Goal: Task Accomplishment & Management: Manage account settings

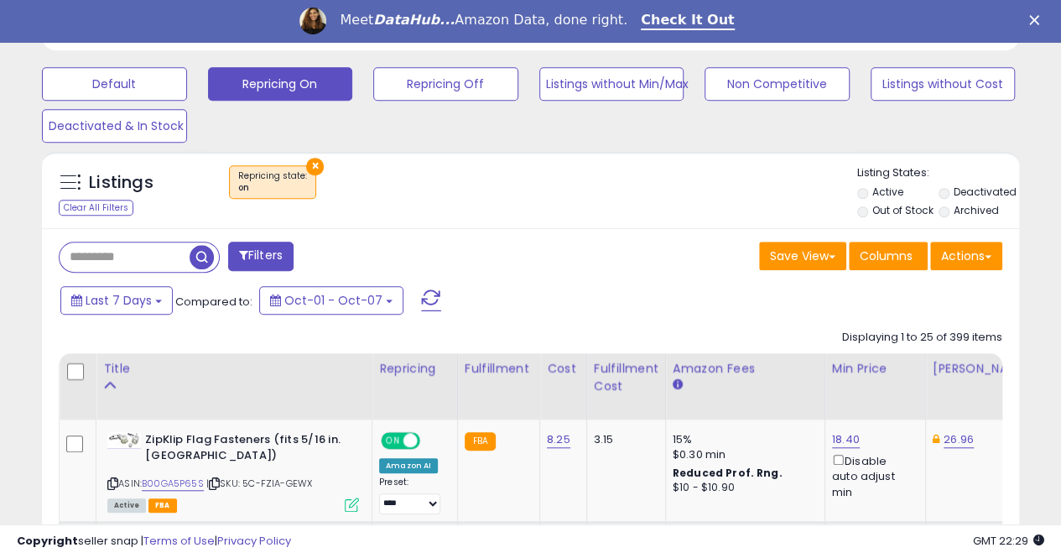
click at [147, 256] on input "text" at bounding box center [125, 256] width 130 height 29
paste input "**********"
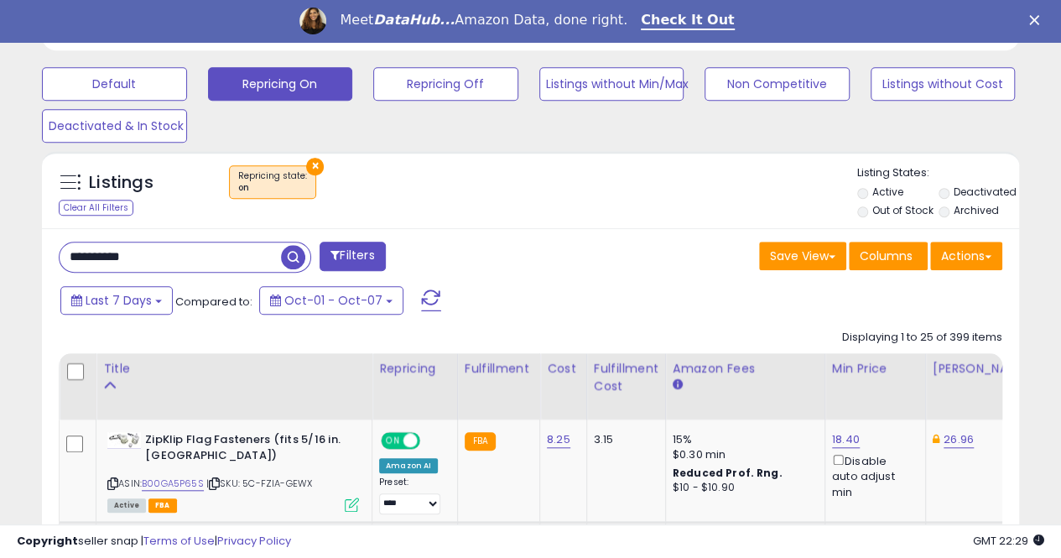
type input "**********"
click at [289, 253] on span "button" at bounding box center [293, 257] width 24 height 24
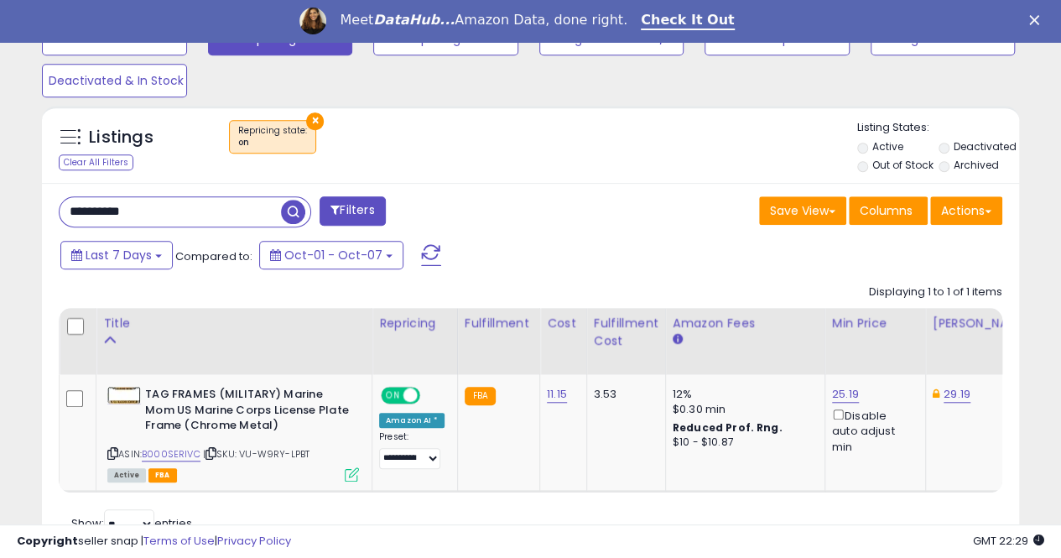
scroll to position [587, 0]
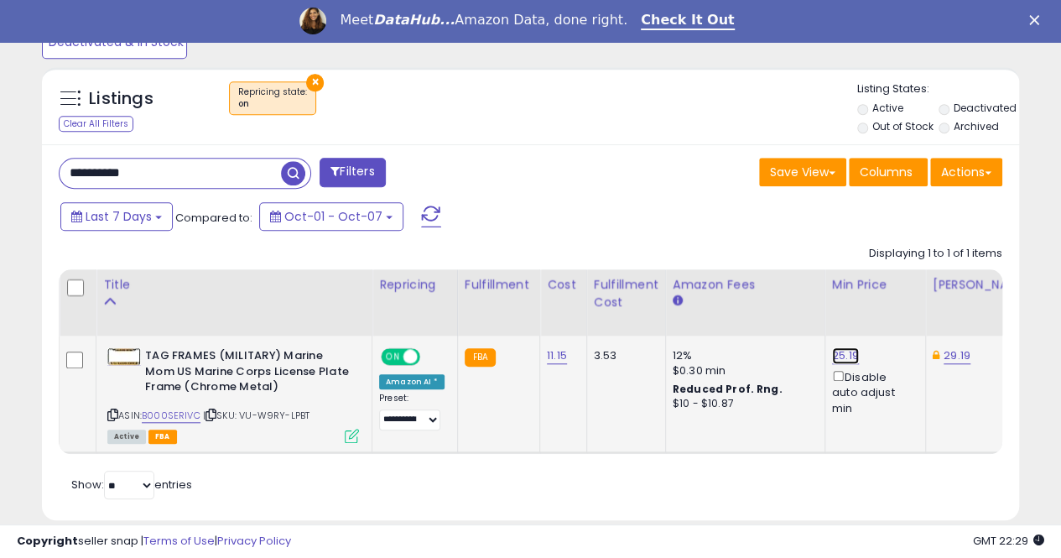
click at [841, 350] on link "25.19" at bounding box center [845, 355] width 27 height 17
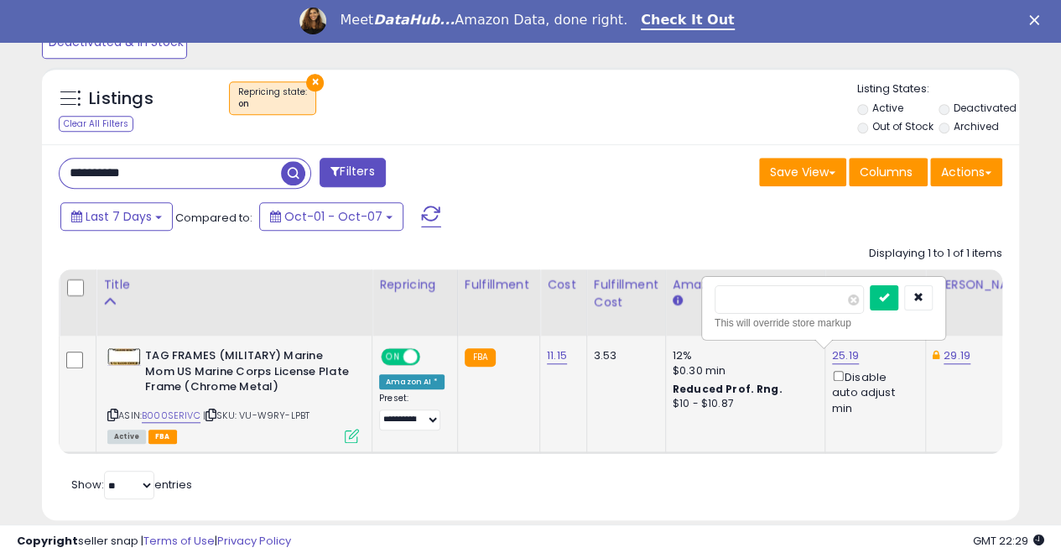
scroll to position [0, 3]
type input "*****"
click at [884, 294] on icon "submit" at bounding box center [879, 297] width 10 height 10
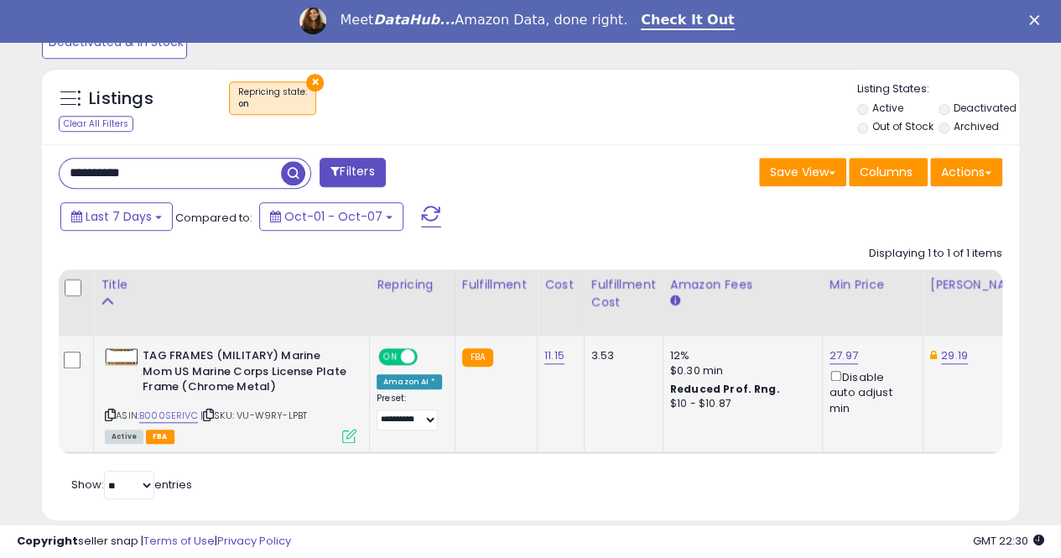
drag, startPoint x: 172, startPoint y: 183, endPoint x: 52, endPoint y: 164, distance: 121.5
click at [52, 164] on div "**********" at bounding box center [288, 175] width 485 height 34
paste input "text"
click at [293, 171] on span "button" at bounding box center [293, 173] width 24 height 24
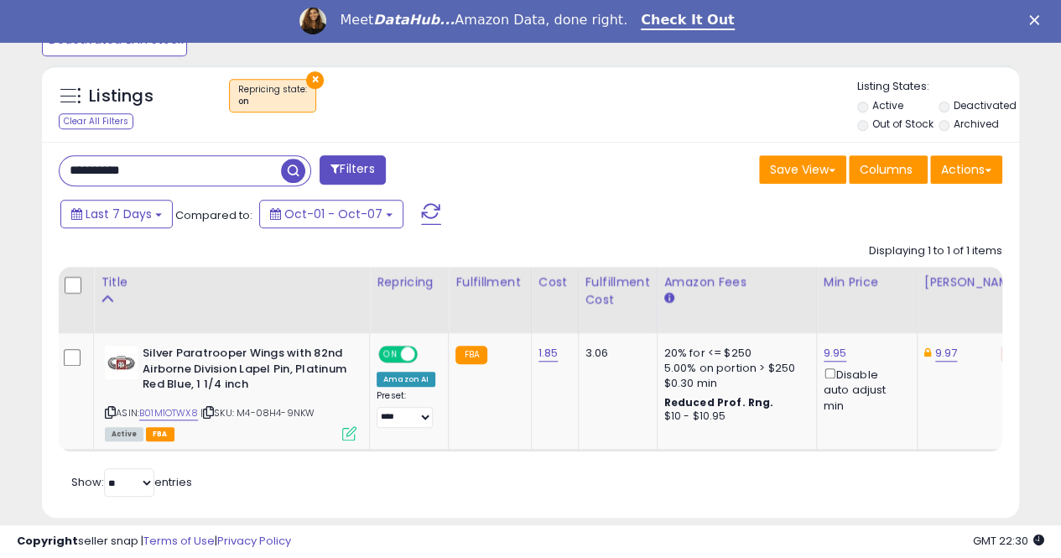
scroll to position [344, 565]
drag, startPoint x: 160, startPoint y: 175, endPoint x: 35, endPoint y: 162, distance: 125.6
click at [35, 162] on div "Listings Clear All Filters × Repricing state : on Active" at bounding box center [530, 297] width 1003 height 483
paste input "text"
type input "**********"
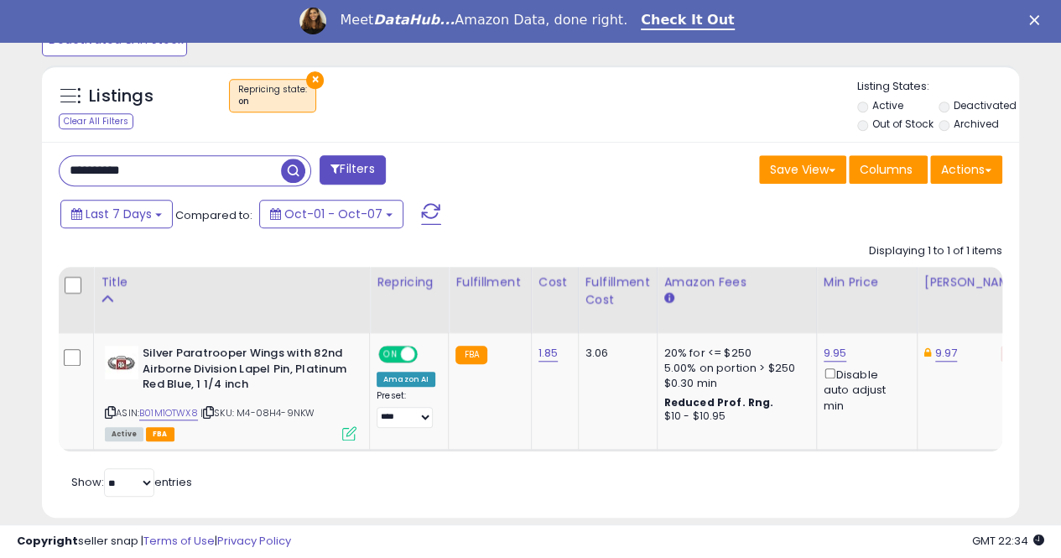
click at [299, 169] on span "button" at bounding box center [293, 171] width 24 height 24
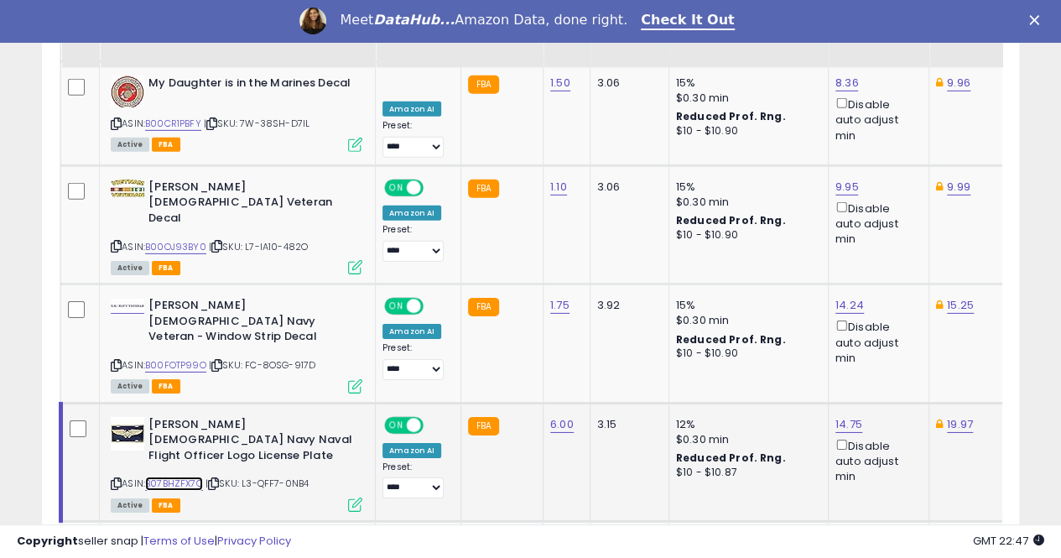
click at [186, 477] on link "B07BHZFX7Q" at bounding box center [174, 484] width 58 height 14
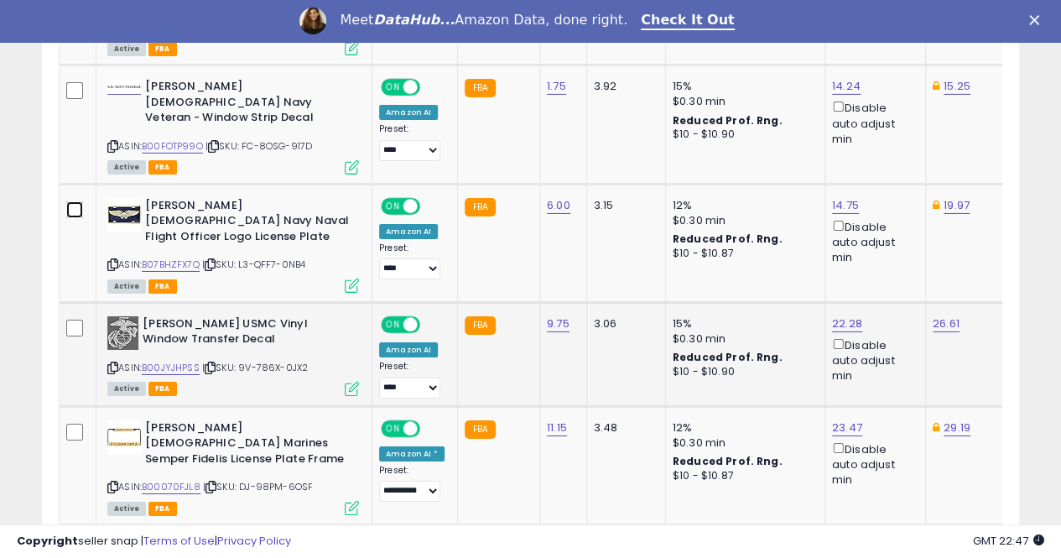
scroll to position [2789, 0]
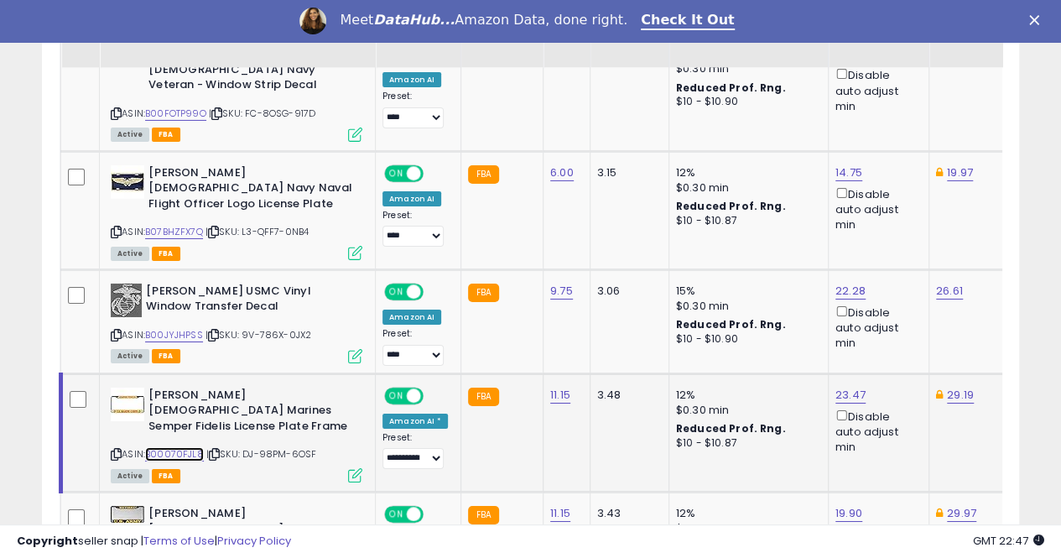
click at [175, 447] on link "B00070FJL8" at bounding box center [174, 454] width 59 height 14
click at [836, 387] on link "23.47" at bounding box center [851, 395] width 30 height 17
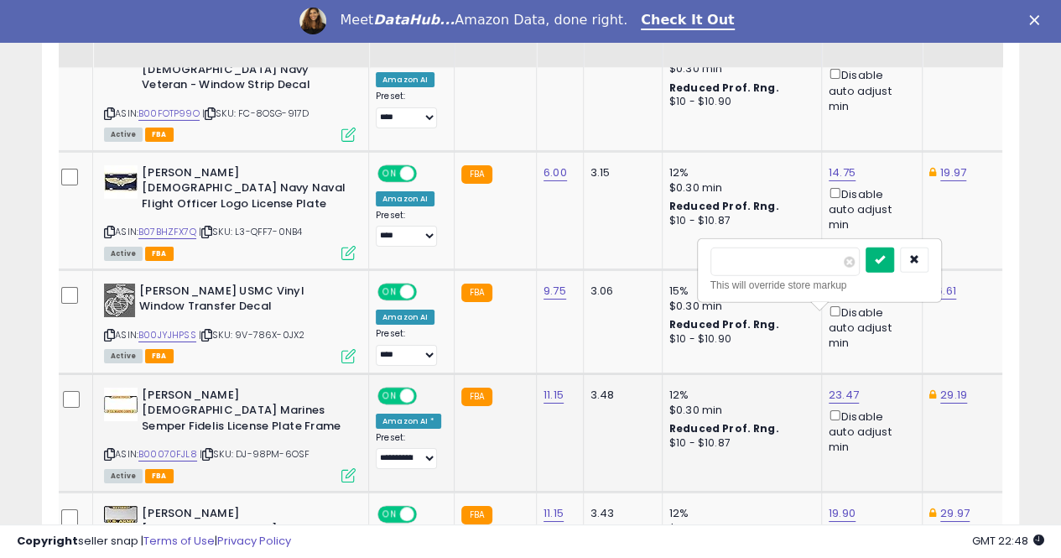
type input "*****"
click at [894, 247] on button "submit" at bounding box center [880, 259] width 29 height 25
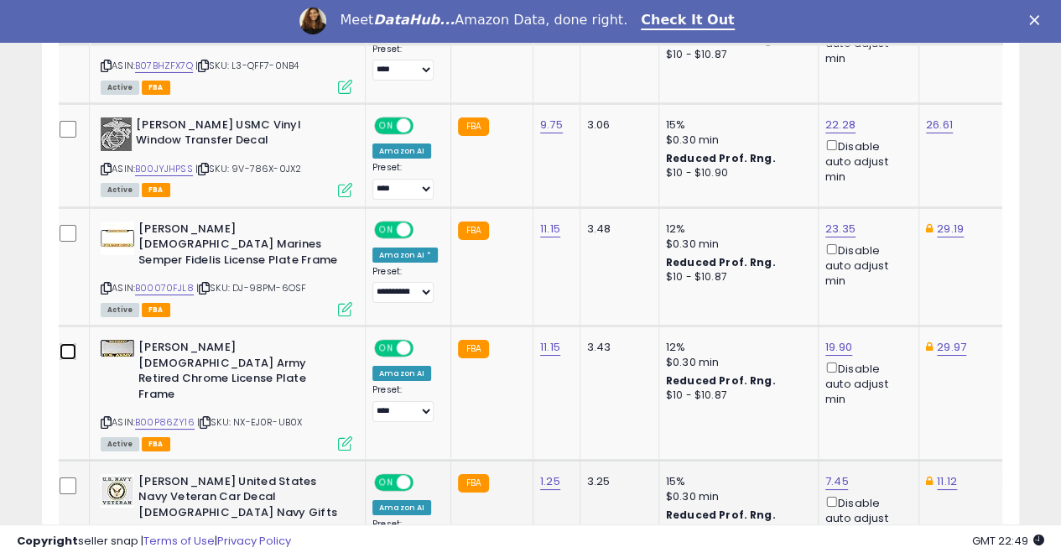
scroll to position [2957, 0]
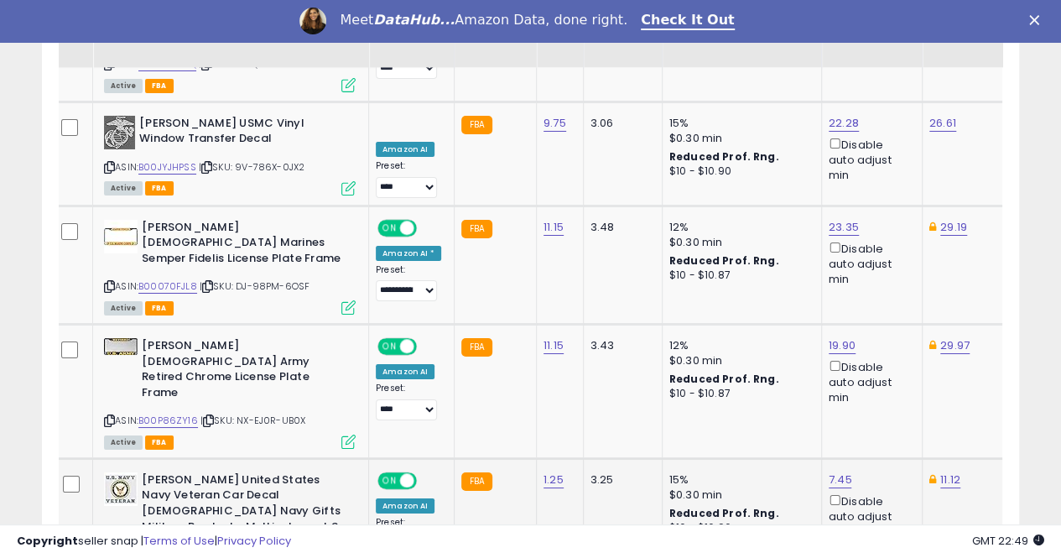
click at [940, 472] on link "11.12" at bounding box center [950, 480] width 20 height 17
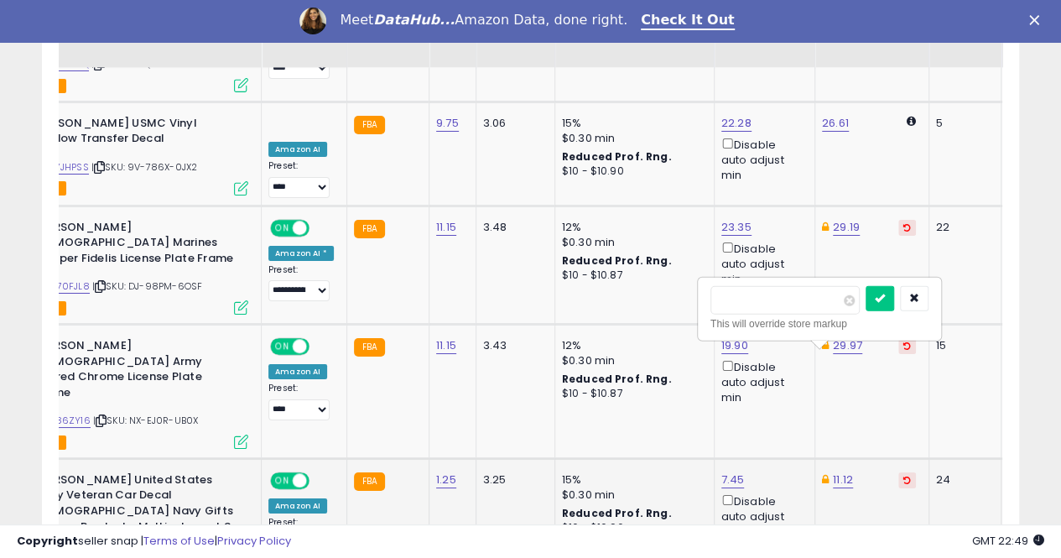
type input "*"
type input "****"
click at [885, 298] on icon "submit" at bounding box center [880, 298] width 10 height 10
click at [722, 472] on link "7.45" at bounding box center [733, 480] width 23 height 17
type input "*"
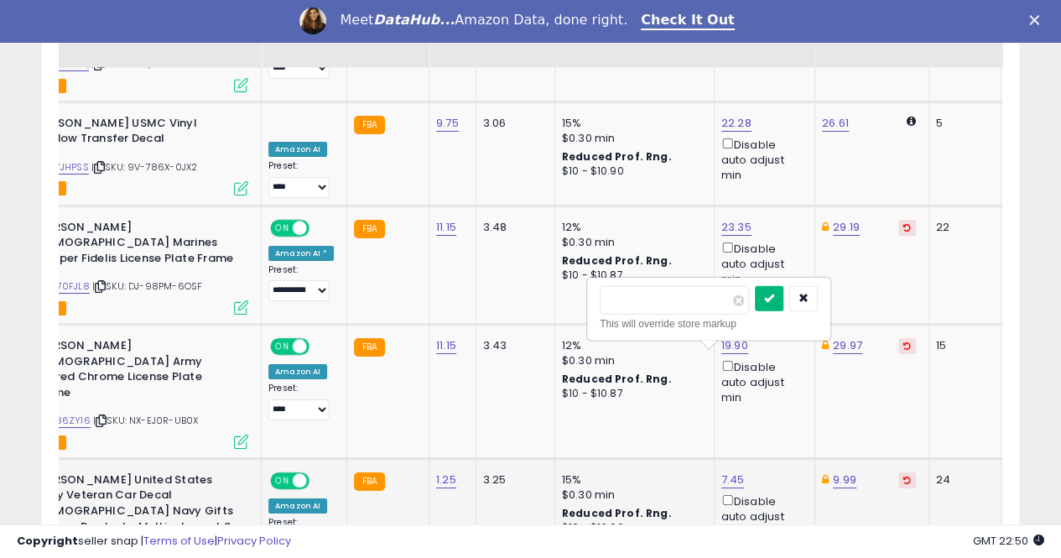
type input "****"
click at [784, 304] on button "submit" at bounding box center [769, 298] width 29 height 25
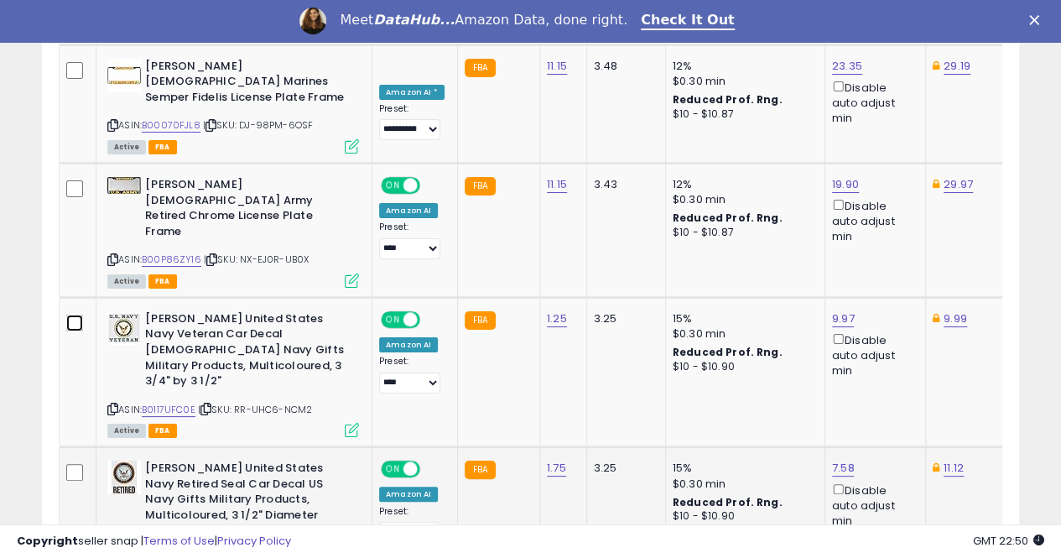
scroll to position [3124, 0]
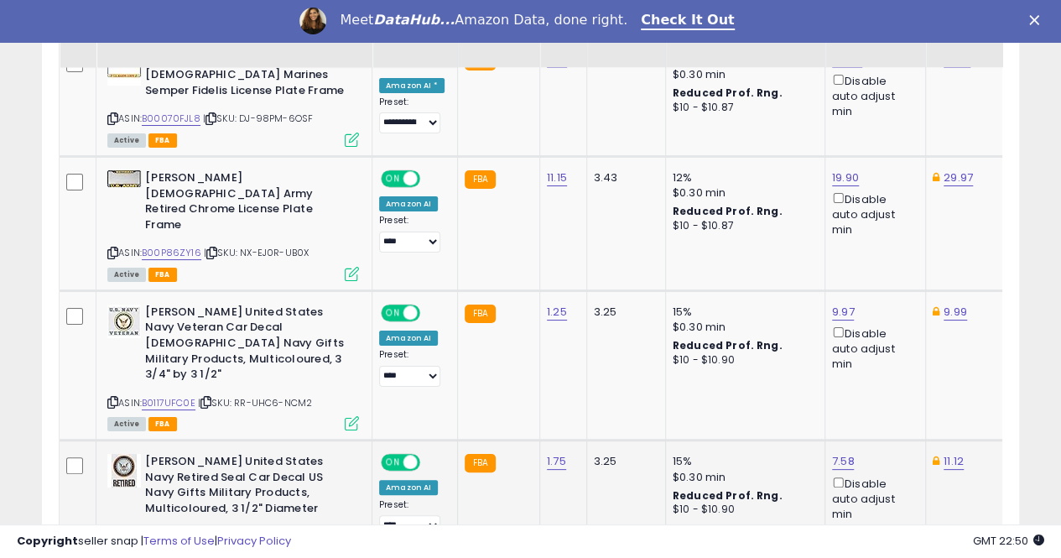
click at [64, 440] on td at bounding box center [78, 507] width 37 height 134
click at [86, 440] on td at bounding box center [78, 507] width 37 height 134
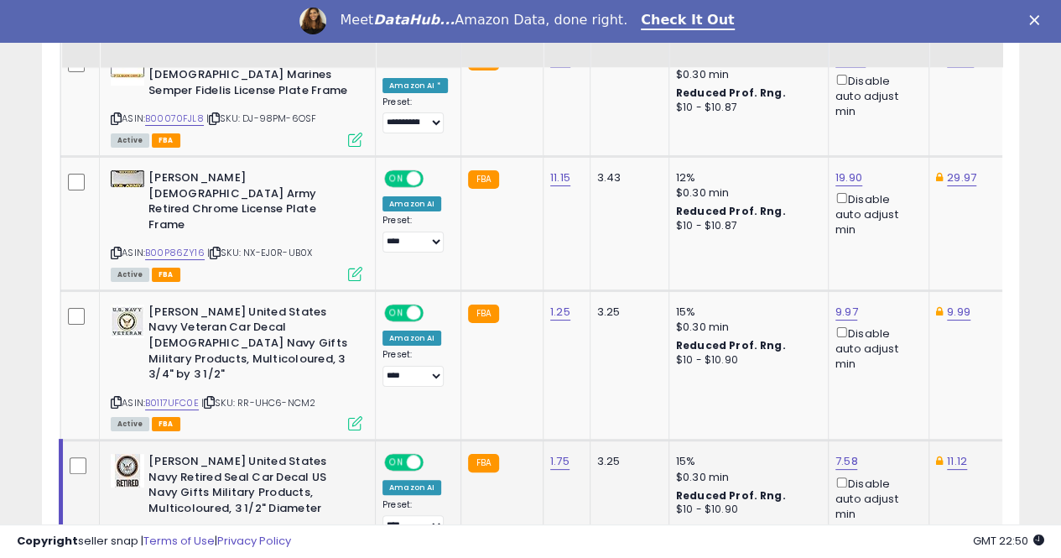
click at [178, 530] on link "B0115P8EHE" at bounding box center [171, 537] width 53 height 14
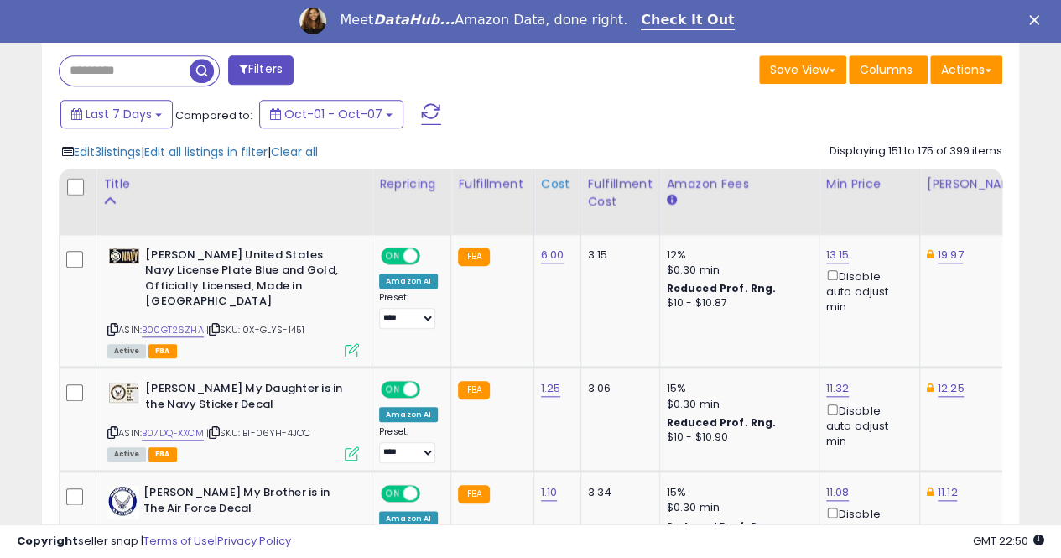
scroll to position [691, 0]
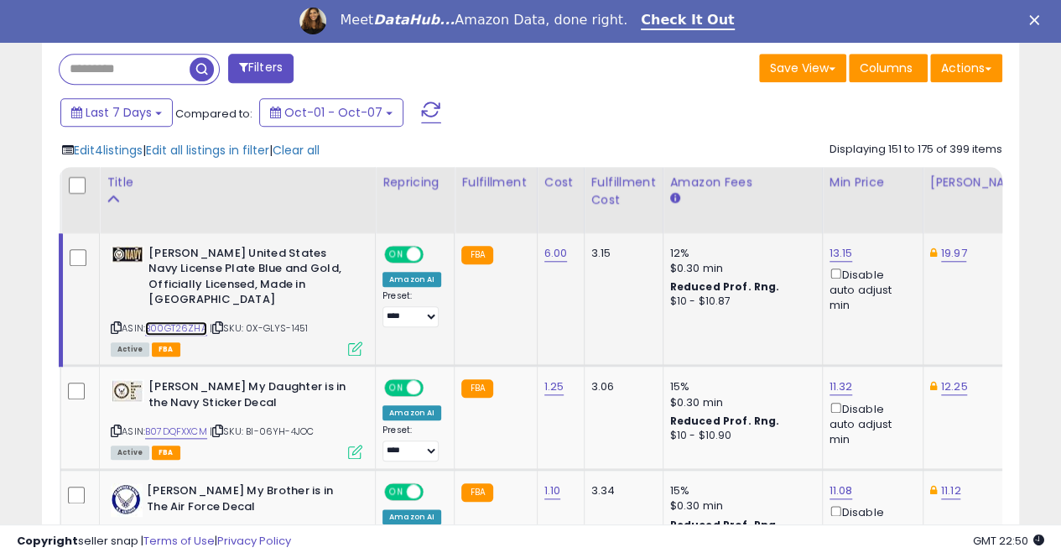
click at [175, 321] on link "B00GT26ZHA" at bounding box center [176, 328] width 62 height 14
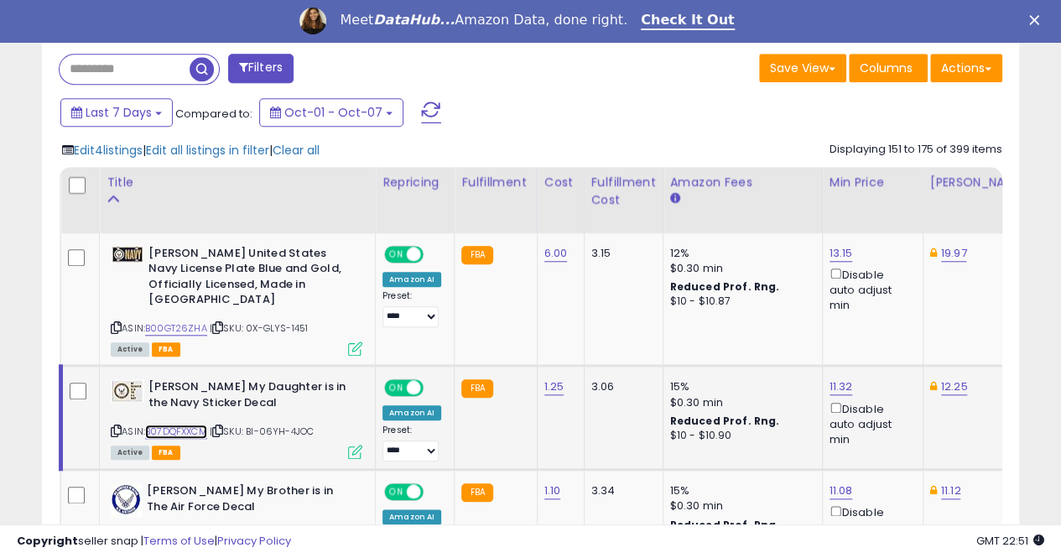
click at [165, 425] on link "B07DQFXXCM" at bounding box center [176, 432] width 62 height 14
click at [840, 378] on link "11.32" at bounding box center [841, 386] width 23 height 17
type input "*"
type input "****"
click at [893, 320] on button "submit" at bounding box center [878, 313] width 29 height 25
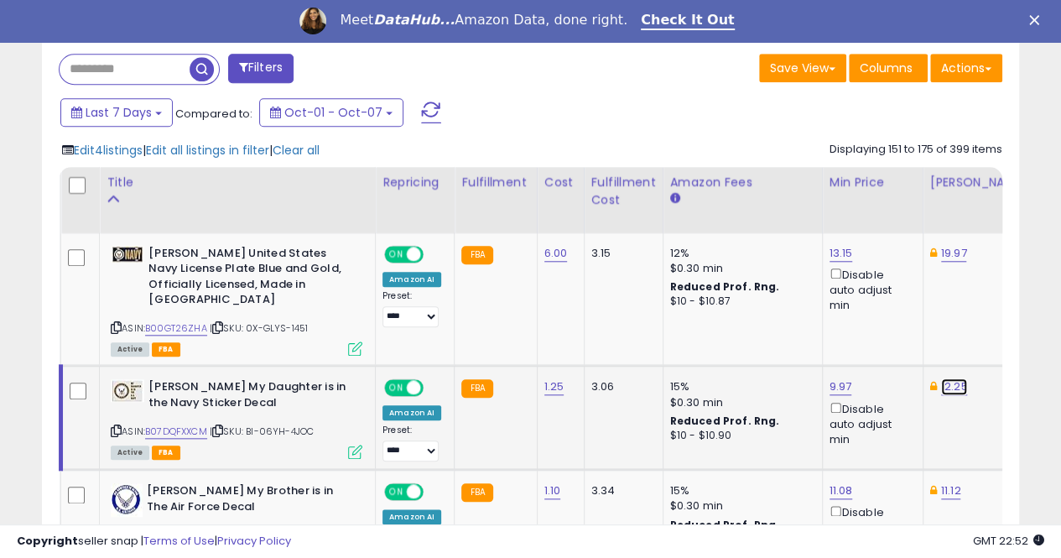
click at [946, 378] on link "12.25" at bounding box center [954, 386] width 27 height 17
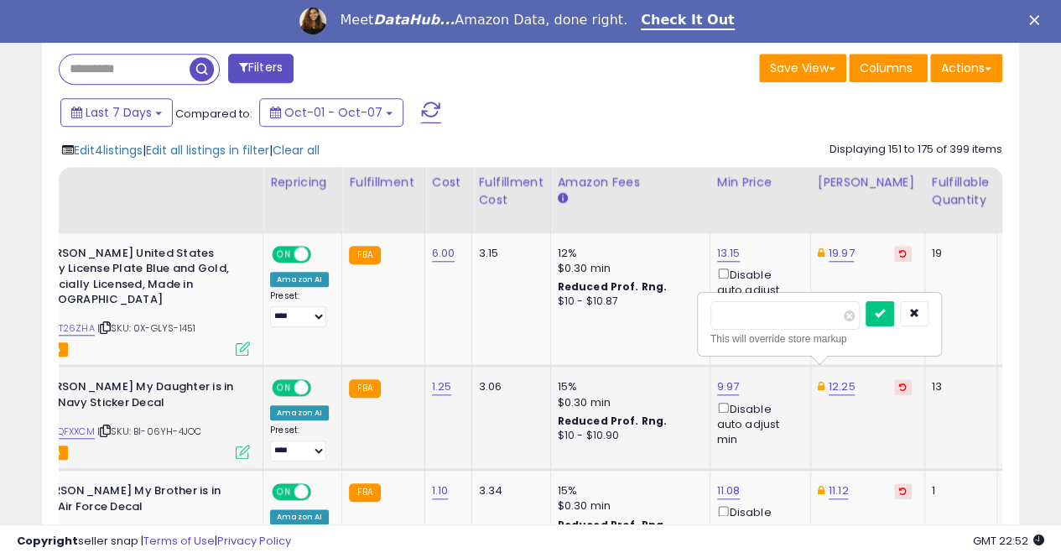
type input "*"
type input "****"
click at [894, 310] on button "submit" at bounding box center [880, 313] width 29 height 25
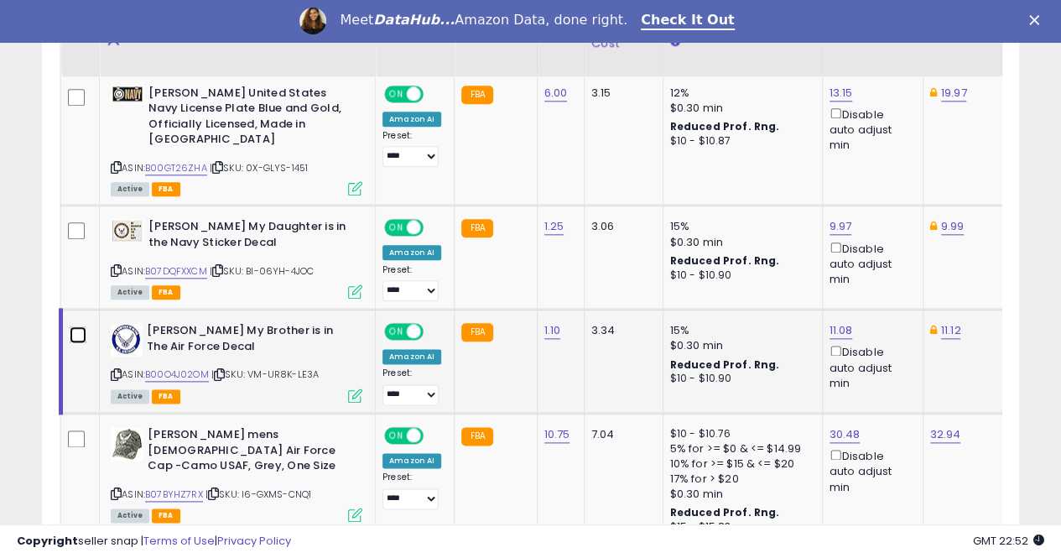
scroll to position [943, 0]
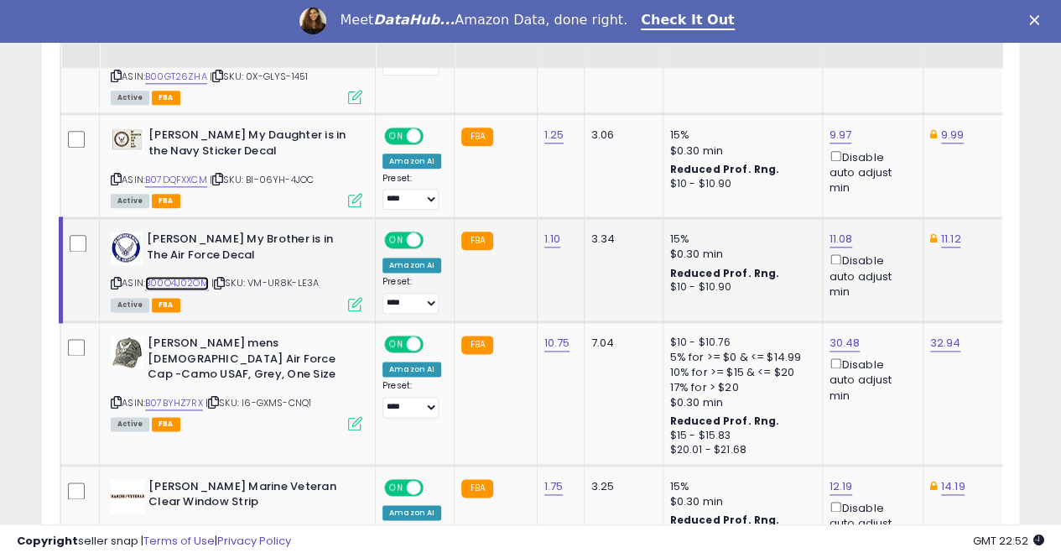
click at [190, 276] on link "B00O4J02OM" at bounding box center [177, 283] width 64 height 14
click at [838, 231] on link "11.08" at bounding box center [841, 239] width 23 height 17
type input "*"
type input "****"
click at [884, 164] on icon "submit" at bounding box center [879, 164] width 10 height 10
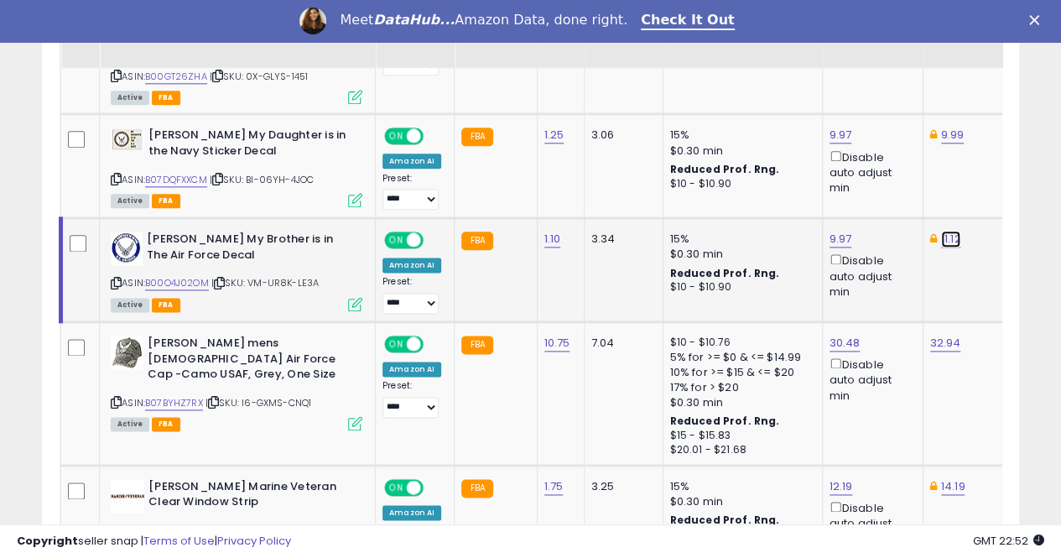
click at [943, 231] on link "11.12" at bounding box center [951, 239] width 20 height 17
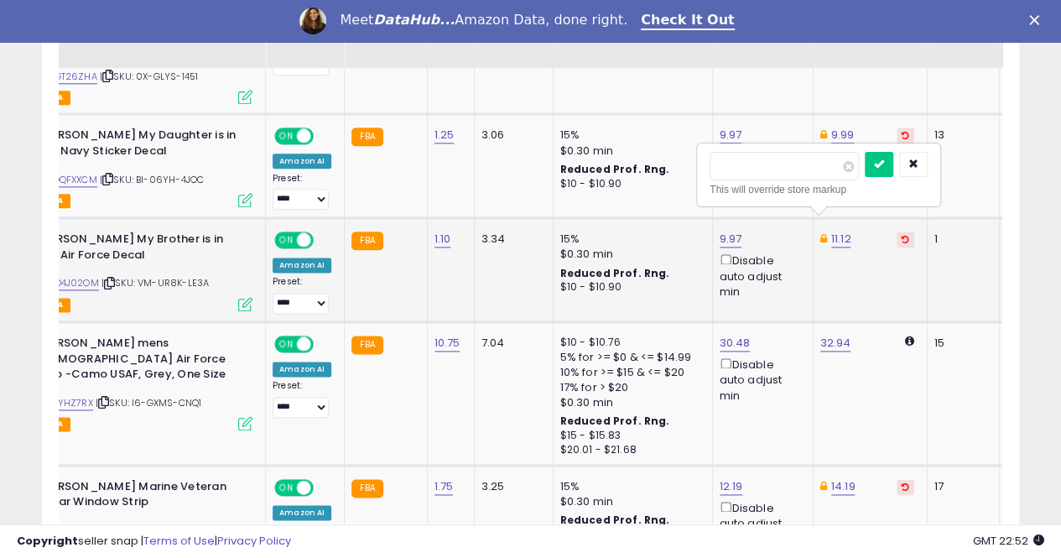
type input "*"
type input "****"
click at [894, 160] on button "submit" at bounding box center [879, 164] width 29 height 25
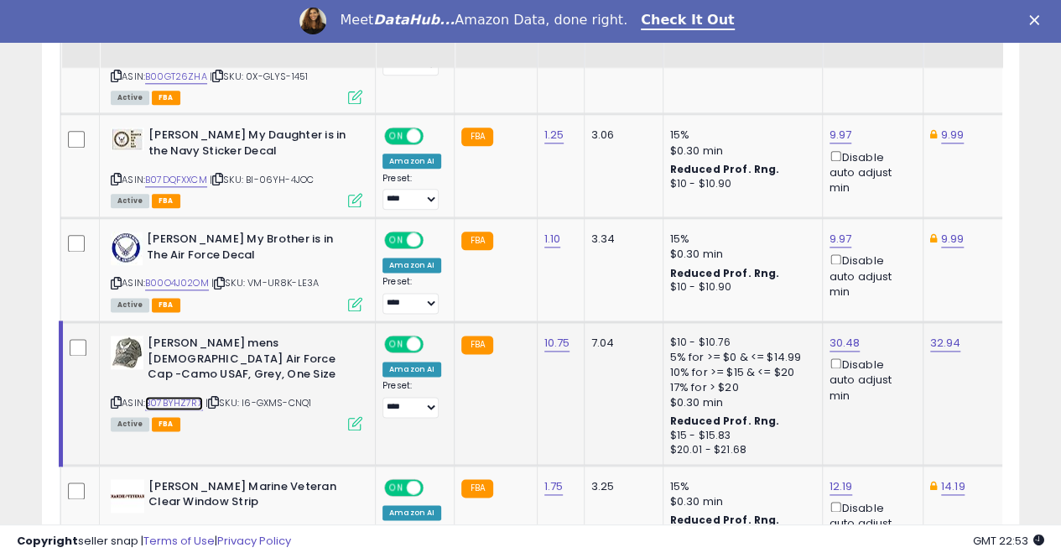
click at [191, 396] on link "B07BYHZ7RX" at bounding box center [174, 403] width 58 height 14
click at [831, 335] on link "30.48" at bounding box center [845, 343] width 31 height 17
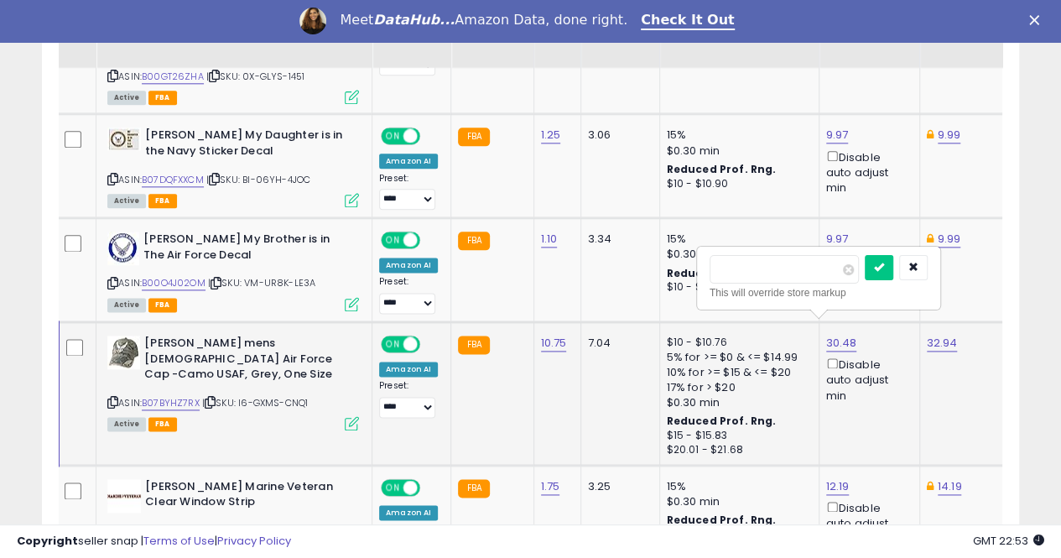
scroll to position [0, 3]
type input "*"
type input "*****"
click at [884, 262] on icon "submit" at bounding box center [879, 267] width 10 height 10
click at [930, 335] on link "32.37" at bounding box center [941, 343] width 29 height 17
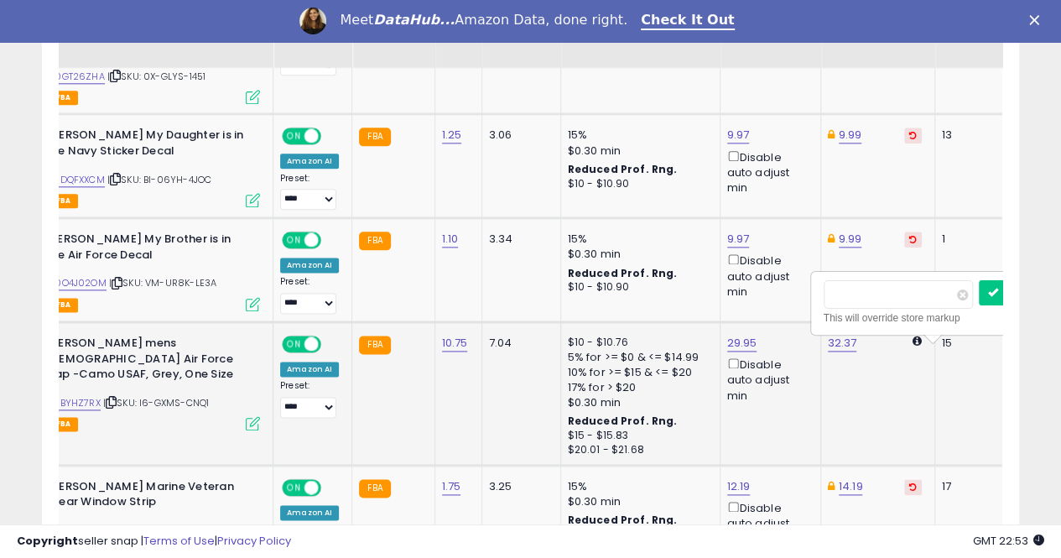
scroll to position [0, 102]
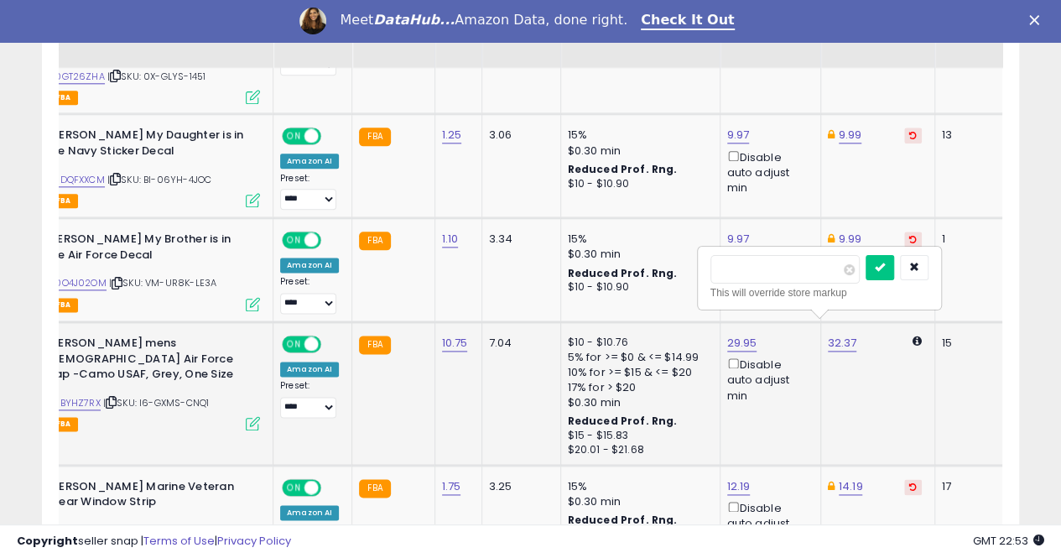
type input "*"
type input "*****"
click at [885, 263] on icon "submit" at bounding box center [880, 267] width 10 height 10
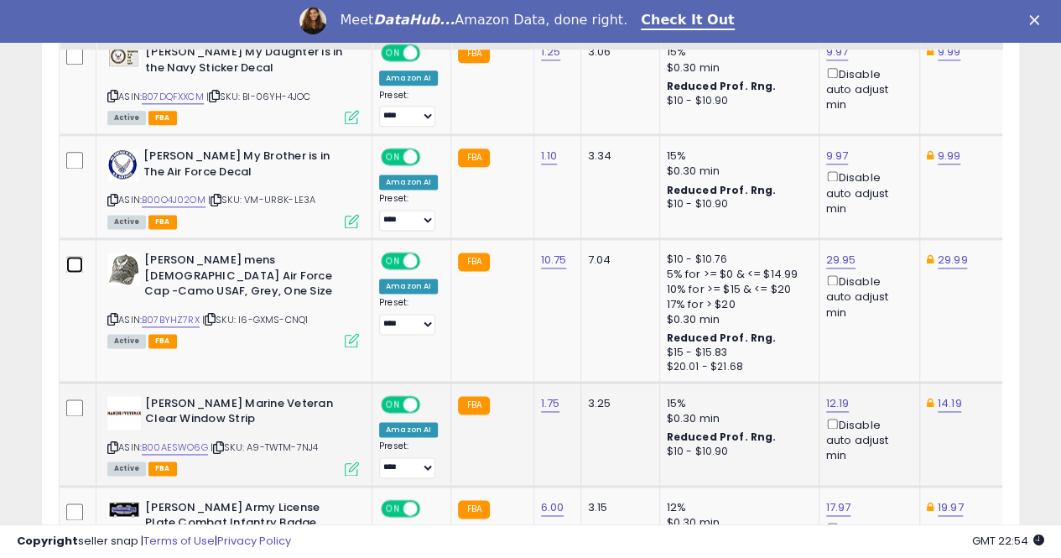
scroll to position [1027, 0]
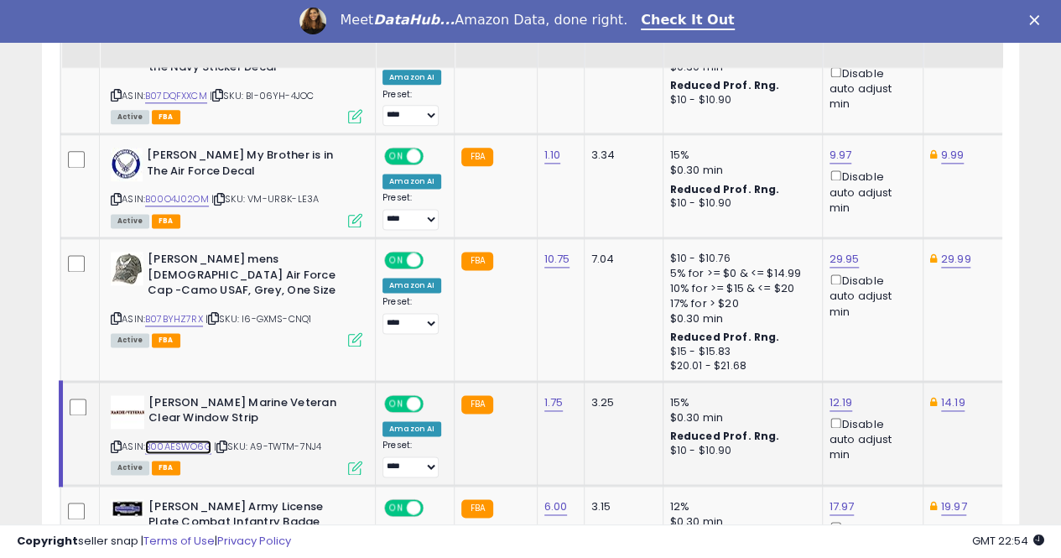
click at [173, 440] on link "B00AESWO6G" at bounding box center [178, 447] width 66 height 14
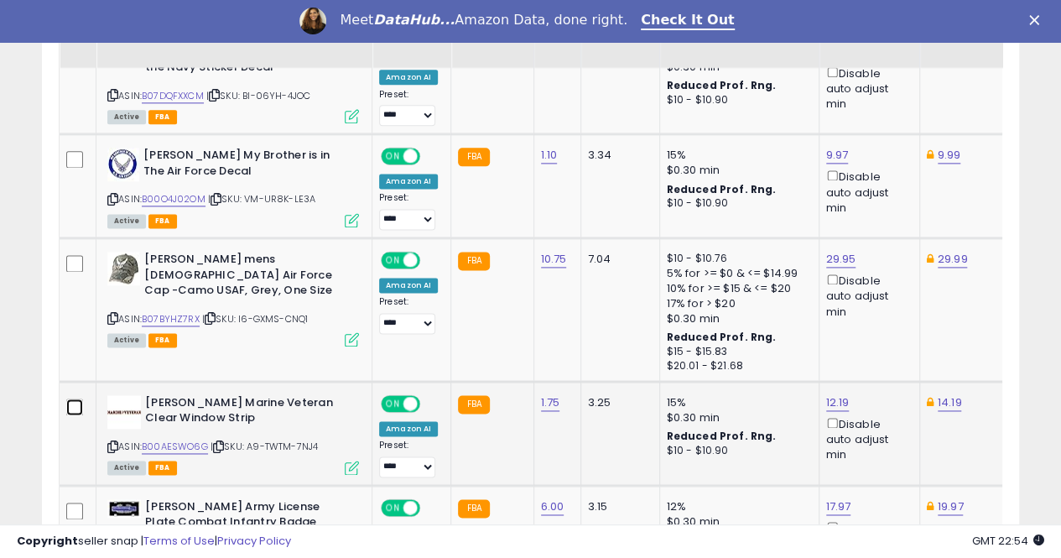
scroll to position [1111, 0]
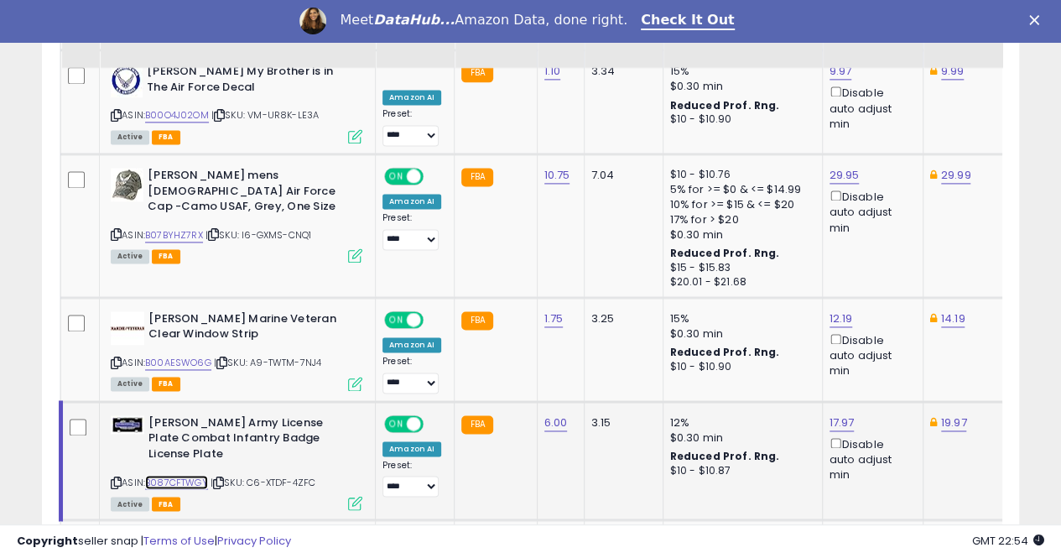
click at [173, 475] on link "B087CFTWGY" at bounding box center [176, 482] width 63 height 14
click at [941, 414] on link "19.97" at bounding box center [954, 422] width 26 height 17
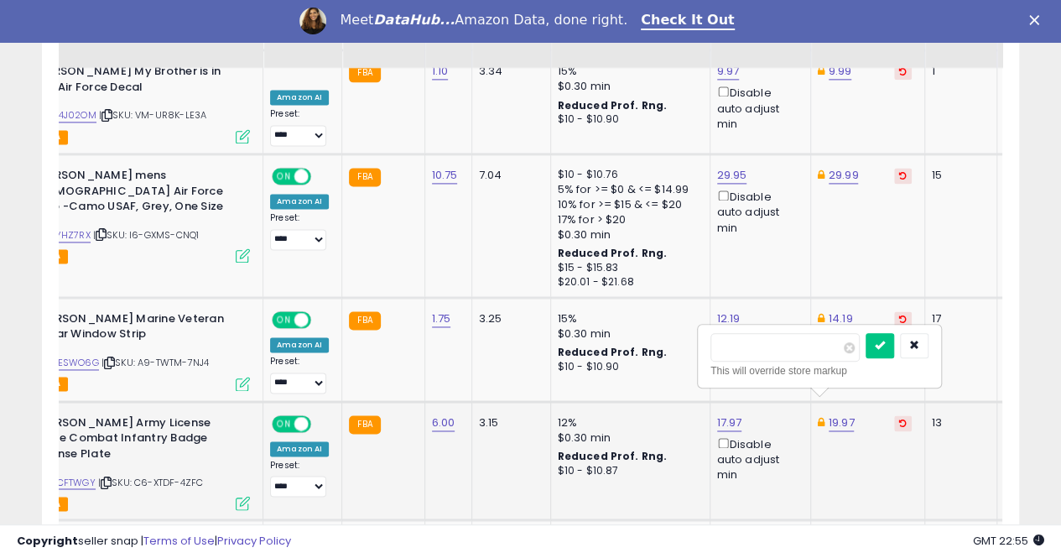
scroll to position [0, 112]
click at [792, 344] on input "*****" at bounding box center [785, 347] width 149 height 29
type input "*****"
click at [885, 341] on icon "submit" at bounding box center [880, 345] width 10 height 10
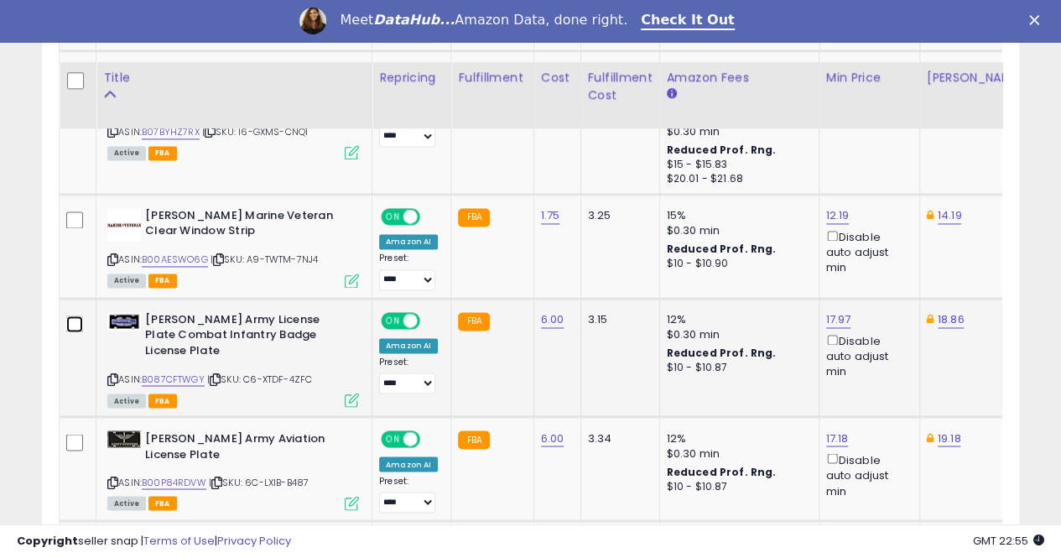
scroll to position [1279, 0]
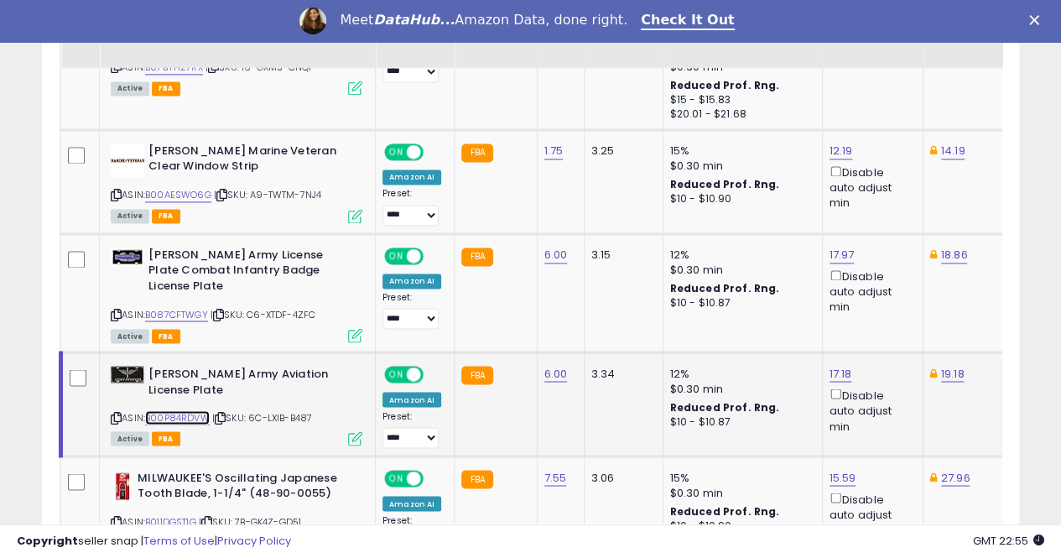
click at [171, 410] on link "B00P84RDVW" at bounding box center [177, 417] width 65 height 14
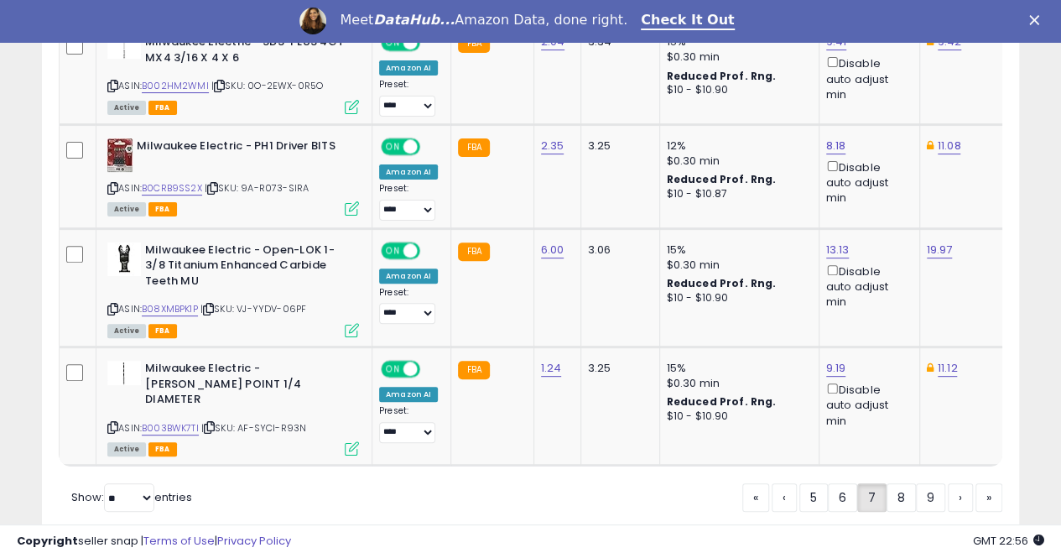
scroll to position [3368, 0]
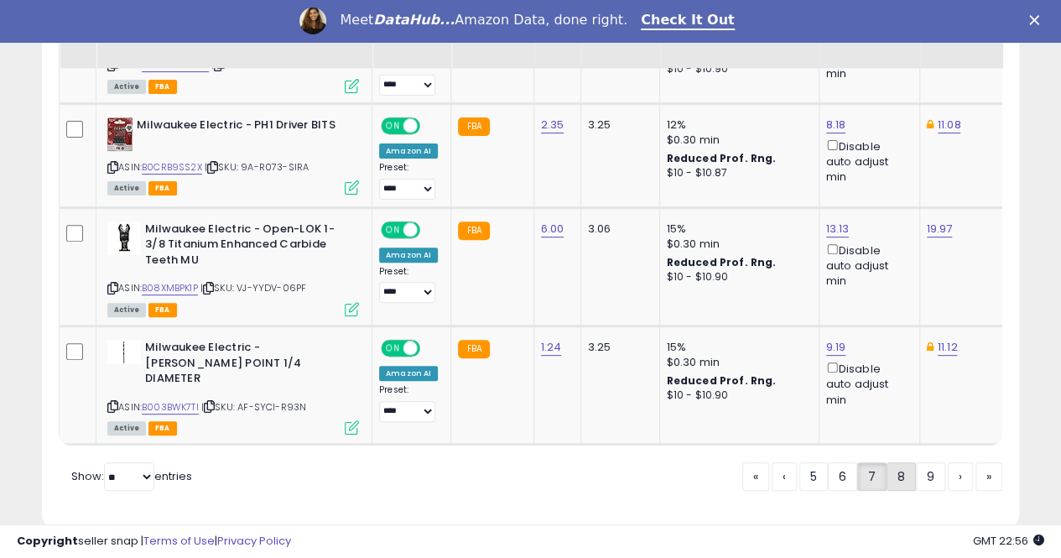
click at [904, 462] on link "8" at bounding box center [901, 476] width 29 height 29
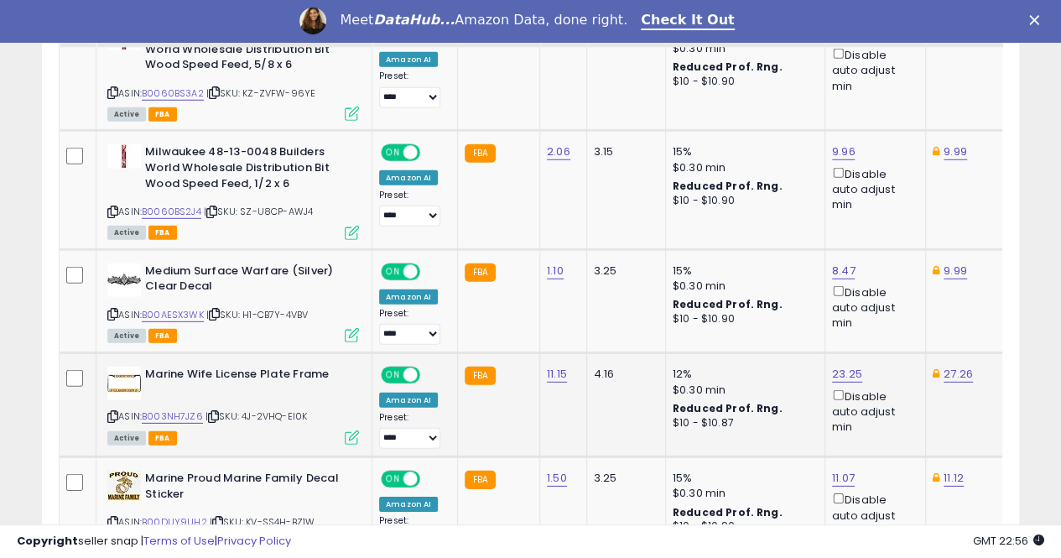
scroll to position [2285, 0]
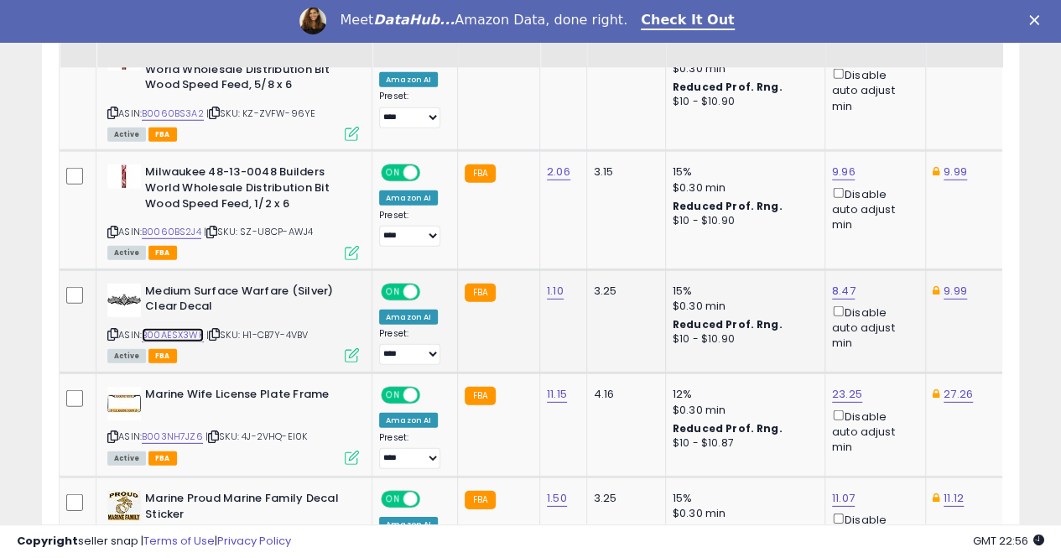
click at [185, 328] on link "B00AESX3WK" at bounding box center [173, 335] width 62 height 14
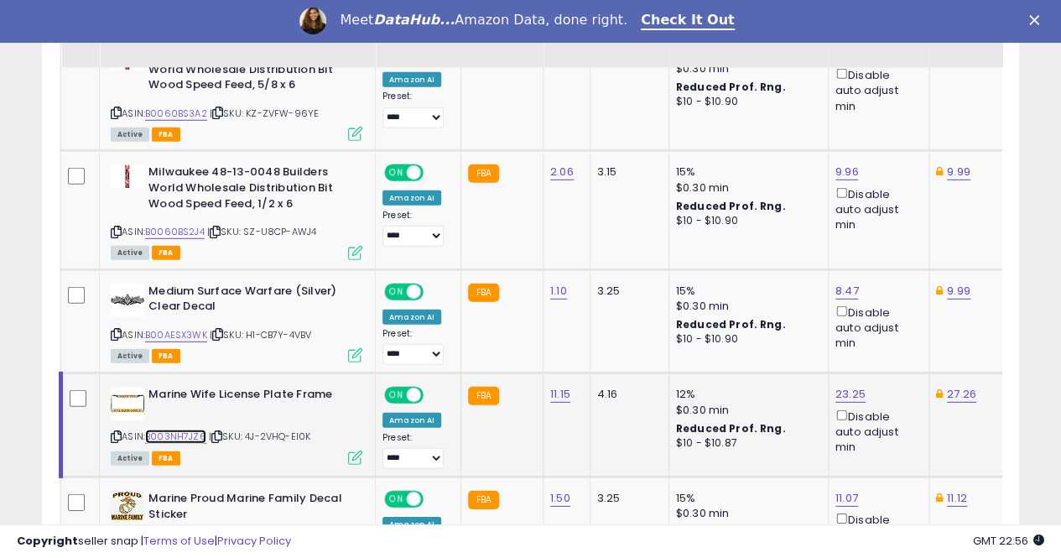
click at [176, 430] on link "B003NH7JZ6" at bounding box center [175, 437] width 61 height 14
click at [837, 386] on link "23.25" at bounding box center [851, 394] width 30 height 17
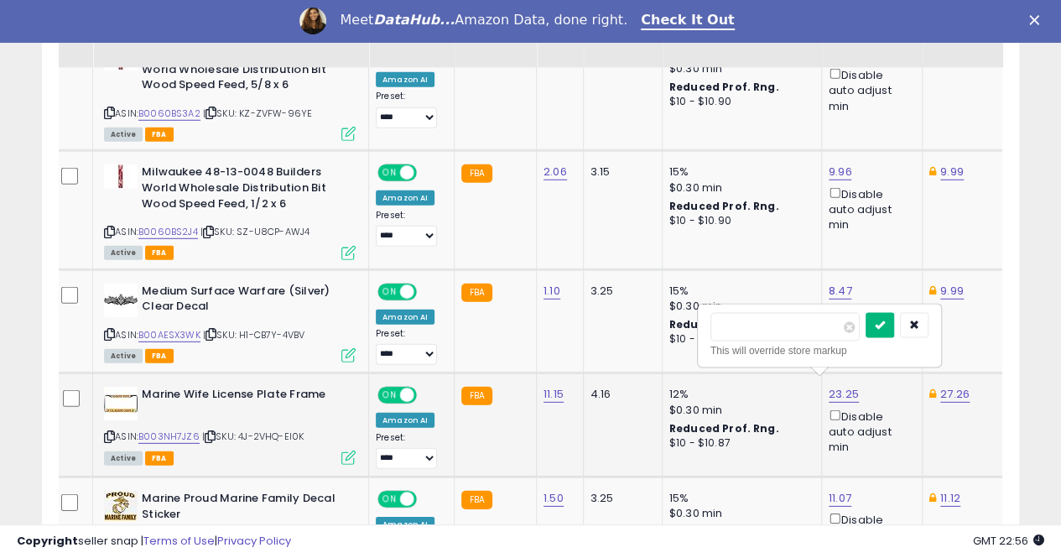
type input "*****"
click at [885, 320] on icon "submit" at bounding box center [880, 325] width 10 height 10
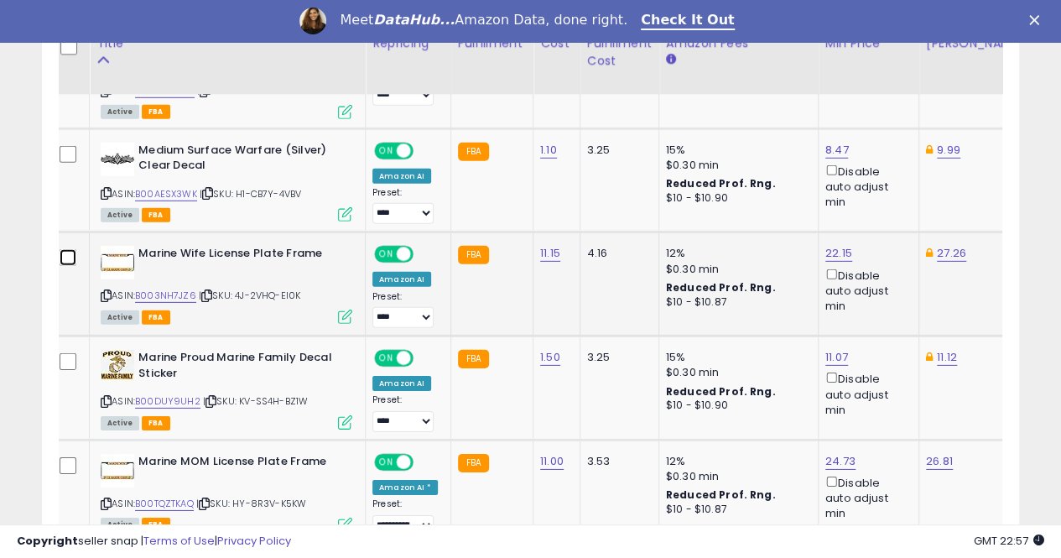
scroll to position [2453, 0]
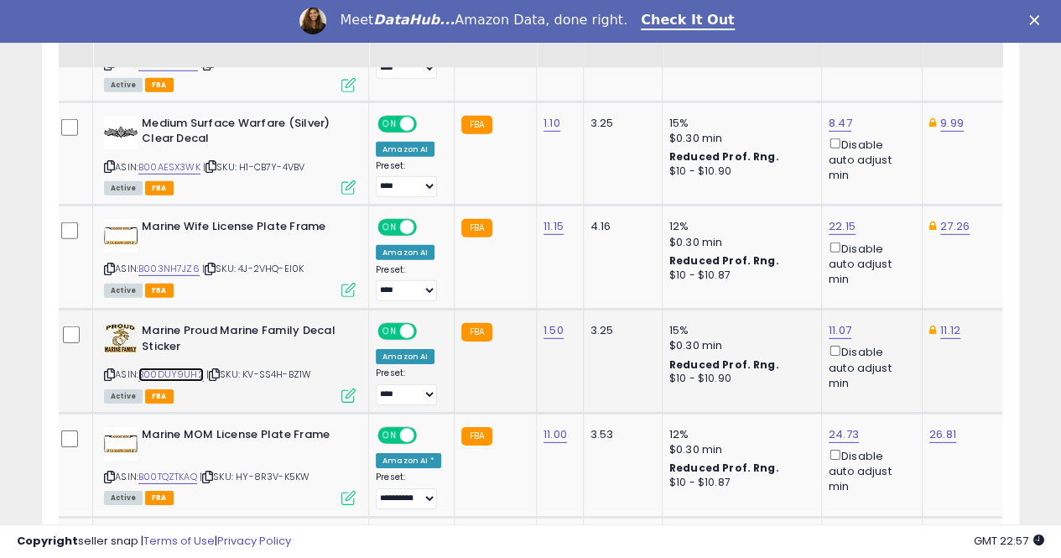
click at [159, 367] on link "B00DUY9UH2" at bounding box center [170, 374] width 65 height 14
click at [839, 322] on link "11.07" at bounding box center [840, 330] width 23 height 17
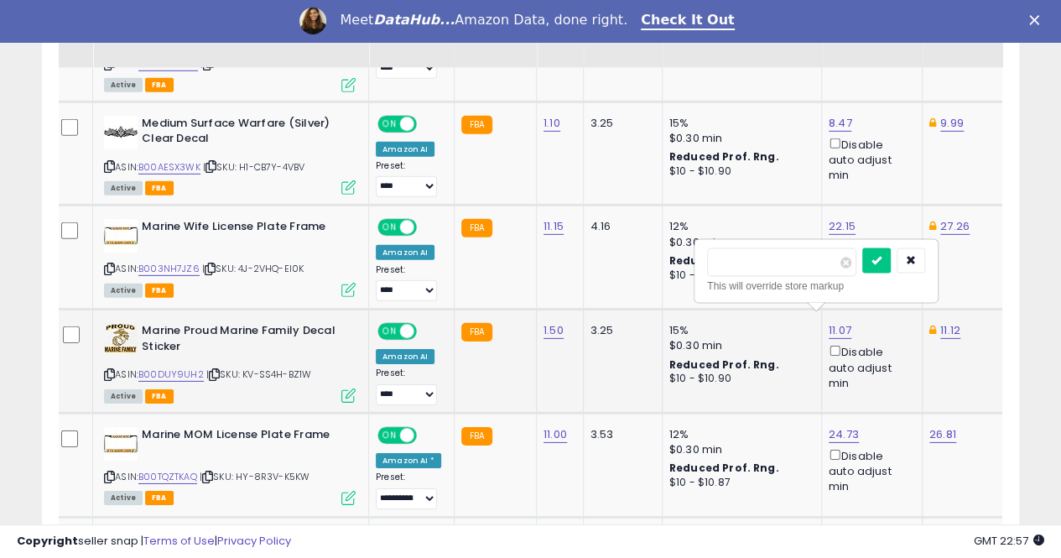
type input "*"
type input "****"
click at [882, 263] on icon "submit" at bounding box center [877, 260] width 10 height 10
click at [941, 322] on link "11.12" at bounding box center [950, 330] width 20 height 17
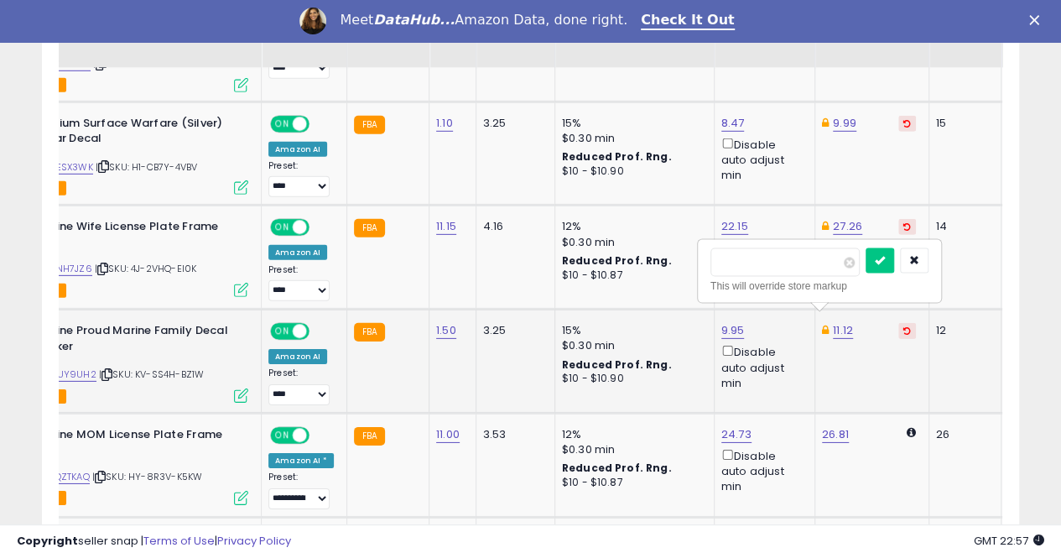
type input "*"
type input "****"
click at [885, 261] on icon "submit" at bounding box center [880, 260] width 10 height 10
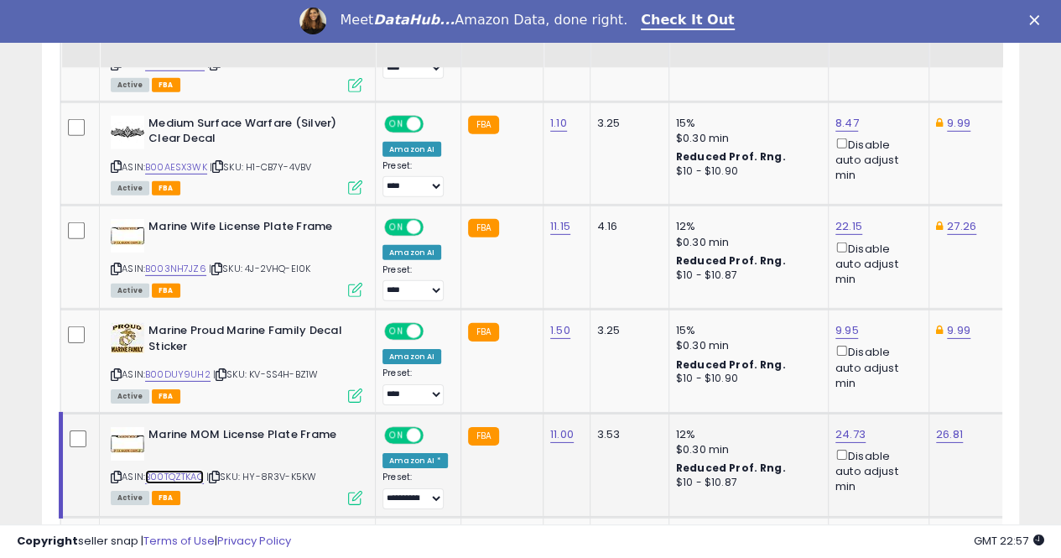
click at [173, 470] on link "B00TQZTKAQ" at bounding box center [174, 477] width 59 height 14
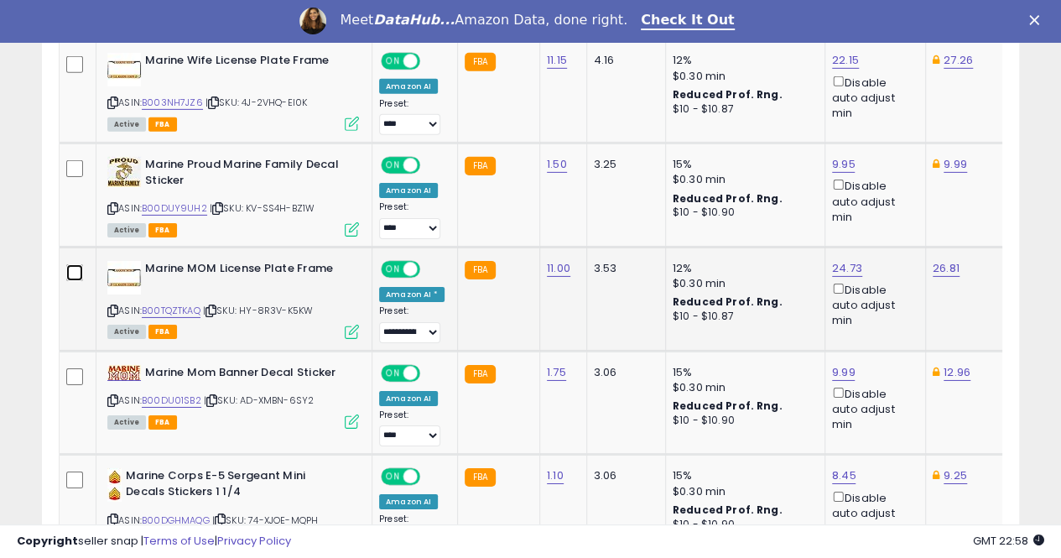
scroll to position [2621, 0]
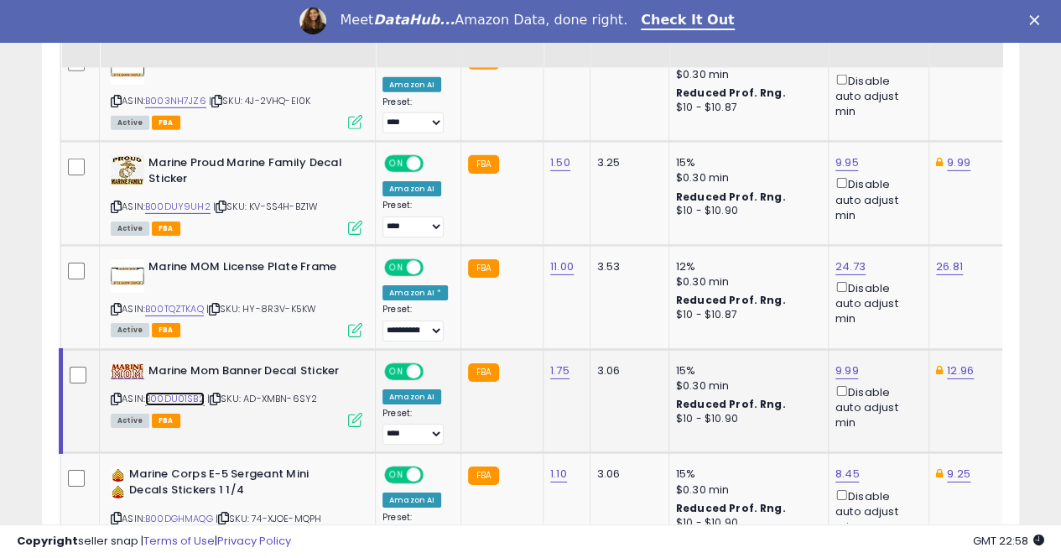
click at [172, 392] on link "B00DU01SB2" at bounding box center [175, 399] width 60 height 14
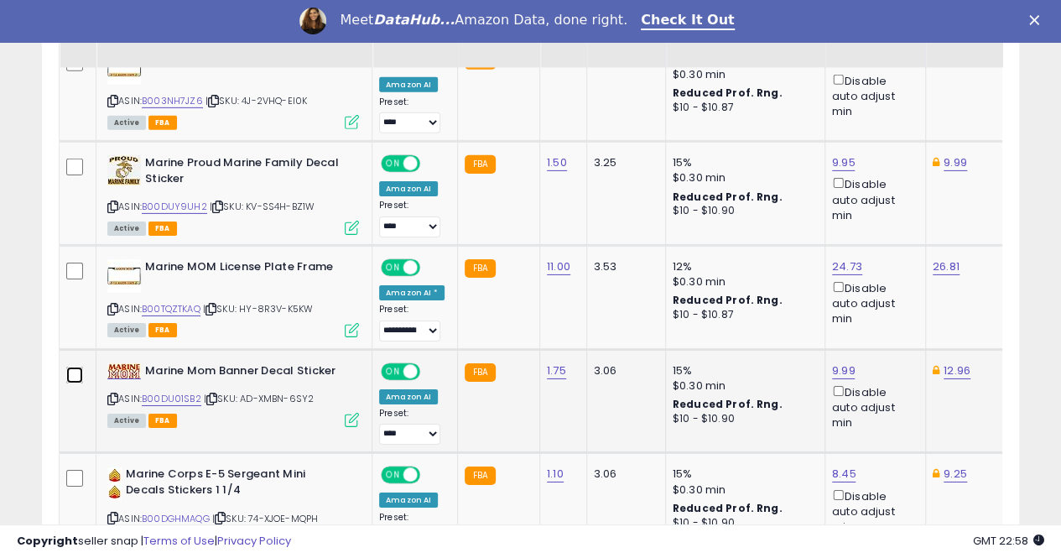
scroll to position [2705, 0]
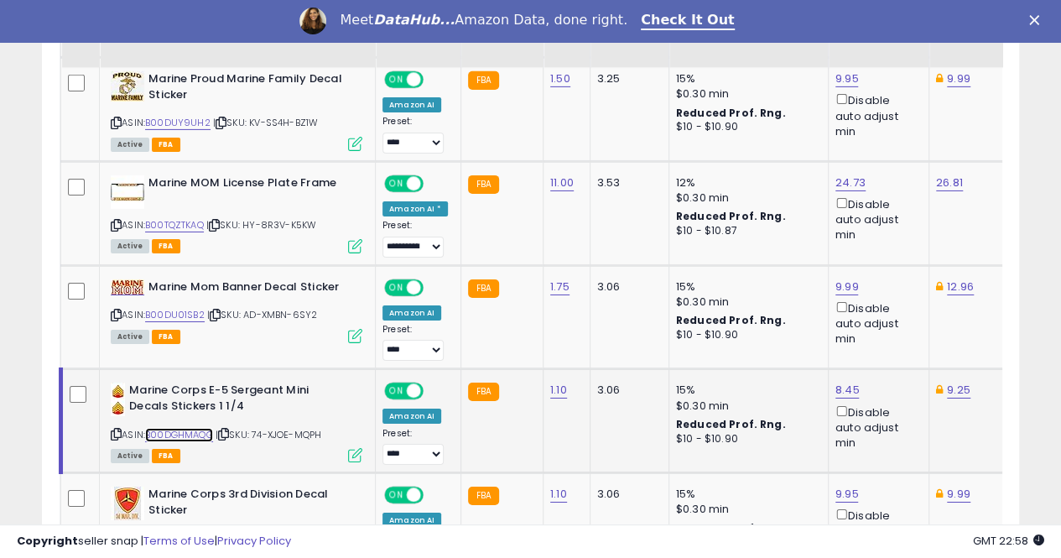
click at [180, 428] on link "B00DGHMAQG" at bounding box center [179, 435] width 68 height 14
click at [951, 382] on link "9.25" at bounding box center [958, 390] width 23 height 17
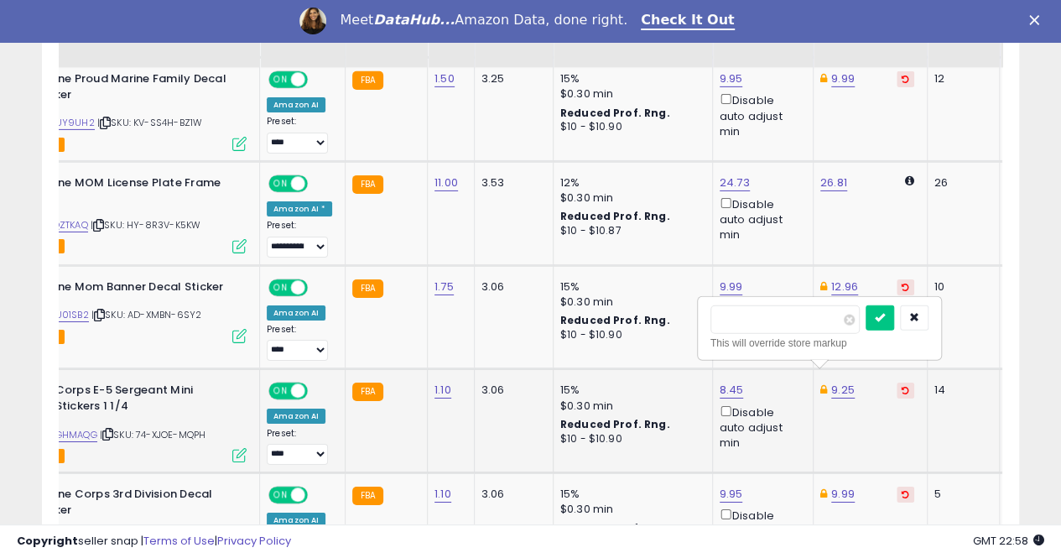
type input "*"
type input "****"
click at [885, 315] on icon "submit" at bounding box center [880, 317] width 10 height 10
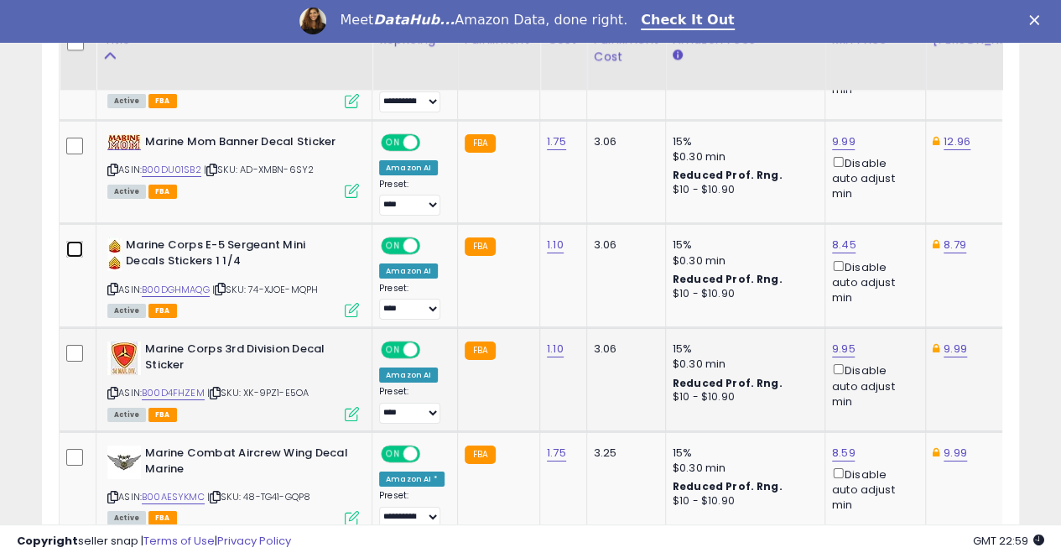
scroll to position [2873, 0]
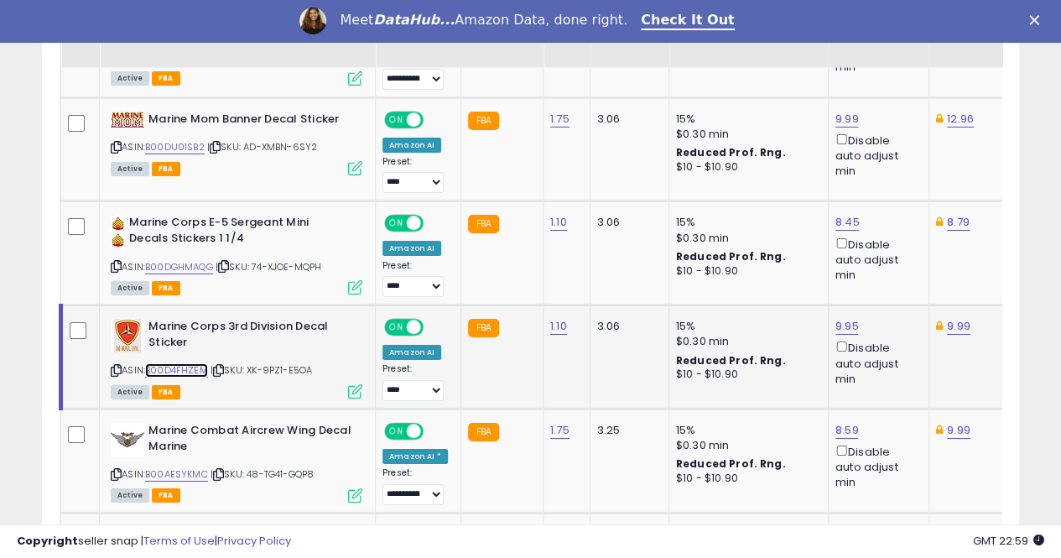
click at [174, 363] on link "B00D4FHZEM" at bounding box center [176, 370] width 63 height 14
click at [185, 467] on link "B00AESYKMC" at bounding box center [176, 474] width 63 height 14
click at [845, 422] on link "8.59" at bounding box center [847, 430] width 23 height 17
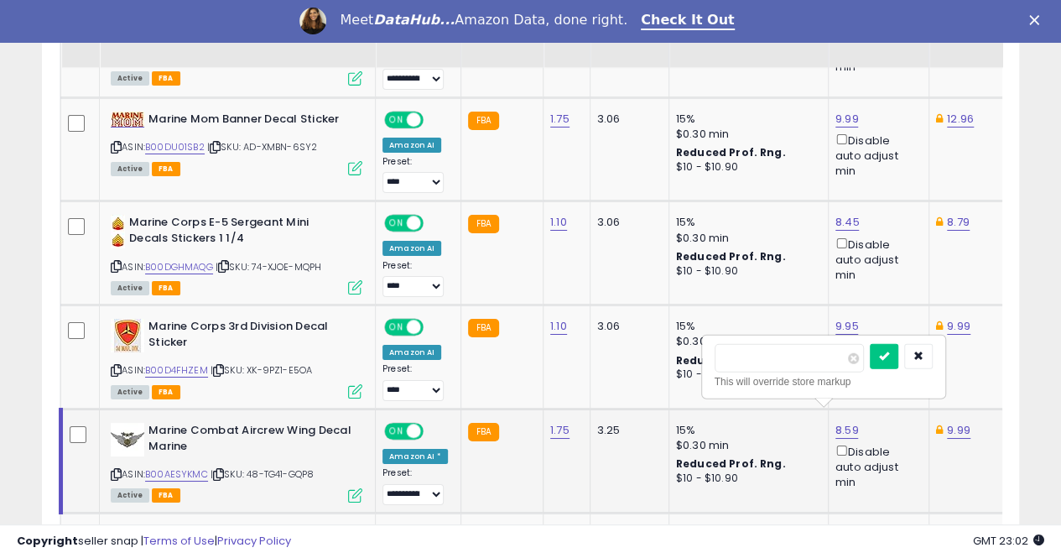
scroll to position [0, 4]
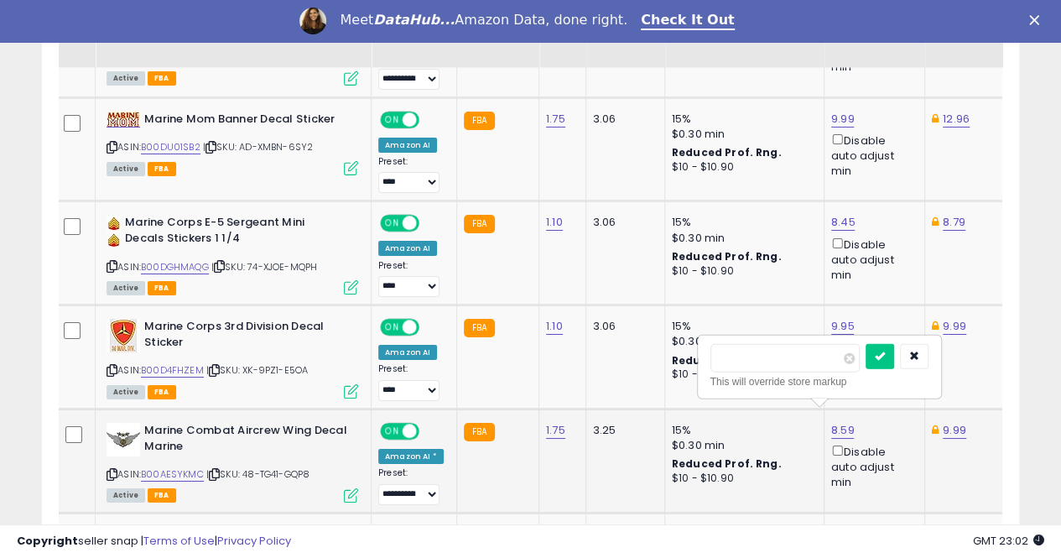
type input "*"
type input "****"
click at [894, 346] on button "submit" at bounding box center [880, 356] width 29 height 25
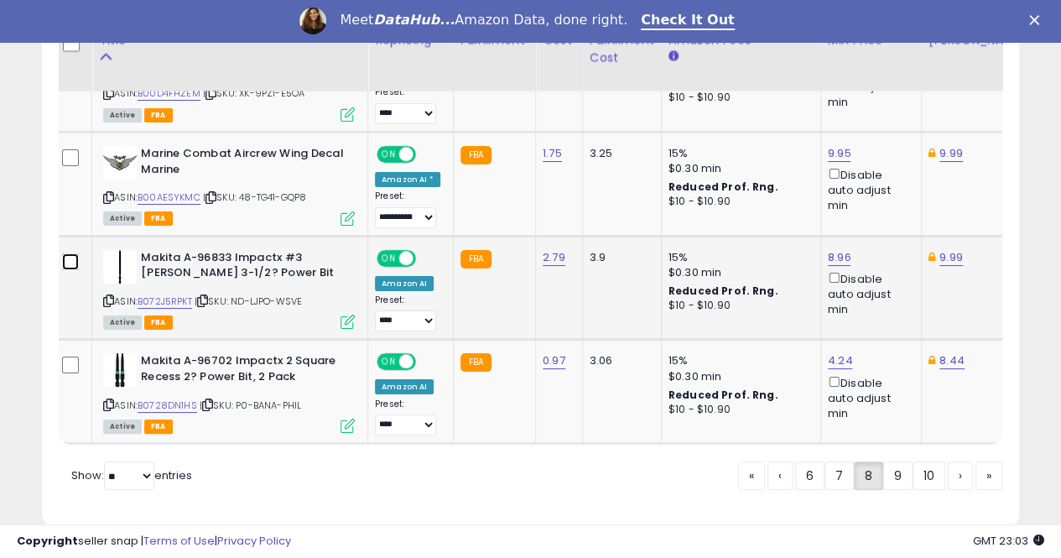
scroll to position [3175, 0]
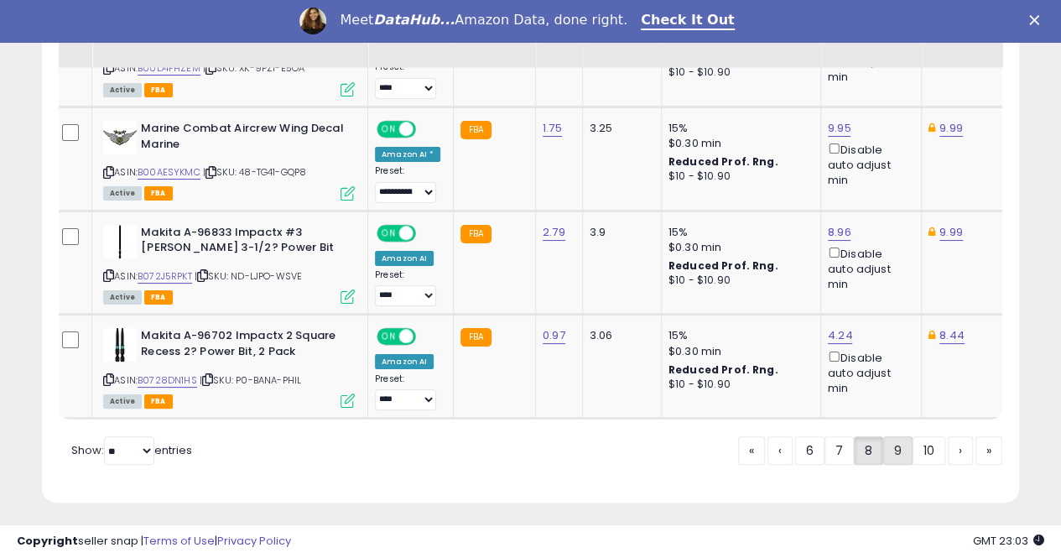
click at [899, 442] on link "9" at bounding box center [897, 450] width 29 height 29
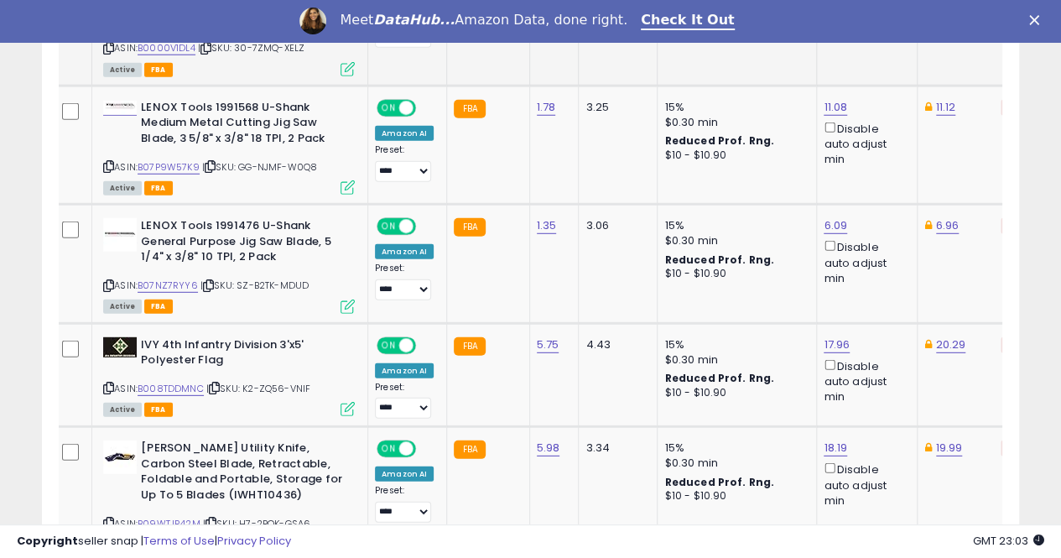
scroll to position [2285, 0]
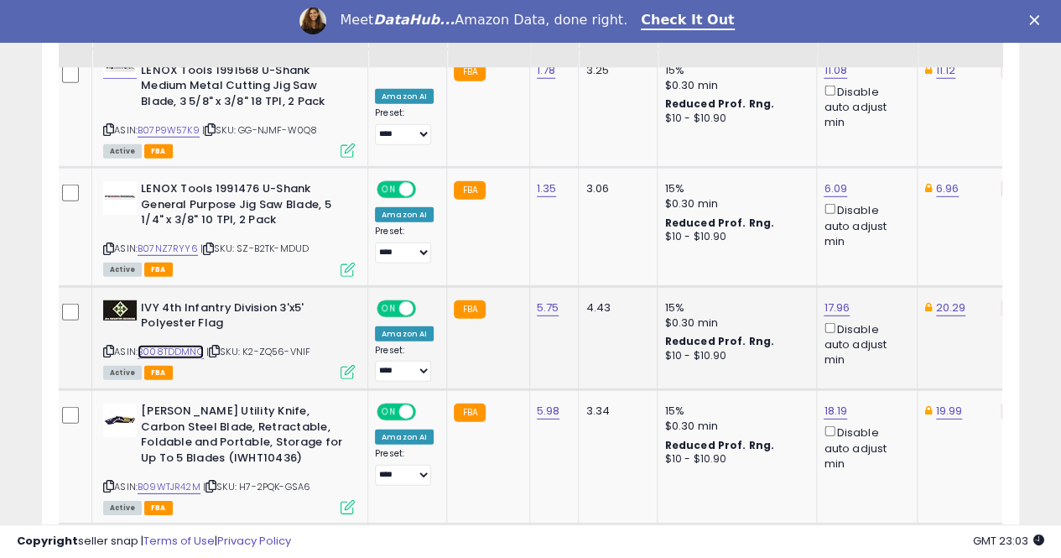
click at [178, 345] on link "B008TDDMNC" at bounding box center [171, 352] width 66 height 14
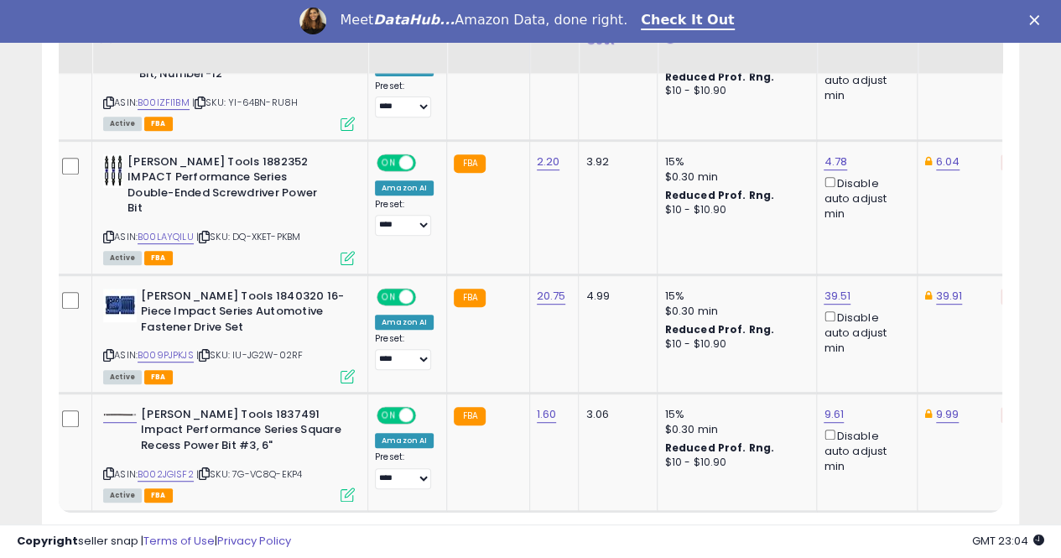
scroll to position [3483, 0]
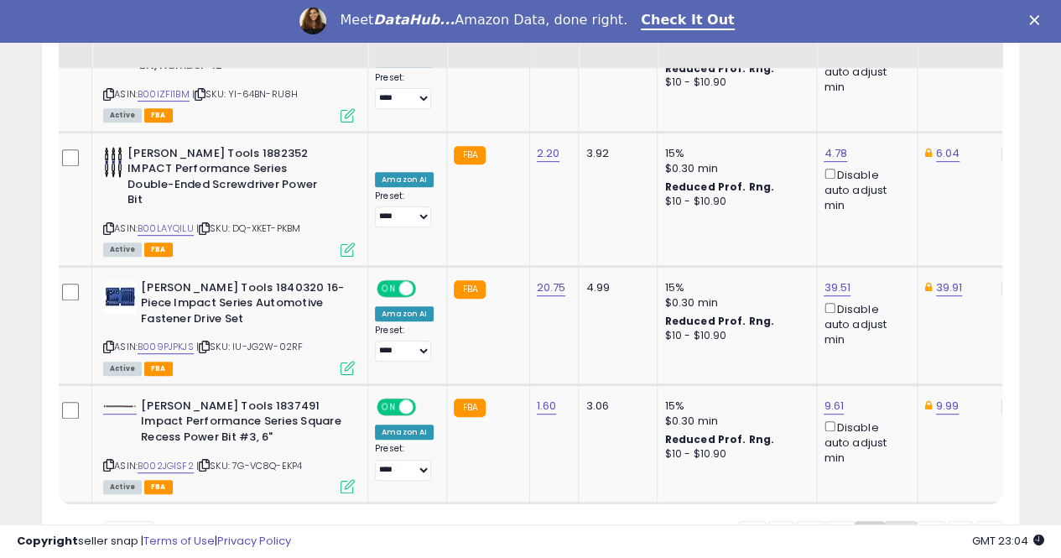
click at [902, 521] on link "10" at bounding box center [900, 535] width 33 height 29
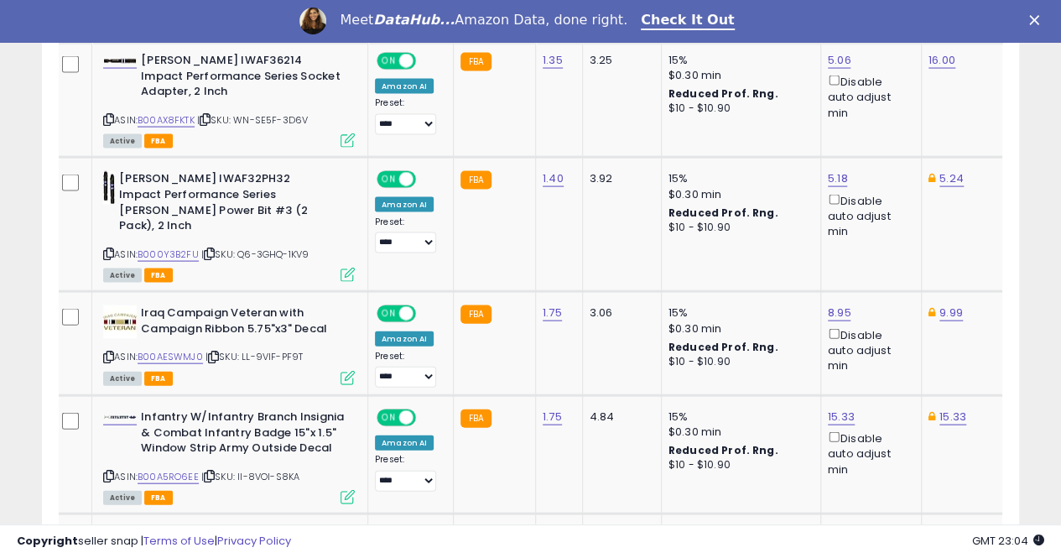
scroll to position [1698, 0]
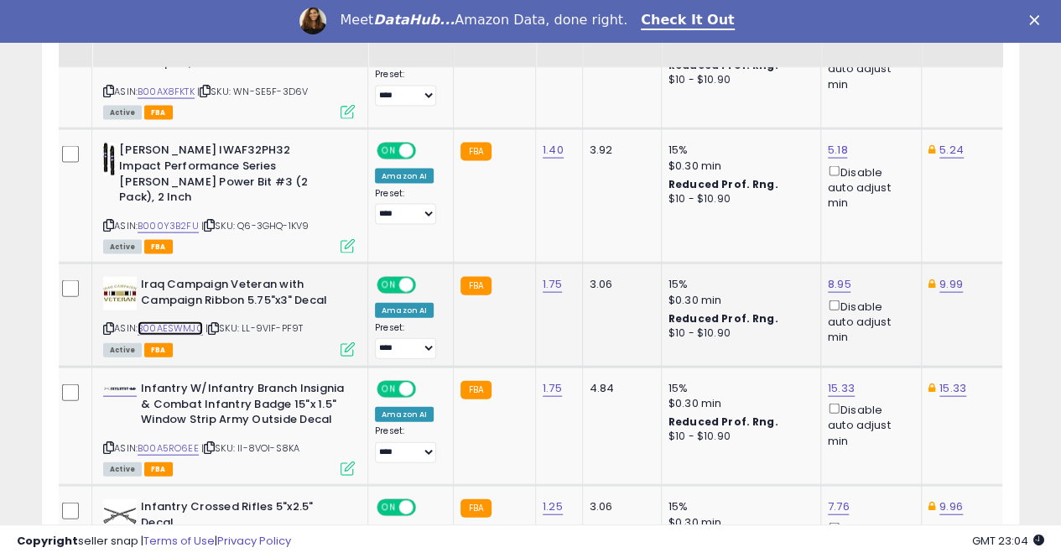
click at [174, 321] on link "B00AESWMJ0" at bounding box center [170, 328] width 65 height 14
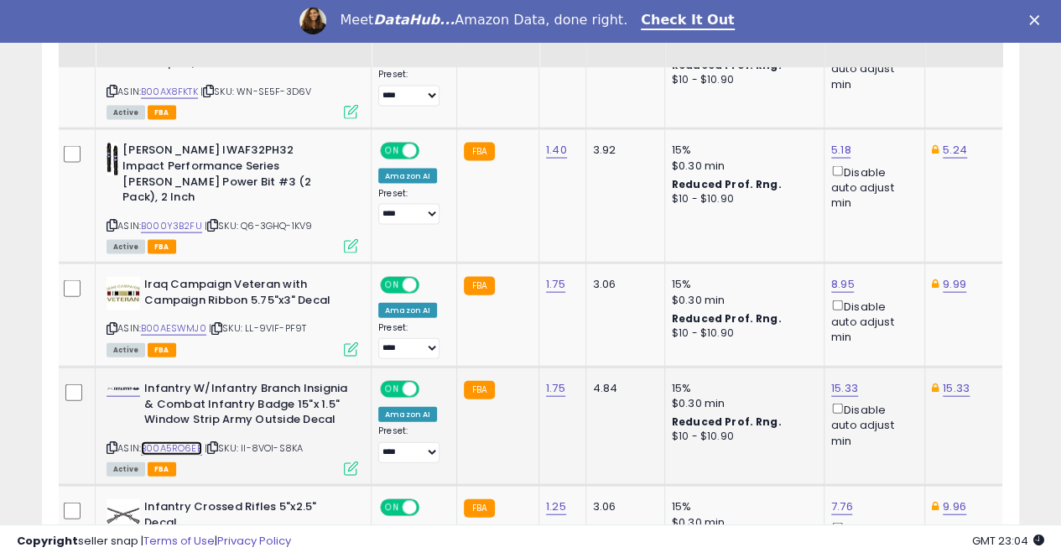
click at [176, 441] on link "B00A5RO6EE" at bounding box center [171, 448] width 61 height 14
click at [831, 380] on link "15.33" at bounding box center [844, 388] width 27 height 17
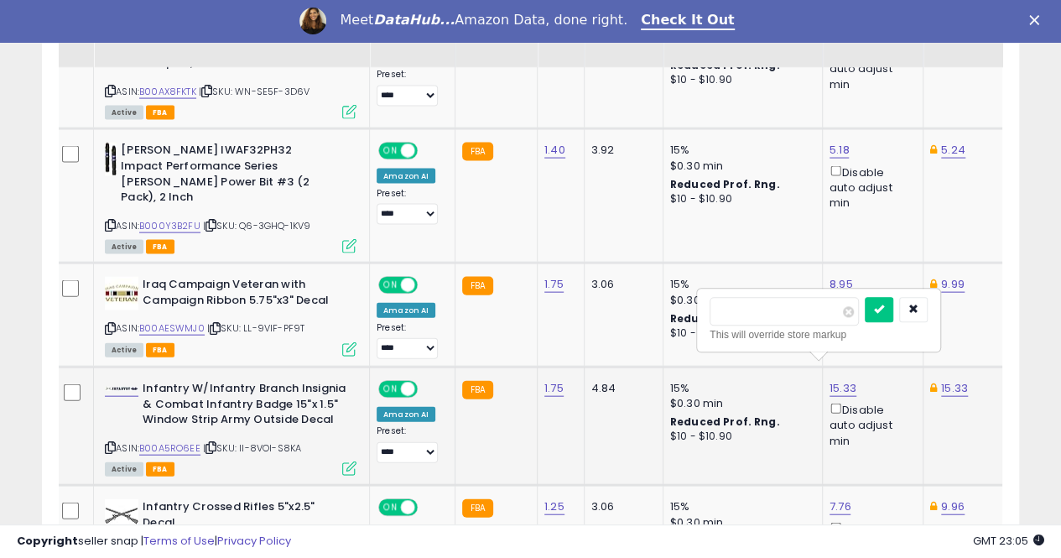
scroll to position [0, 6]
type input "*****"
click at [884, 310] on icon "submit" at bounding box center [879, 310] width 10 height 10
click at [941, 380] on link "15.33" at bounding box center [954, 388] width 27 height 17
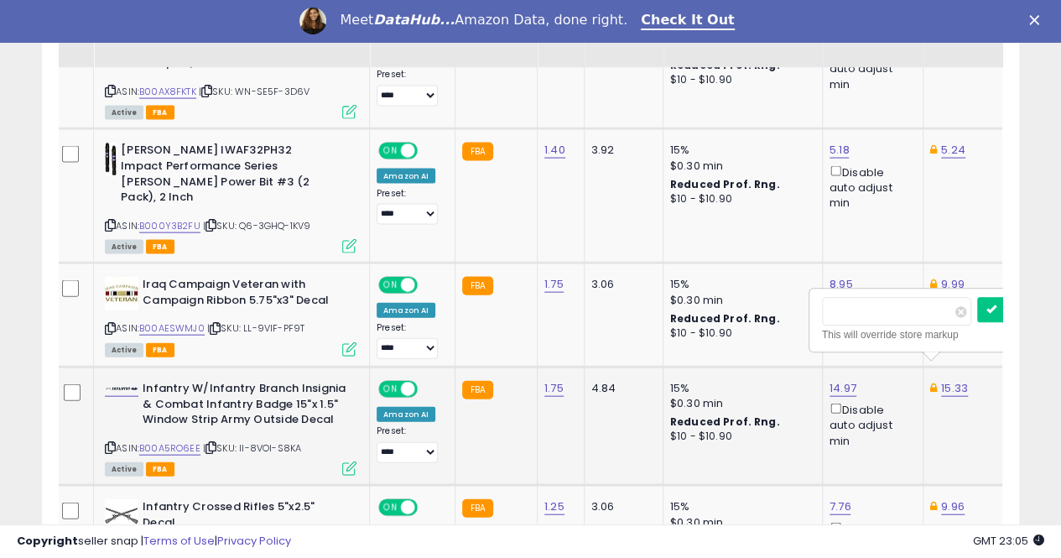
scroll to position [0, 117]
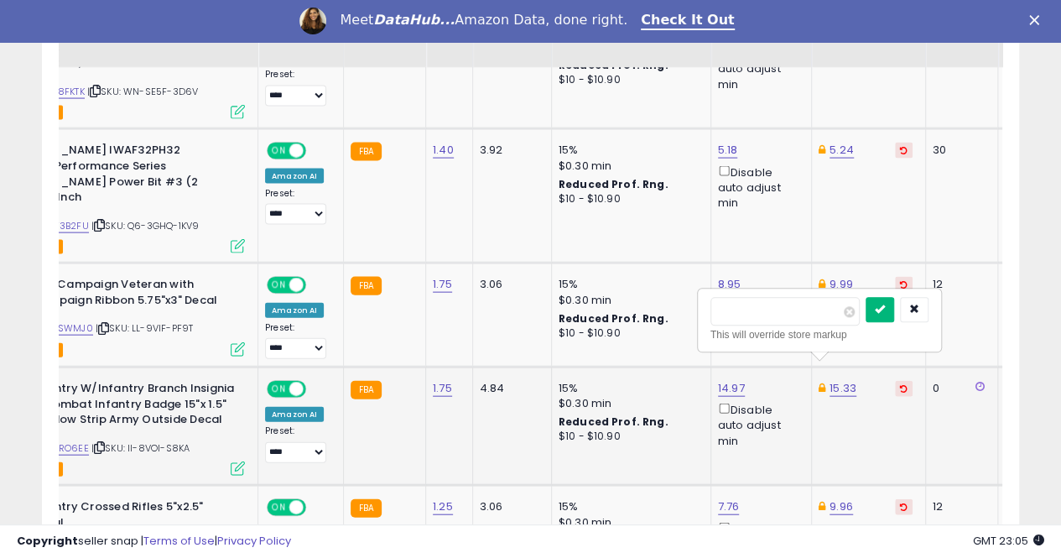
type input "*****"
click at [885, 310] on icon "submit" at bounding box center [880, 310] width 10 height 10
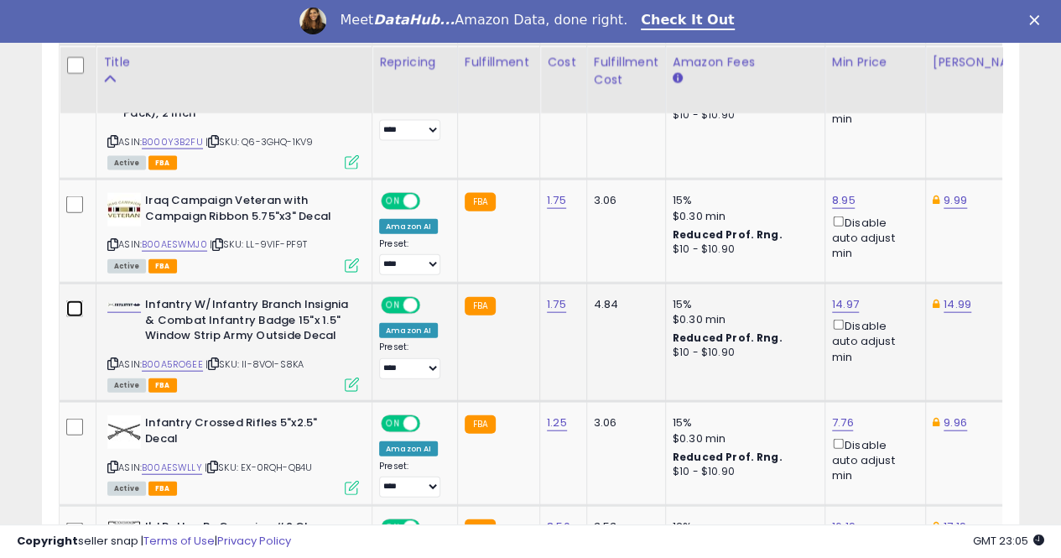
scroll to position [1866, 0]
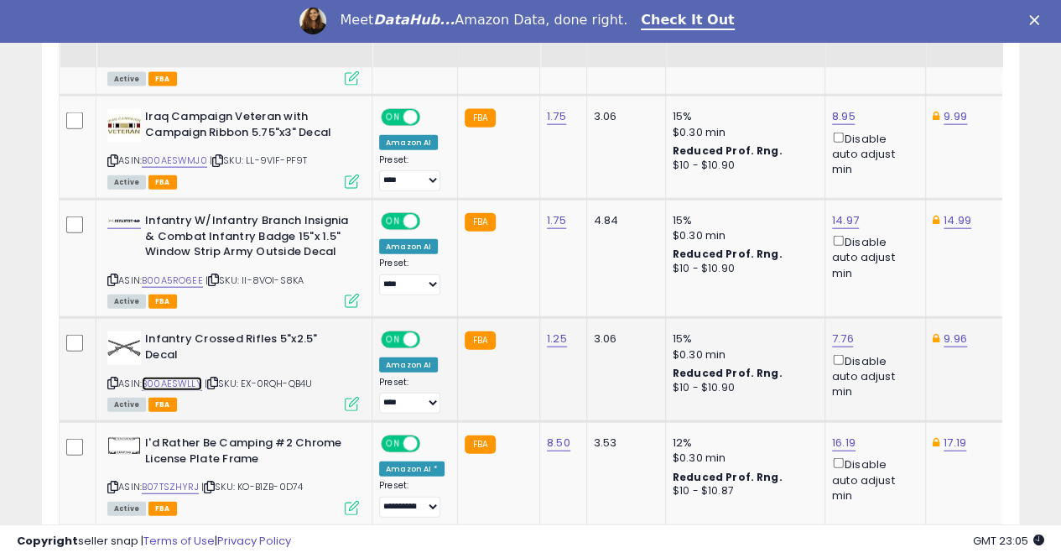
click at [176, 377] on link "B00AESWLLY" at bounding box center [172, 384] width 60 height 14
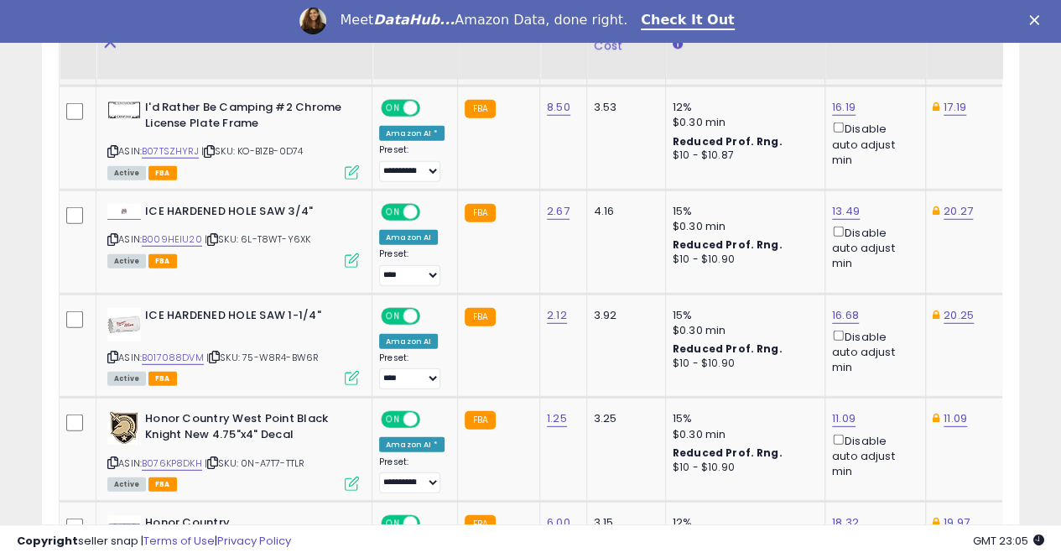
scroll to position [2285, 0]
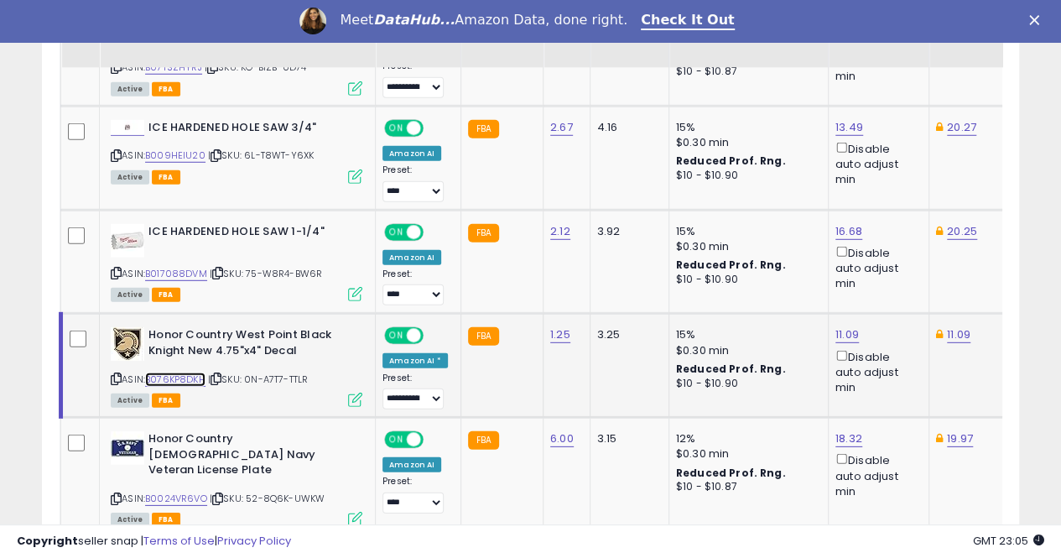
click at [177, 373] on link "B076KP8DKH" at bounding box center [175, 380] width 60 height 14
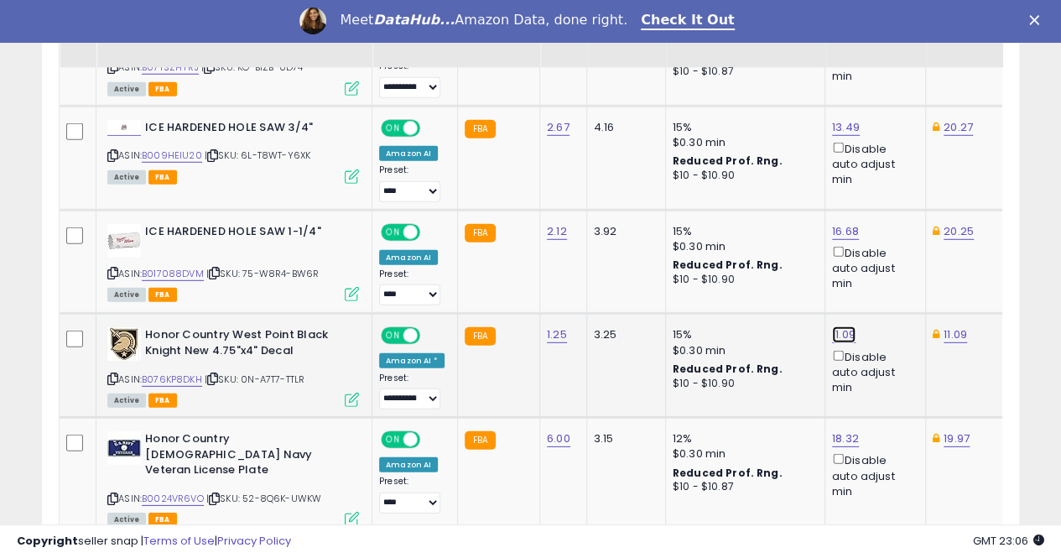
click at [836, 326] on link "11.09" at bounding box center [843, 334] width 23 height 17
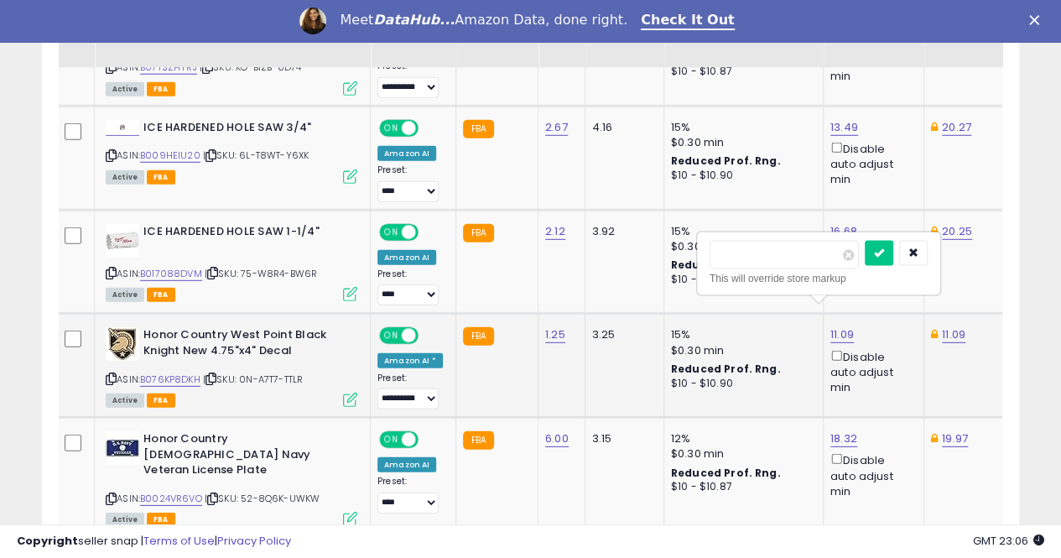
type input "*"
type input "****"
click at [894, 250] on button "submit" at bounding box center [879, 253] width 29 height 25
click at [942, 326] on link "11.09" at bounding box center [953, 334] width 23 height 17
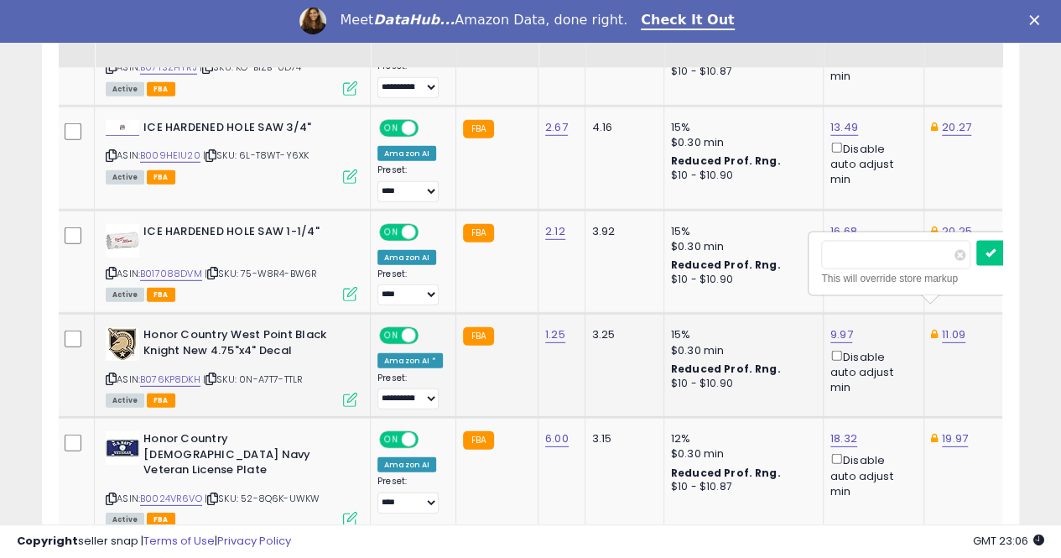
scroll to position [0, 113]
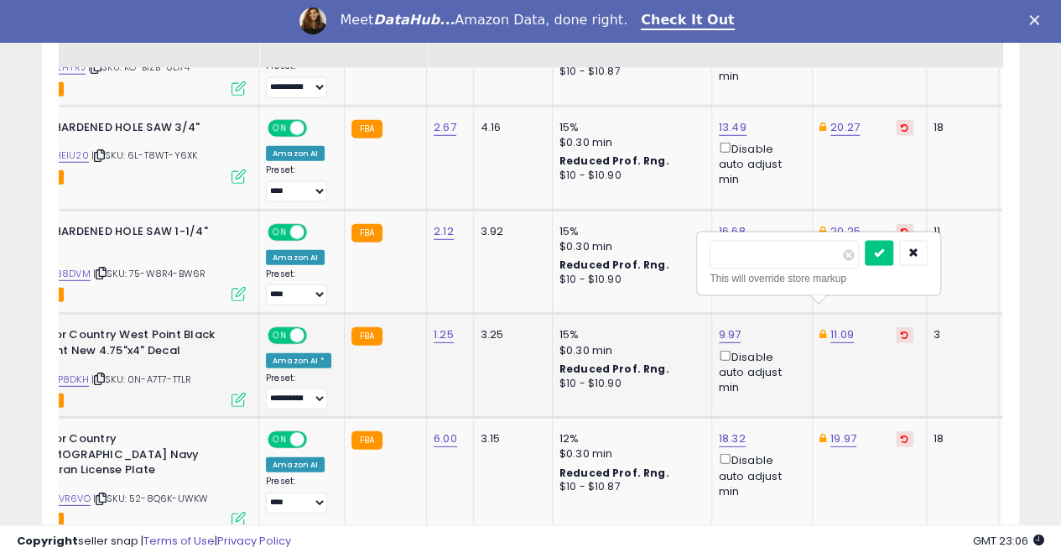
type input "*"
type input "****"
click at [884, 254] on icon "submit" at bounding box center [879, 252] width 10 height 10
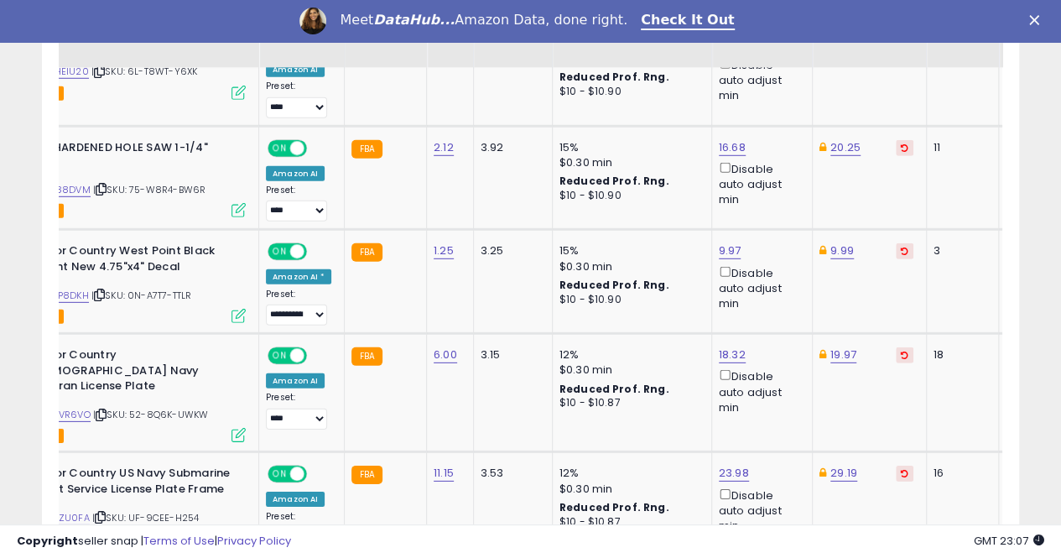
scroll to position [0, 0]
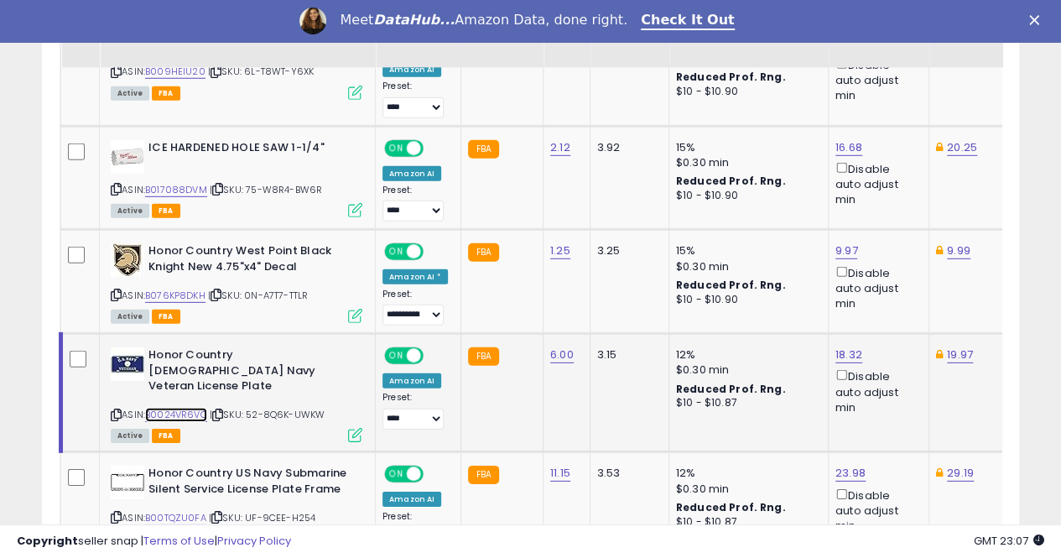
click at [180, 408] on link "B0024VR6VO" at bounding box center [176, 415] width 62 height 14
click at [851, 346] on link "18.32" at bounding box center [849, 354] width 27 height 17
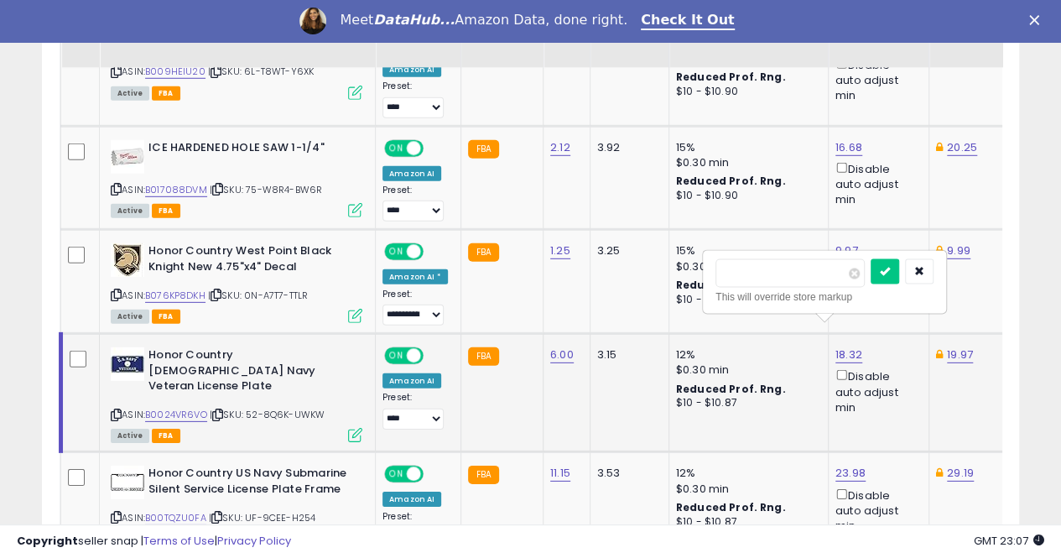
scroll to position [0, 6]
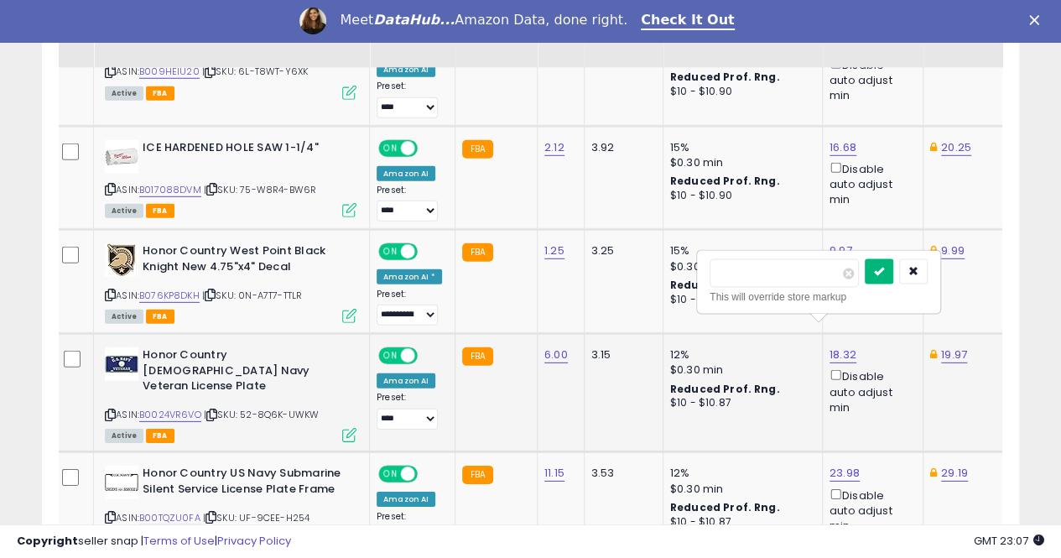
type input "*****"
click at [884, 273] on icon "submit" at bounding box center [879, 271] width 10 height 10
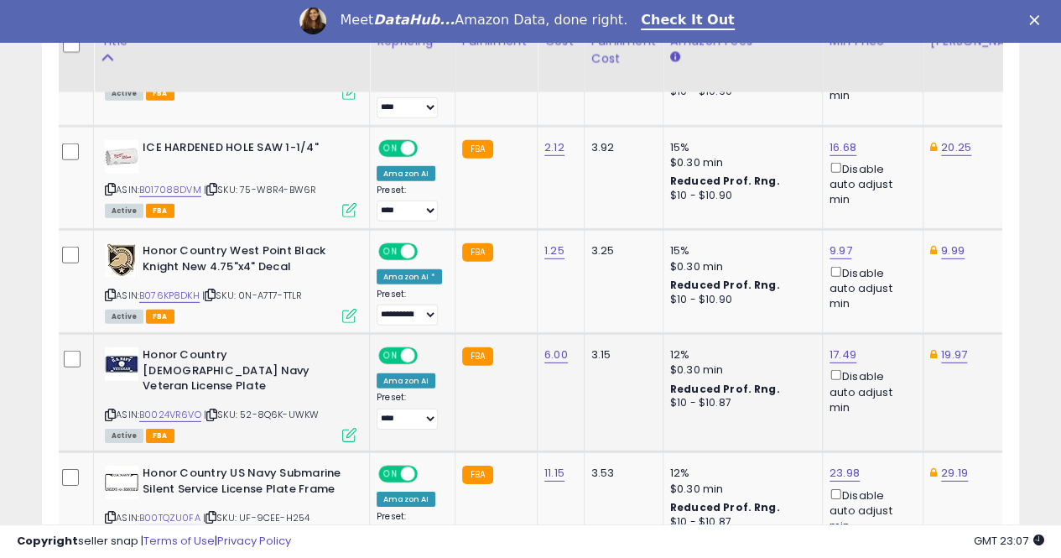
scroll to position [2453, 0]
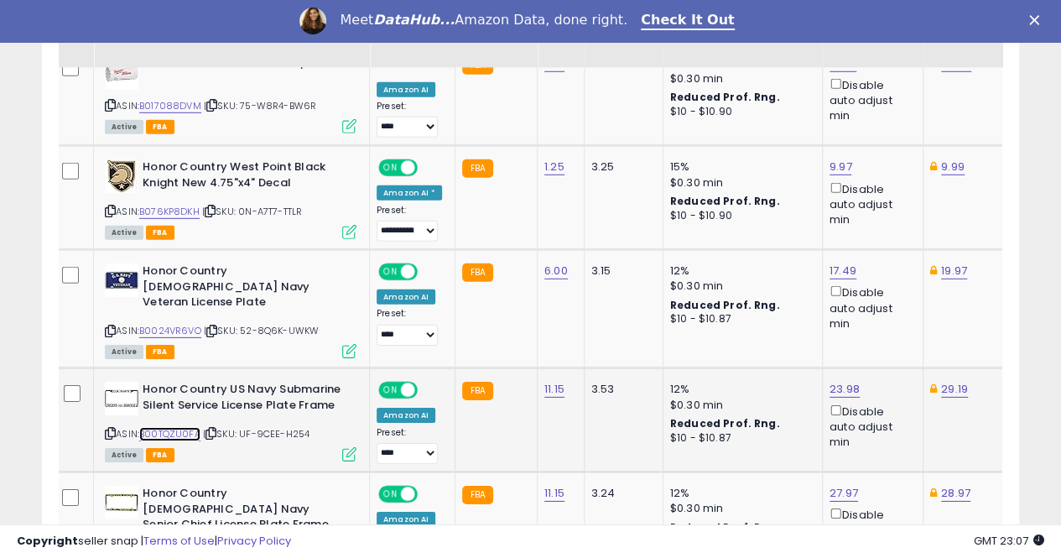
click at [180, 427] on link "B00TQZU0FA" at bounding box center [169, 434] width 61 height 14
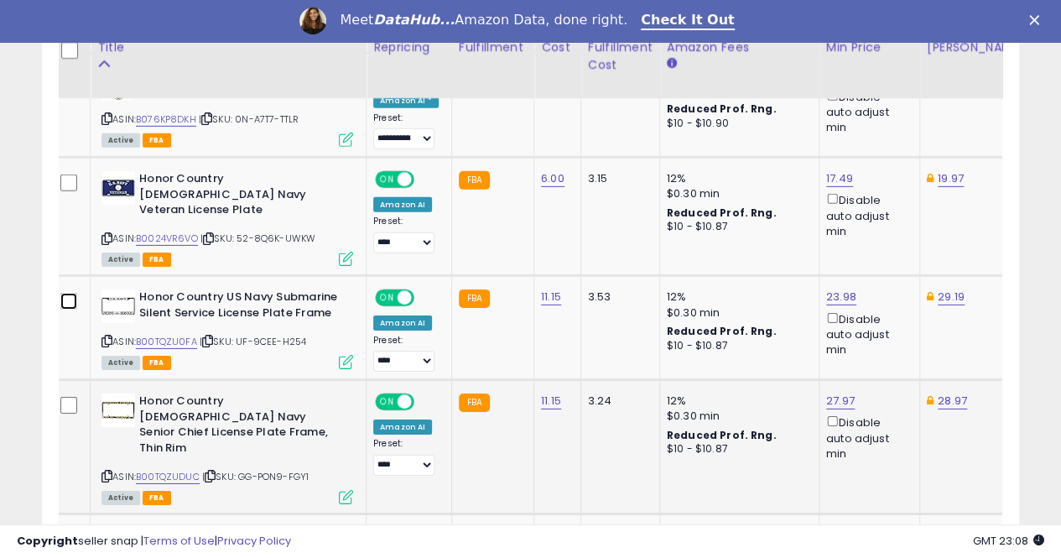
scroll to position [2621, 0]
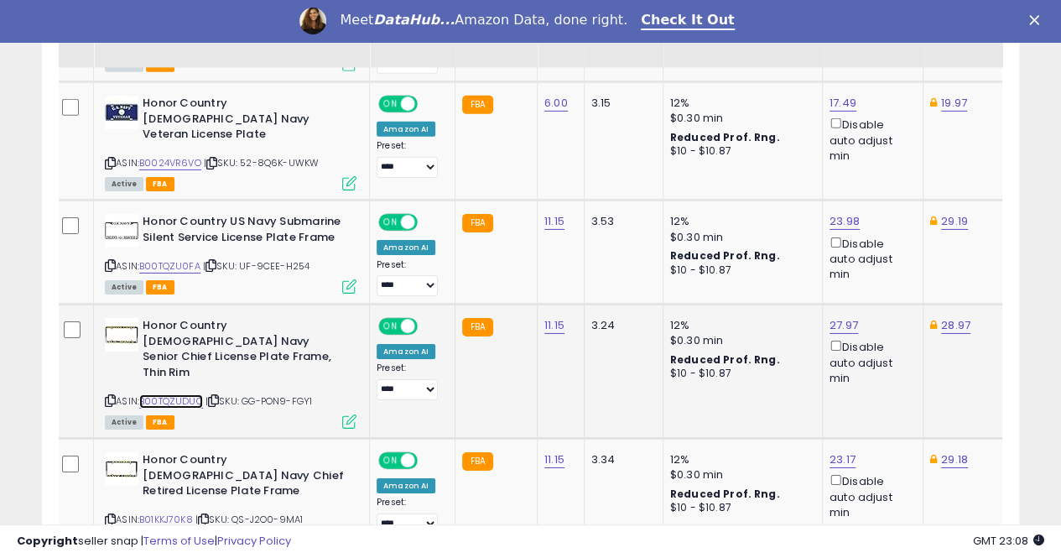
click at [163, 394] on link "B00TQZUDUC" at bounding box center [171, 401] width 64 height 14
click at [173, 513] on link "B01KKJ70K8" at bounding box center [166, 520] width 54 height 14
click at [836, 451] on link "23.17" at bounding box center [843, 459] width 26 height 17
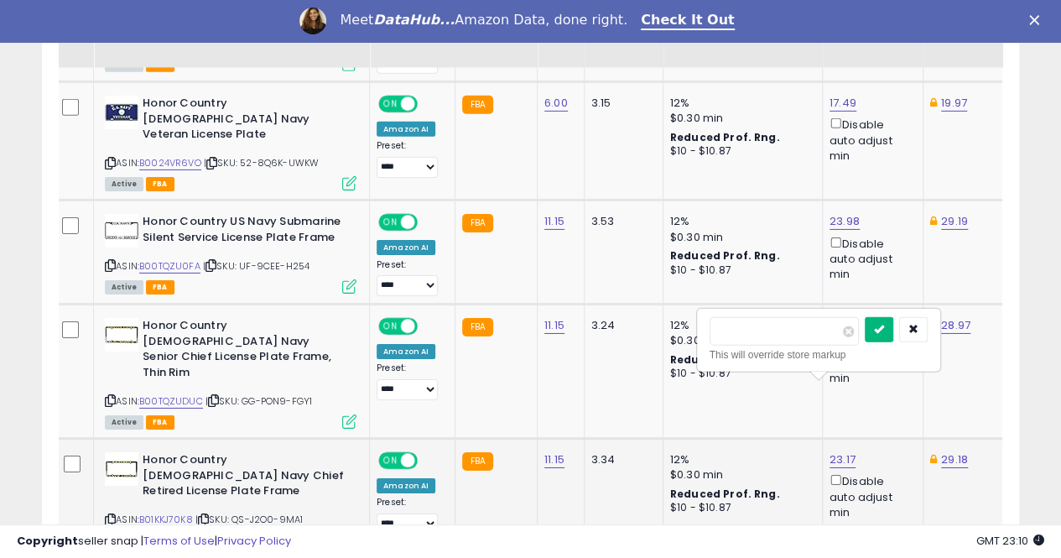
type input "*****"
click at [894, 318] on button "submit" at bounding box center [879, 329] width 29 height 25
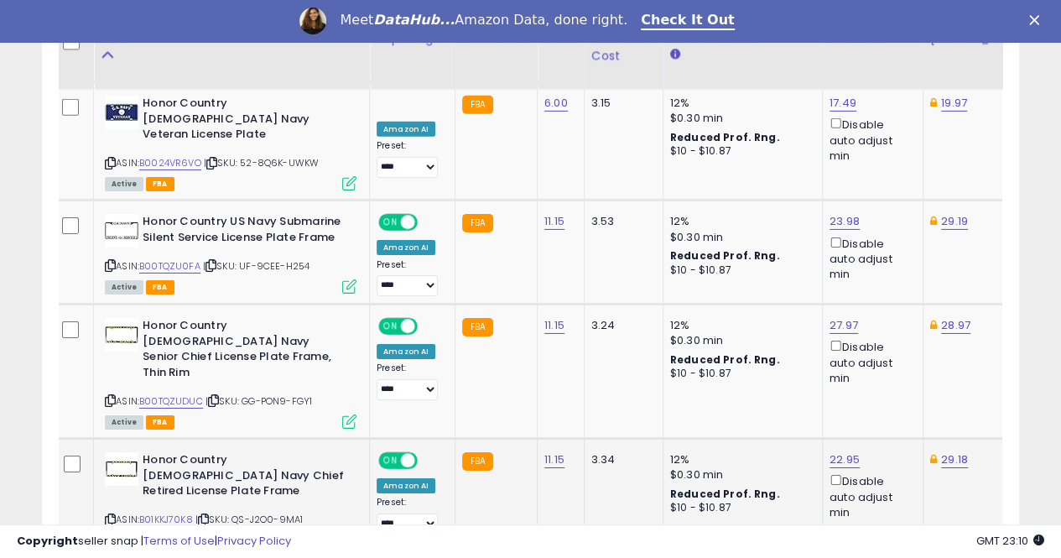
scroll to position [2705, 0]
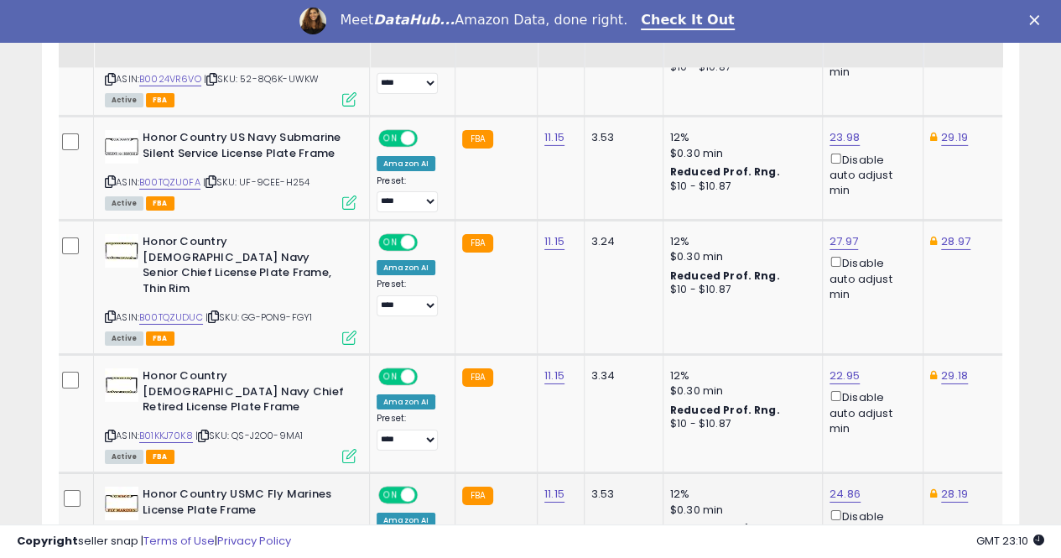
click at [180, 532] on link "B00TQZTQEQ" at bounding box center [169, 539] width 60 height 14
click at [830, 486] on link "24.86" at bounding box center [845, 494] width 31 height 17
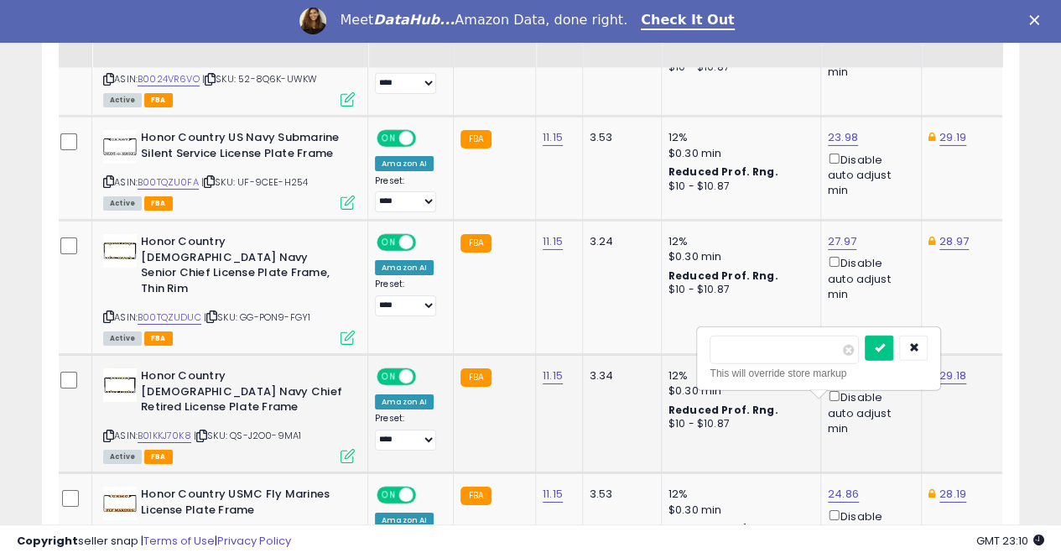
click at [519, 363] on td "FBA" at bounding box center [494, 414] width 82 height 118
click at [919, 343] on icon "button" at bounding box center [914, 347] width 10 height 10
drag, startPoint x: 202, startPoint y: 449, endPoint x: 140, endPoint y: 451, distance: 62.1
click at [140, 487] on div "ASIN: B00TQZTQEQ | SKU: A6-0XII-HYFH Active FBA" at bounding box center [229, 526] width 252 height 78
copy div "B00TQZTQEQ"
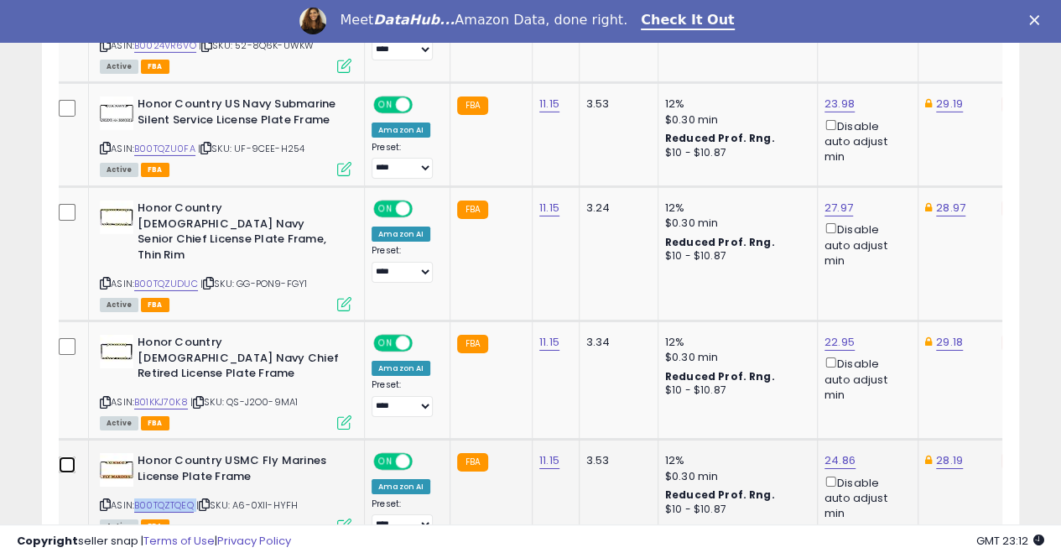
scroll to position [2789, 0]
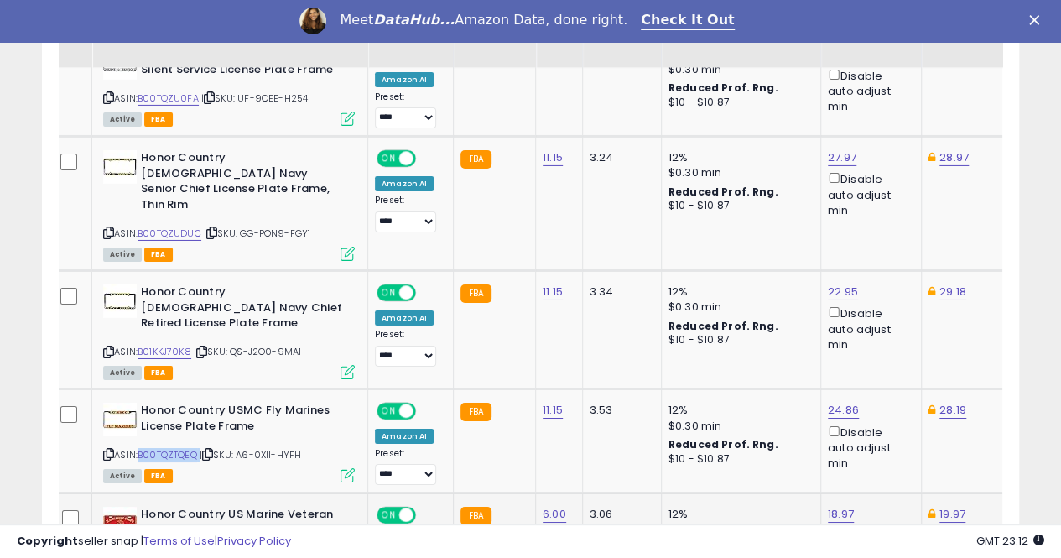
click at [180, 551] on link "B00TQZUFX2" at bounding box center [168, 558] width 60 height 14
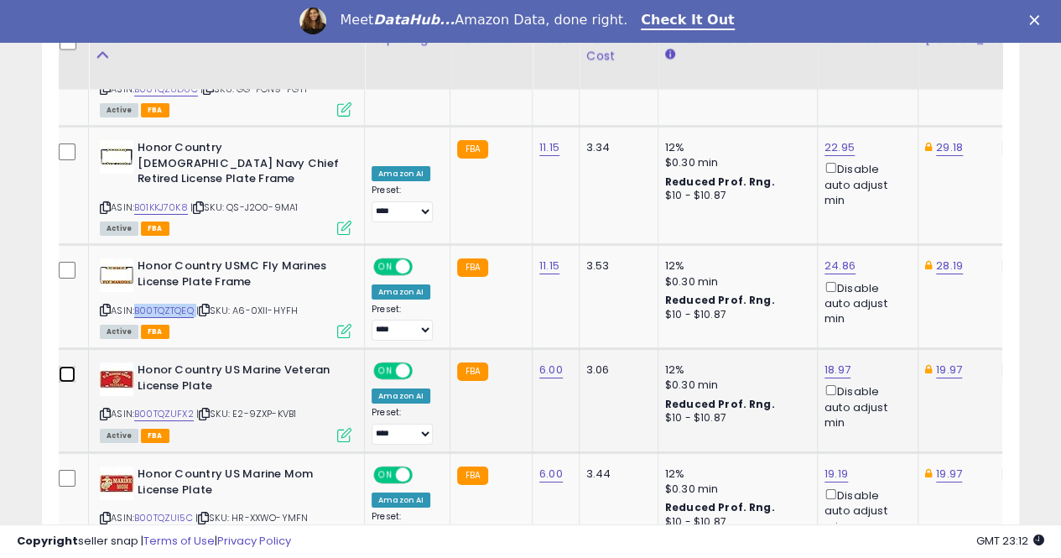
scroll to position [2957, 0]
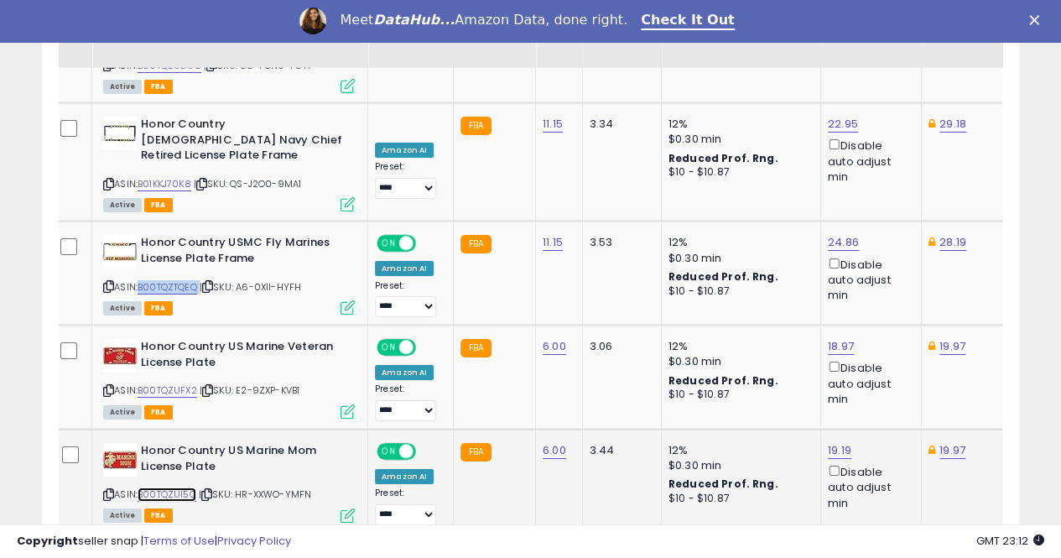
click at [182, 487] on link "B00TQZUI5C" at bounding box center [167, 494] width 59 height 14
click at [828, 442] on link "19.19" at bounding box center [839, 450] width 23 height 17
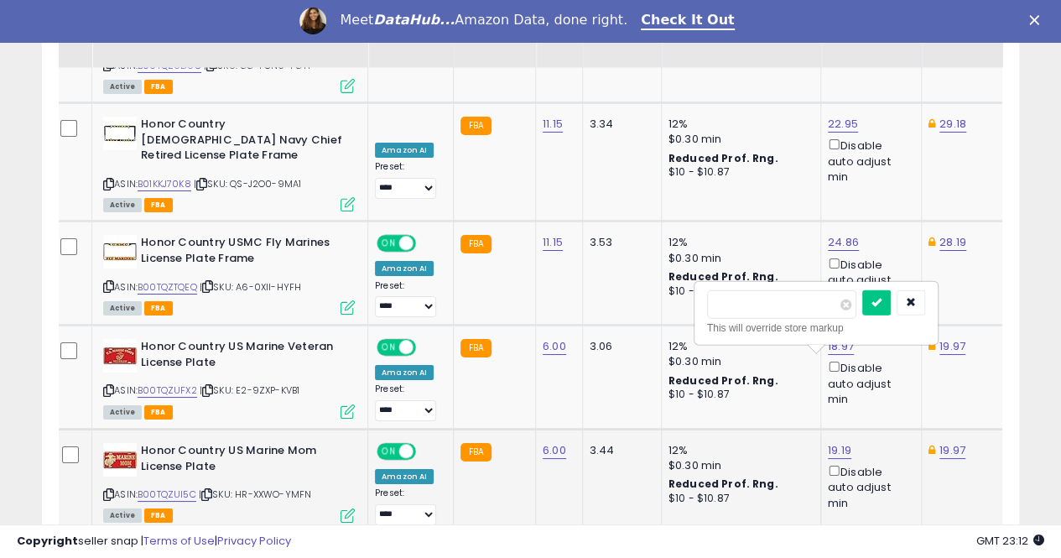
type input "*****"
click at [891, 301] on button "submit" at bounding box center [876, 302] width 29 height 25
click at [940, 442] on link "19.97" at bounding box center [953, 450] width 26 height 17
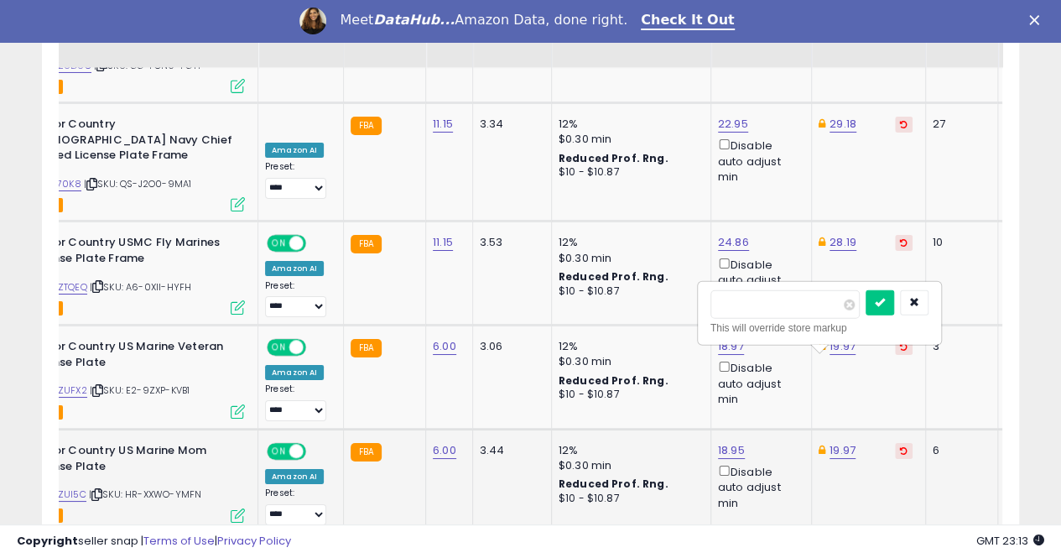
click at [732, 305] on input "*****" at bounding box center [785, 304] width 149 height 29
type input "*****"
click at [885, 297] on icon "submit" at bounding box center [880, 302] width 10 height 10
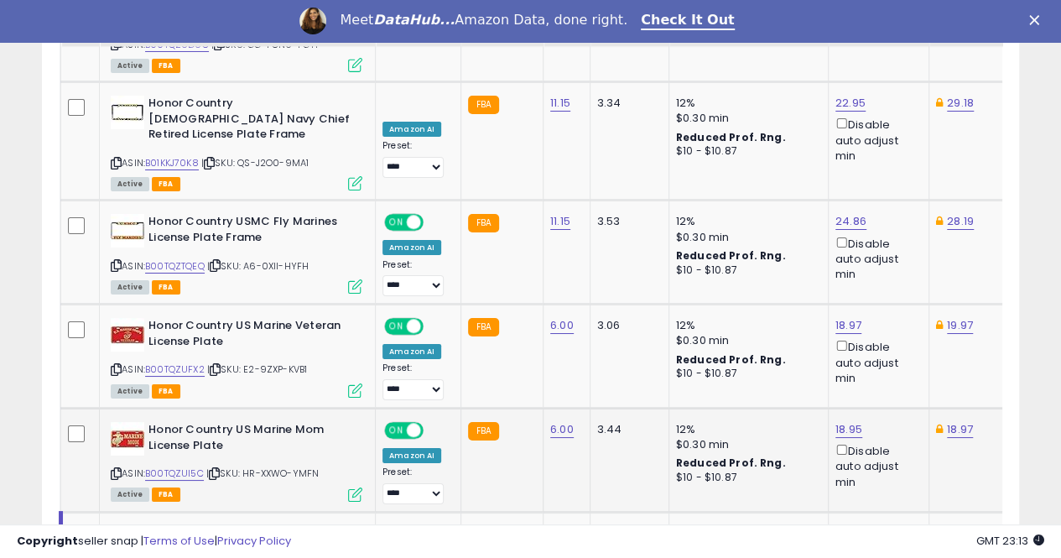
scroll to position [3040, 0]
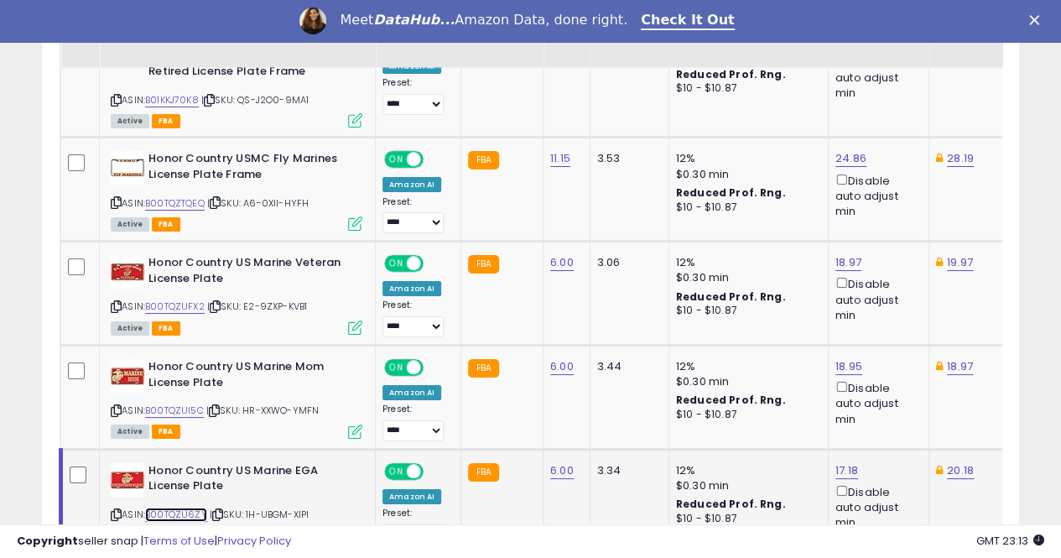
click at [182, 508] on link "B00TQZU6ZY" at bounding box center [176, 515] width 62 height 14
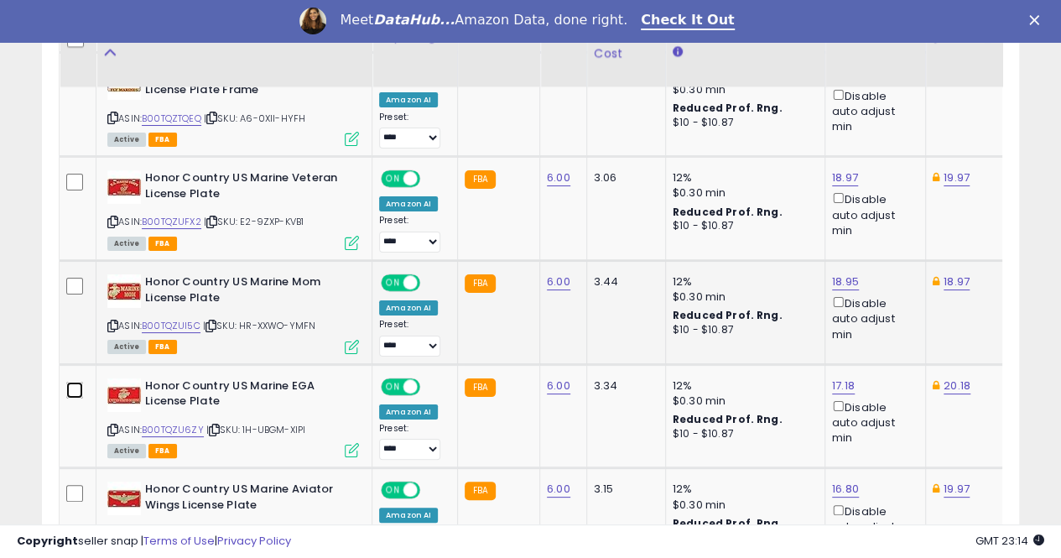
scroll to position [3205, 0]
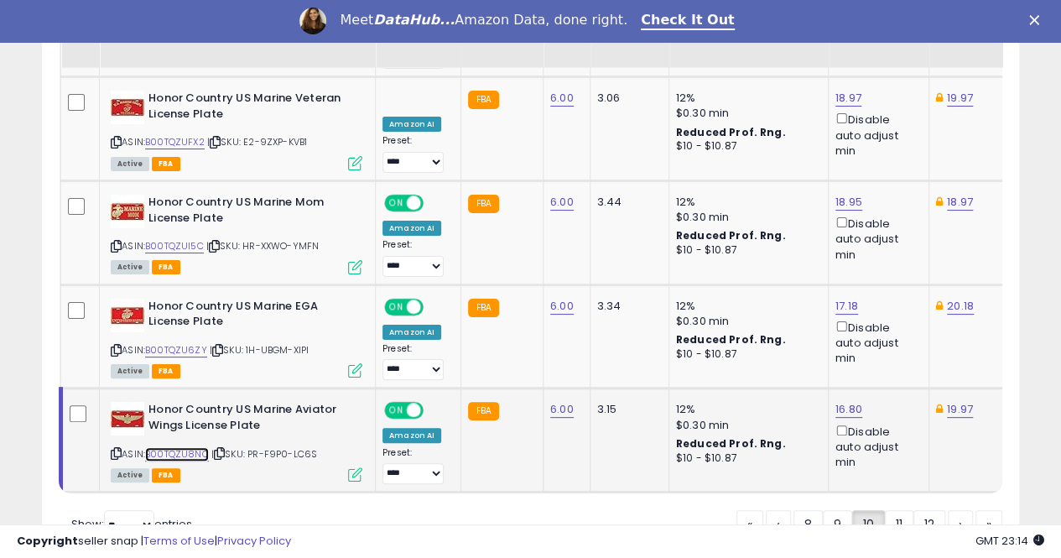
click at [200, 447] on link "B00TQZU8NO" at bounding box center [177, 454] width 64 height 14
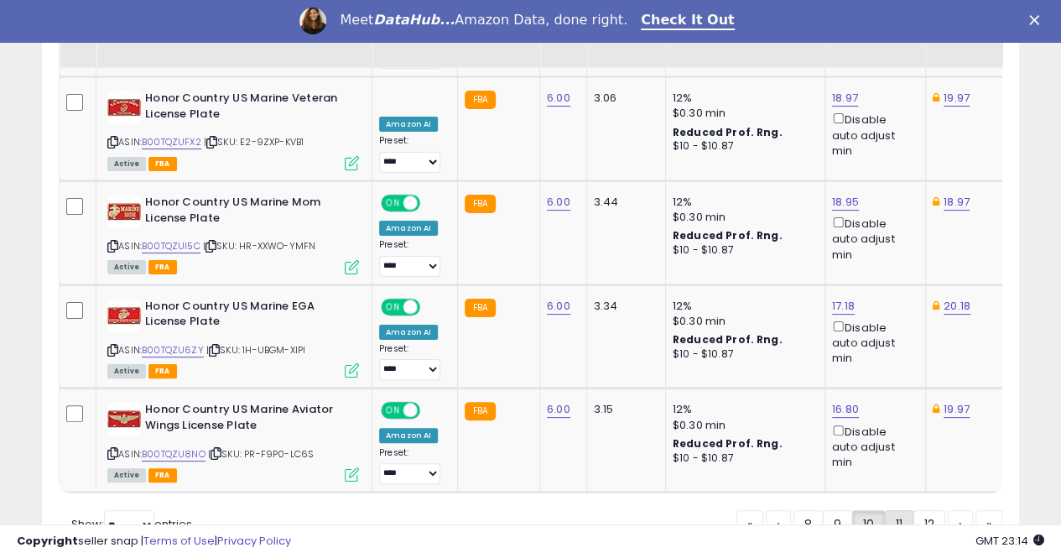
click at [899, 510] on link "11" at bounding box center [899, 524] width 29 height 29
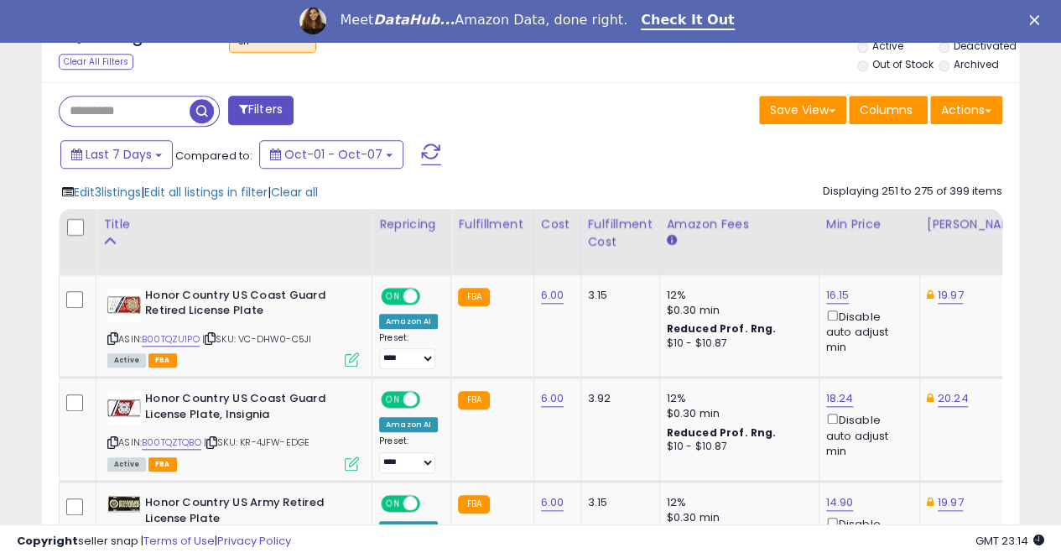
scroll to position [691, 0]
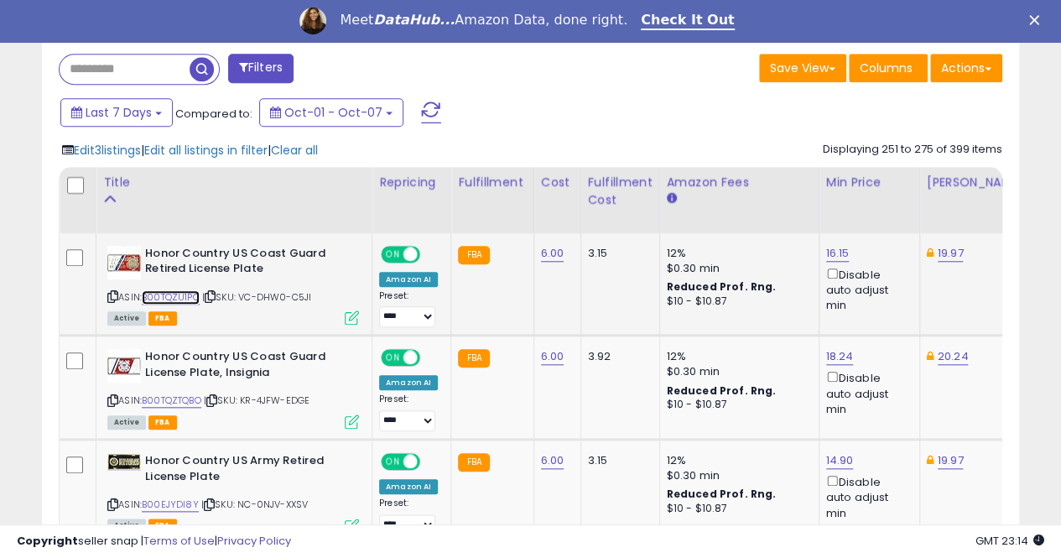
click at [164, 293] on link "B00TQZU1PO" at bounding box center [171, 297] width 58 height 14
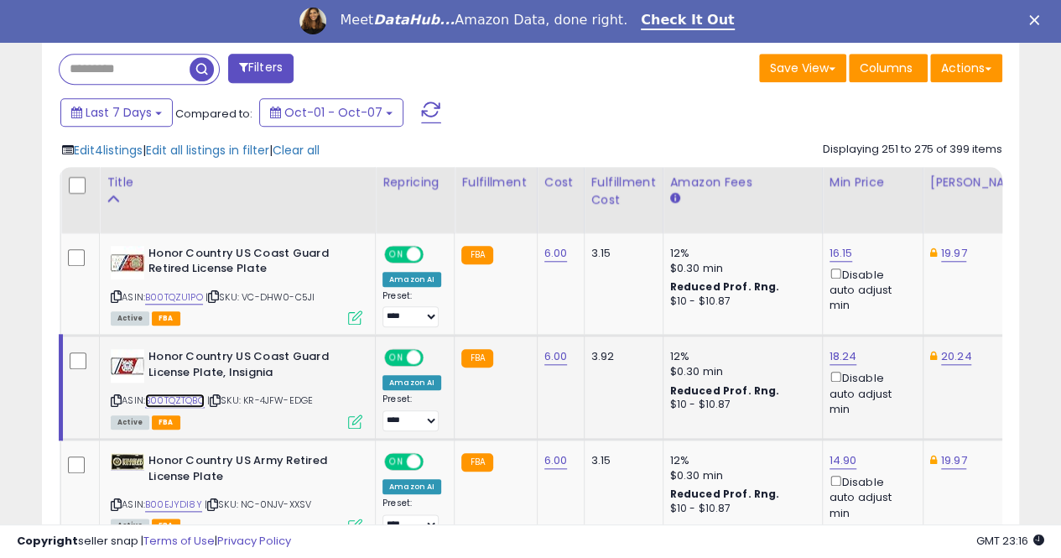
click at [196, 399] on link "B00TQZTQBO" at bounding box center [175, 400] width 60 height 14
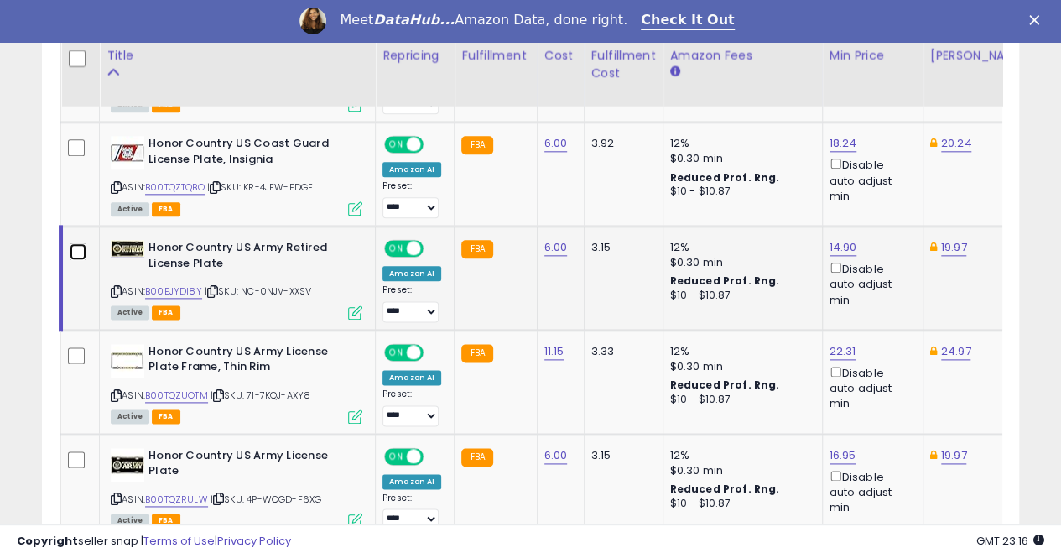
scroll to position [943, 0]
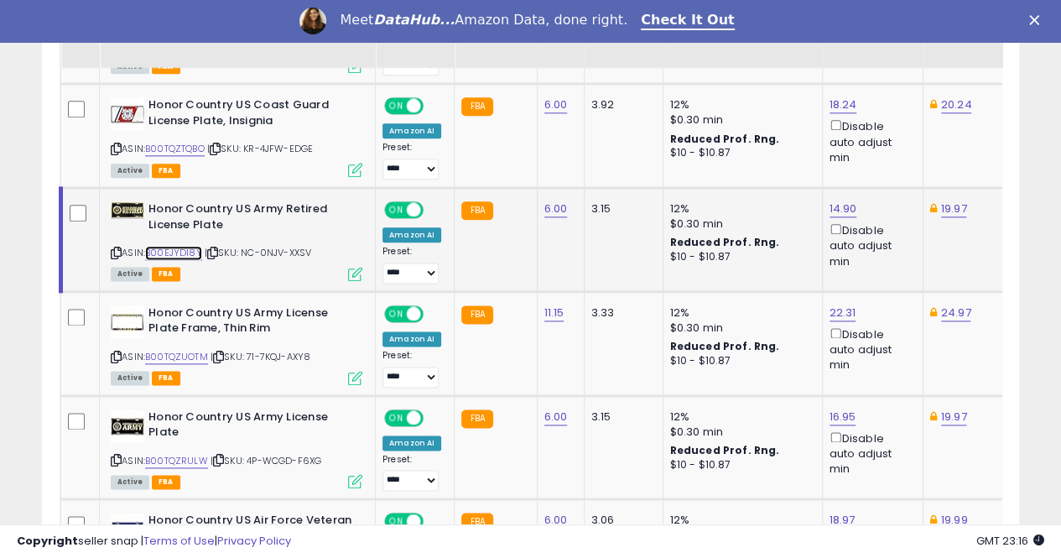
click at [150, 247] on link "B00EJYDI8Y" at bounding box center [173, 253] width 57 height 14
click at [181, 350] on link "B00TQZUOTM" at bounding box center [176, 357] width 63 height 14
click at [186, 454] on link "B00TQZRULW" at bounding box center [176, 461] width 63 height 14
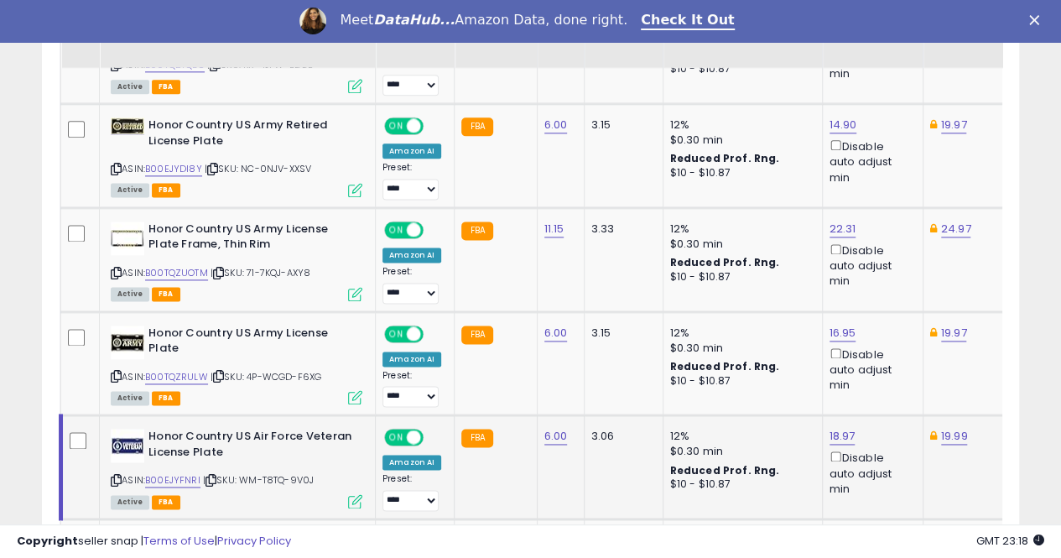
click at [210, 440] on b "Honor Country US Air Force Veteran License Plate" at bounding box center [250, 446] width 204 height 35
click at [189, 473] on link "B00EJYFNRI" at bounding box center [172, 480] width 55 height 14
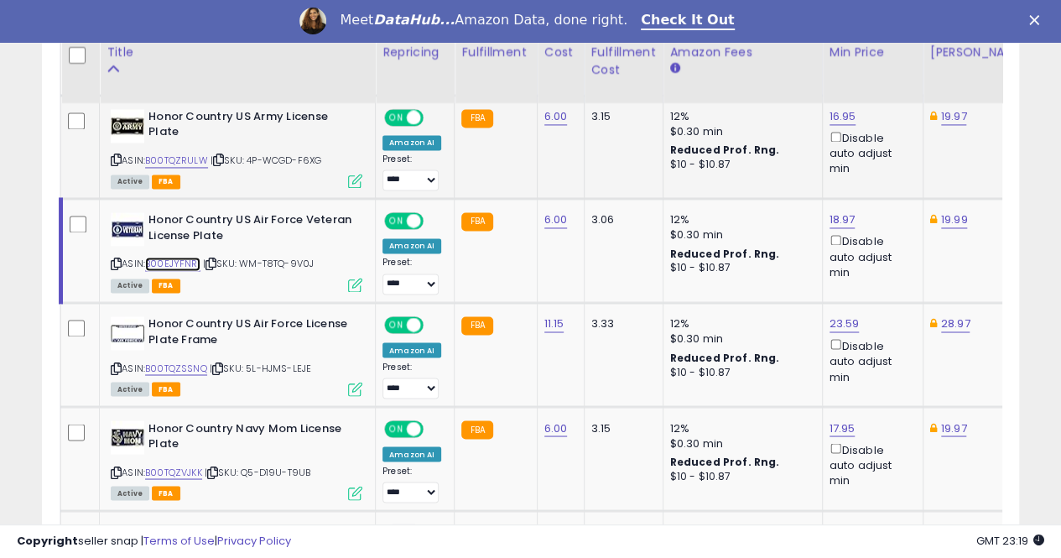
scroll to position [1279, 0]
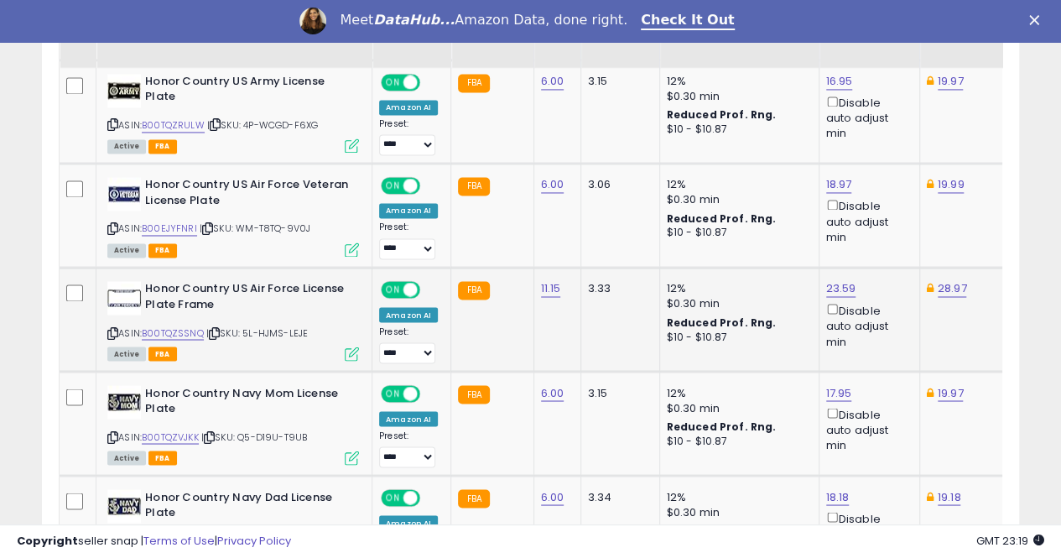
click at [82, 289] on td at bounding box center [78, 320] width 37 height 104
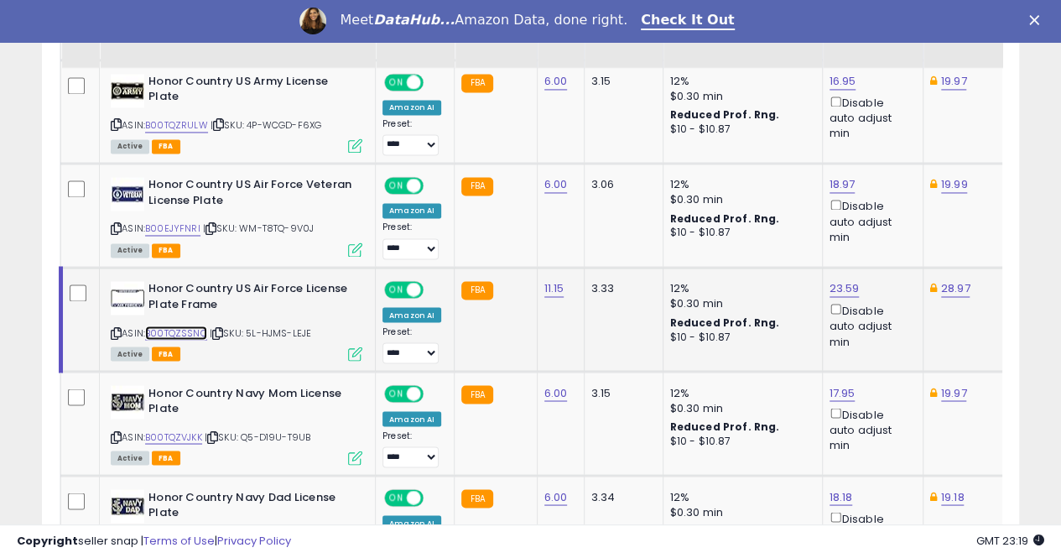
click at [187, 326] on link "B00TQZSSNQ" at bounding box center [176, 333] width 62 height 14
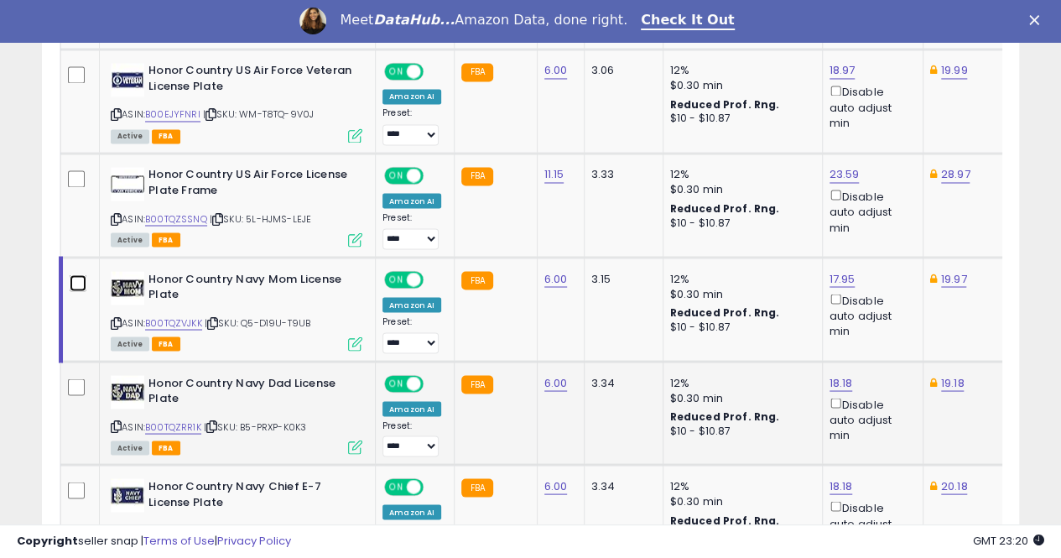
scroll to position [1446, 0]
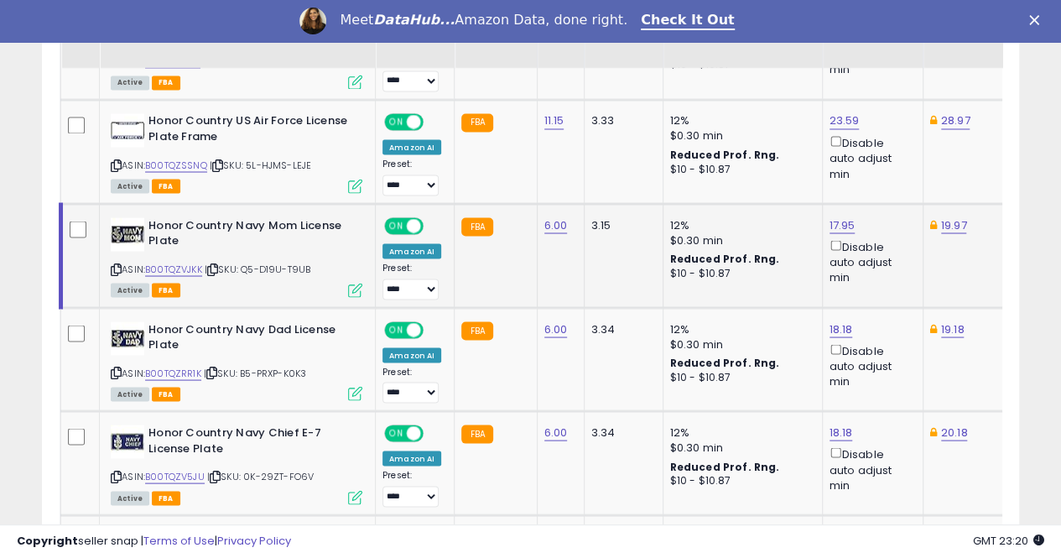
click at [185, 253] on div "ASIN: B00TQZVJKK | SKU: Q5-D19U-T9UB Active FBA" at bounding box center [237, 256] width 252 height 78
click at [190, 264] on link "B00TQZVJKK" at bounding box center [173, 269] width 57 height 14
click at [183, 366] on link "B00TQZRR1K" at bounding box center [173, 373] width 56 height 14
click at [190, 469] on link "B00TQZV5JU" at bounding box center [175, 476] width 60 height 14
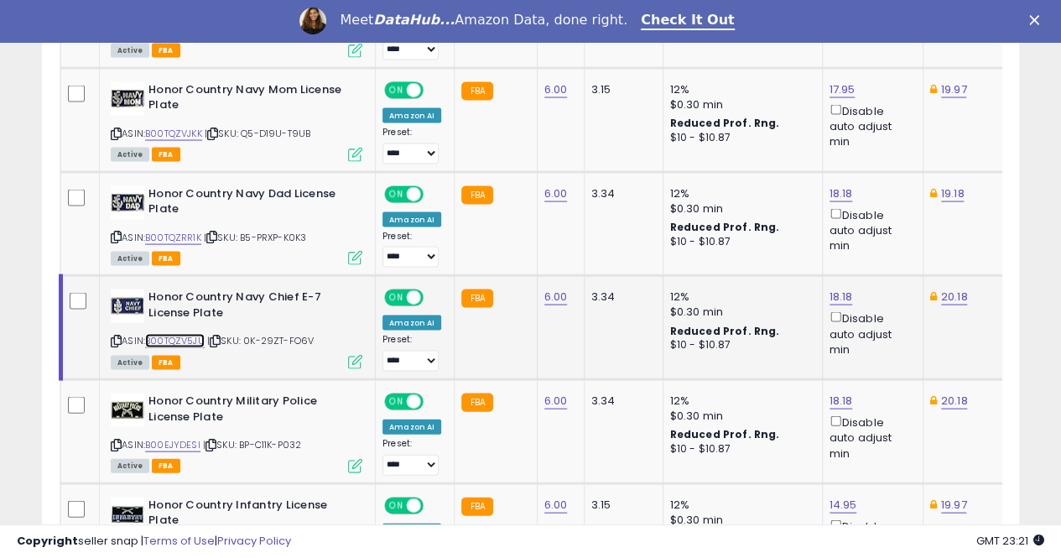
scroll to position [1614, 0]
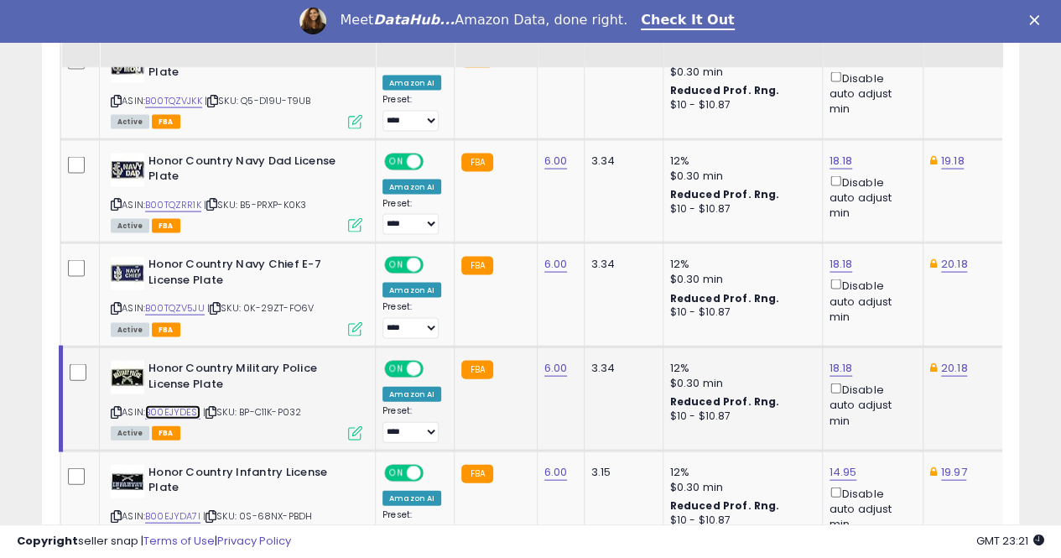
click at [171, 405] on link "B00EJYDESI" at bounding box center [172, 412] width 55 height 14
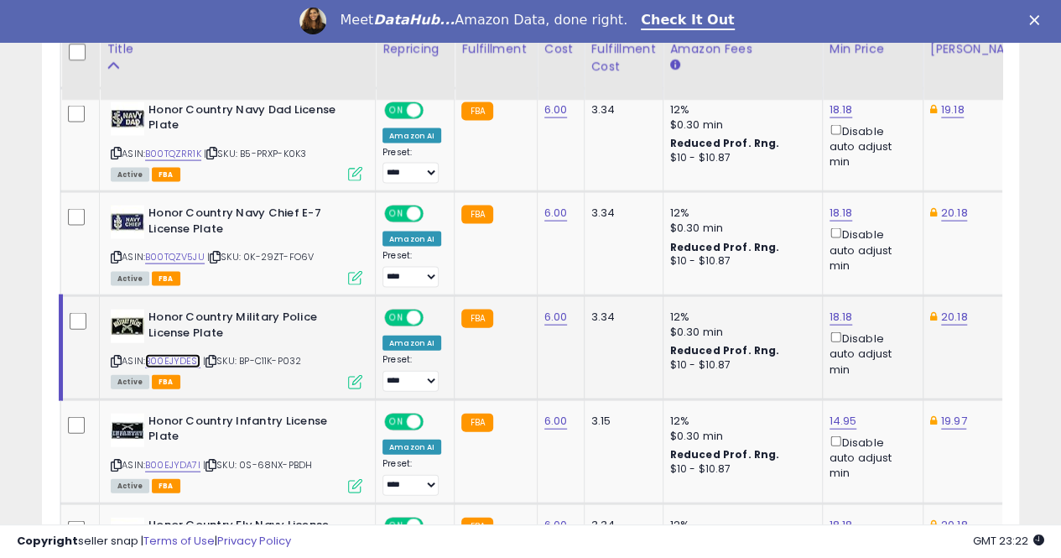
scroll to position [1698, 0]
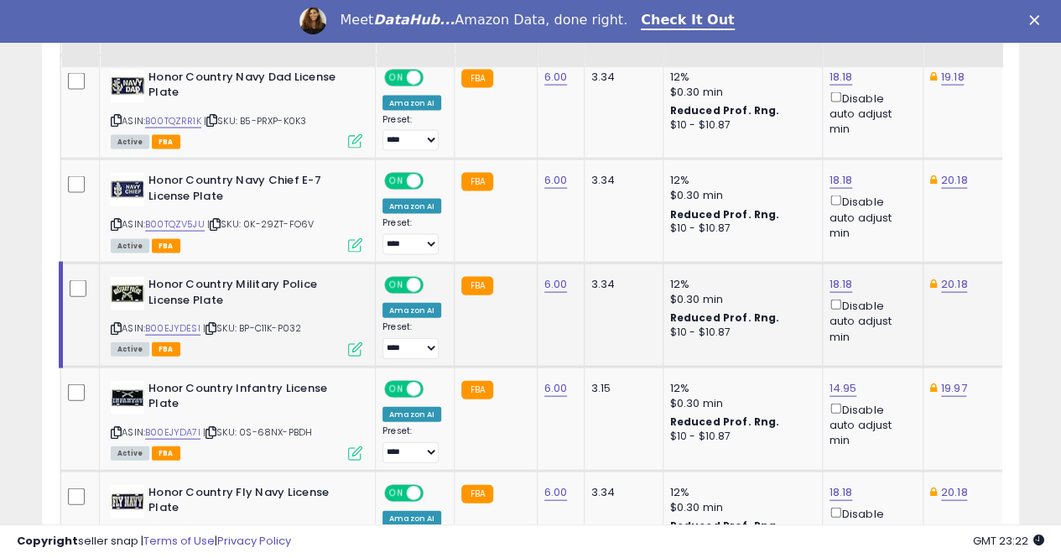
click at [73, 269] on td at bounding box center [80, 315] width 39 height 104
click at [172, 425] on link "B00EJYDA7I" at bounding box center [172, 432] width 55 height 14
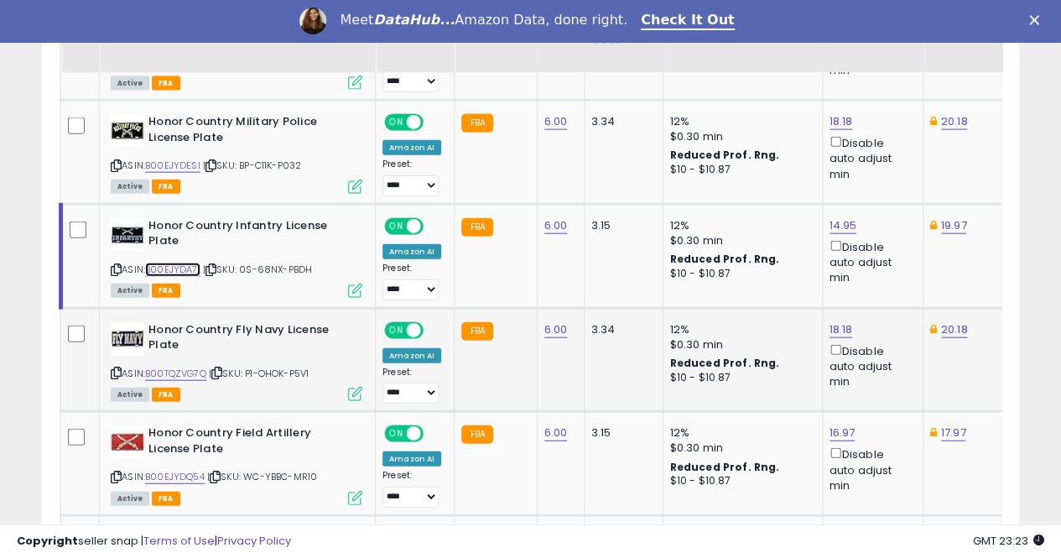
scroll to position [1866, 0]
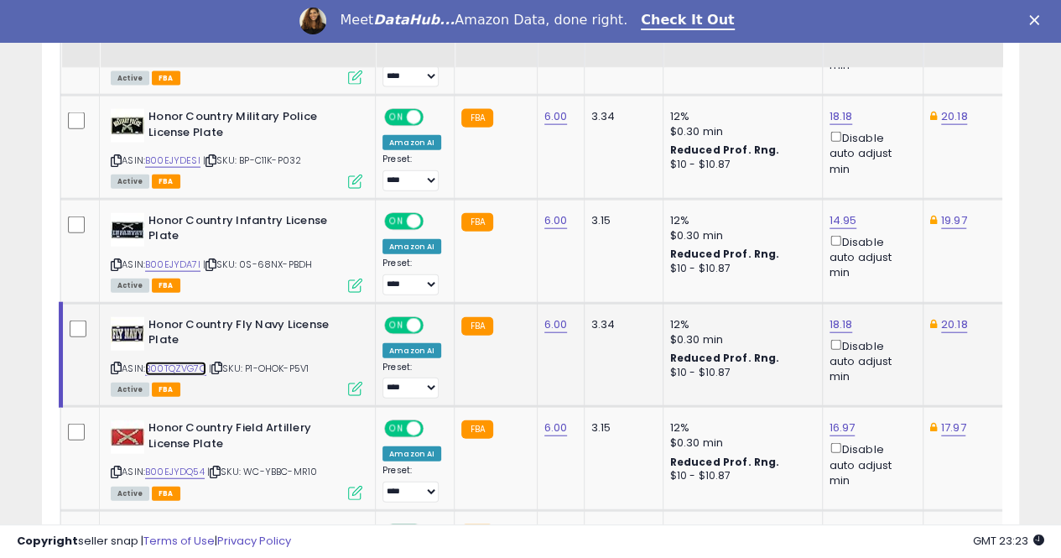
click at [187, 362] on link "B00TQZVG7Q" at bounding box center [175, 369] width 61 height 14
click at [181, 465] on link "B00EJYDQ54" at bounding box center [175, 472] width 60 height 14
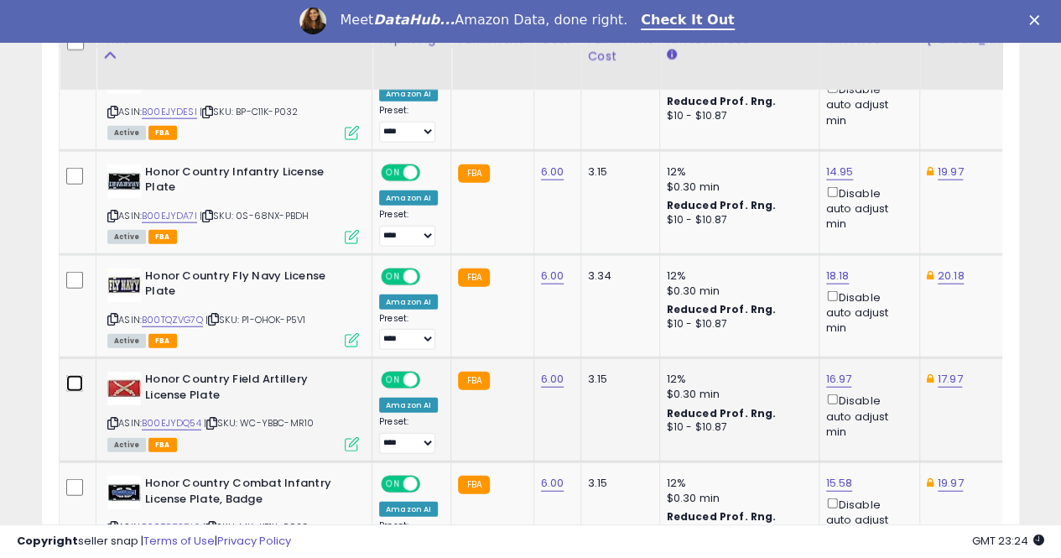
scroll to position [1950, 0]
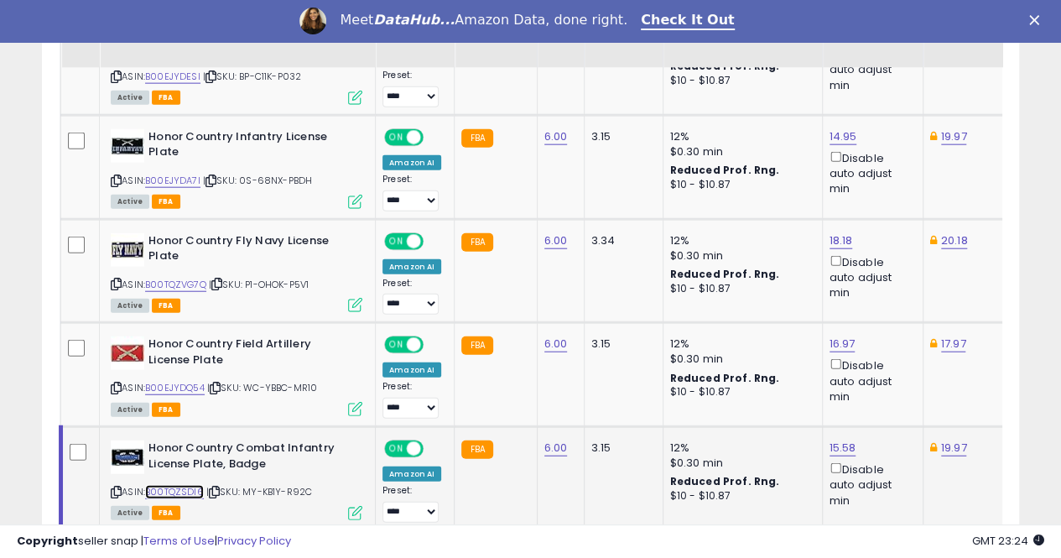
click at [168, 485] on link "B00TQZSDI6" at bounding box center [174, 492] width 59 height 14
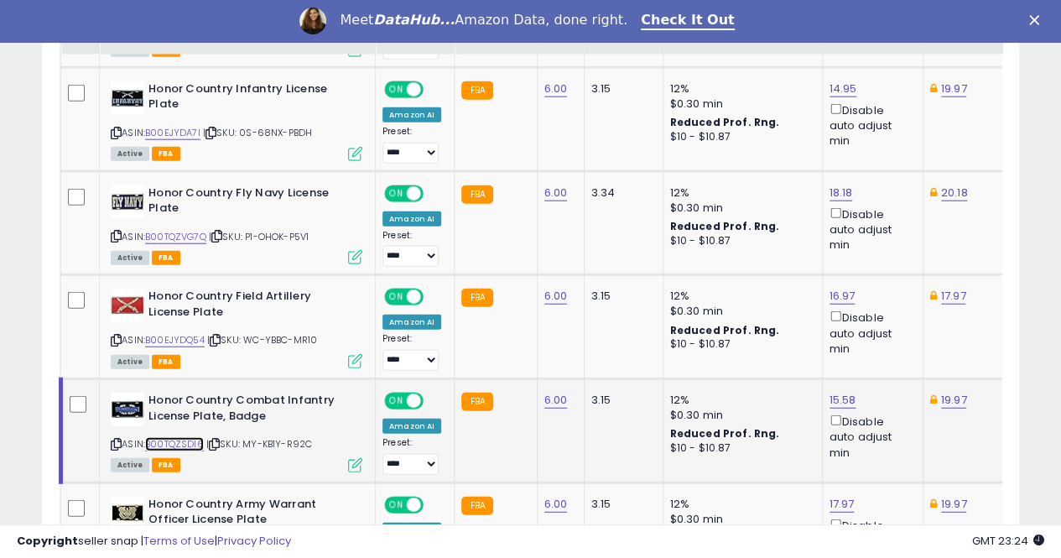
scroll to position [2034, 0]
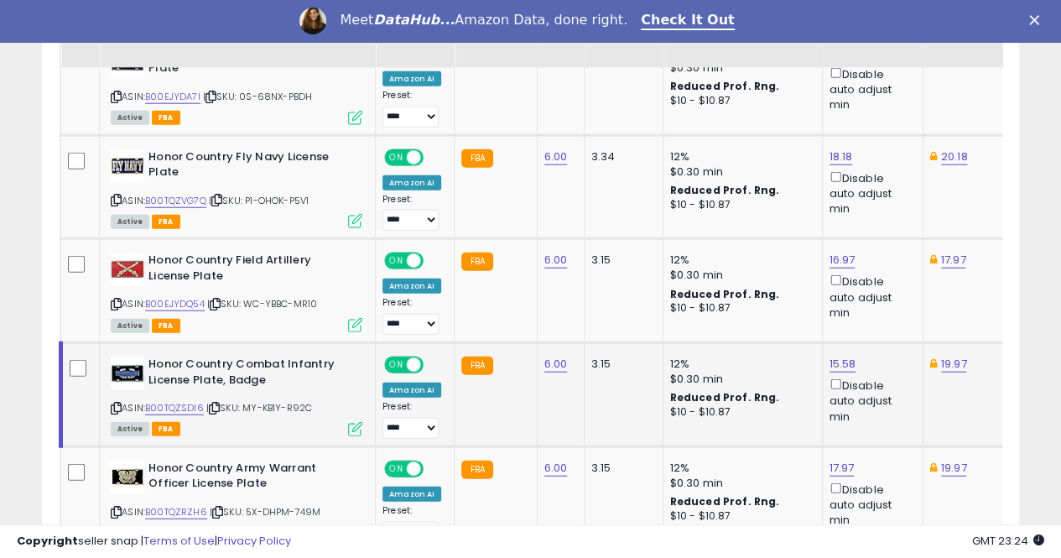
click at [75, 345] on td at bounding box center [80, 395] width 39 height 104
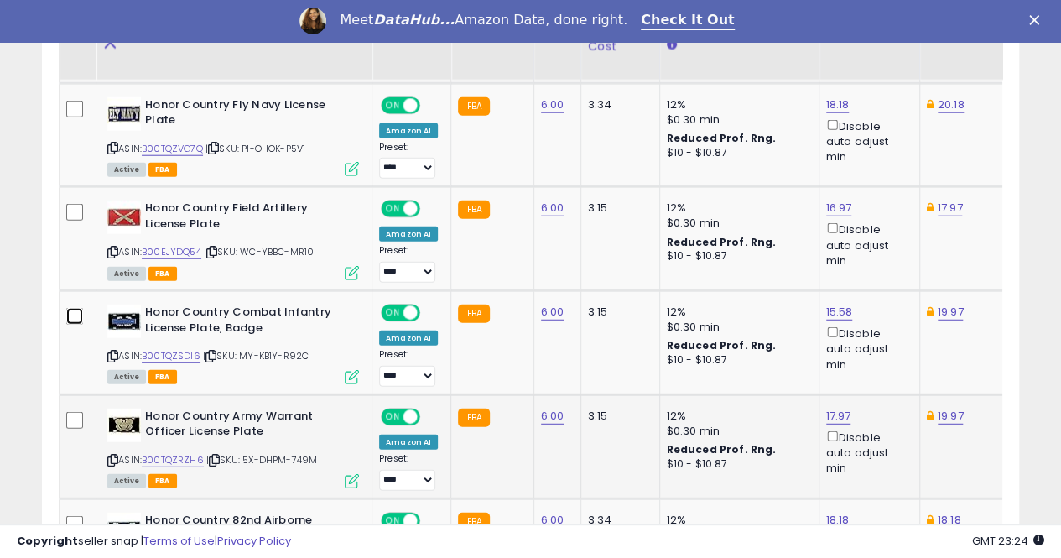
scroll to position [2118, 0]
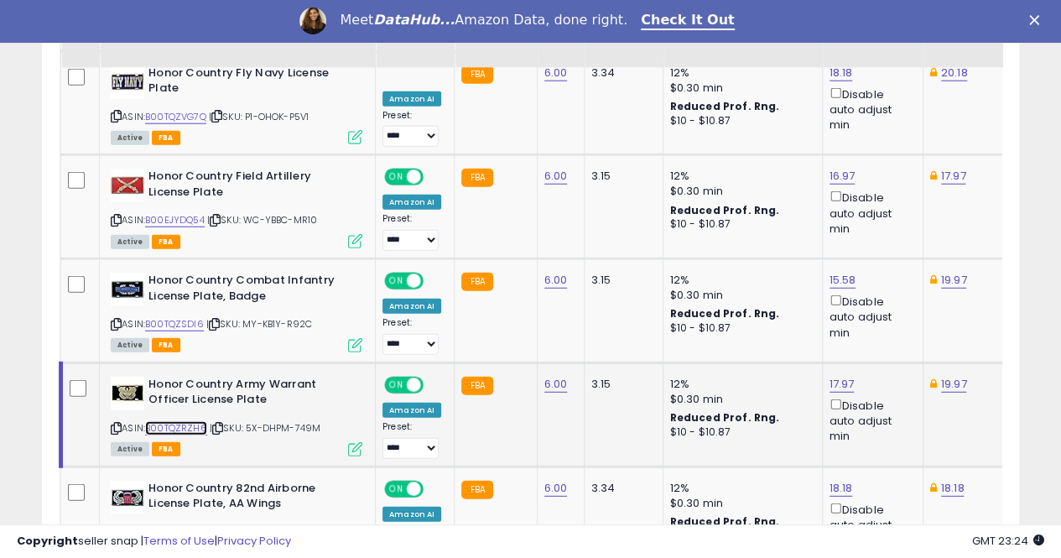
click at [173, 421] on link "B00TQZRZH6" at bounding box center [176, 428] width 62 height 14
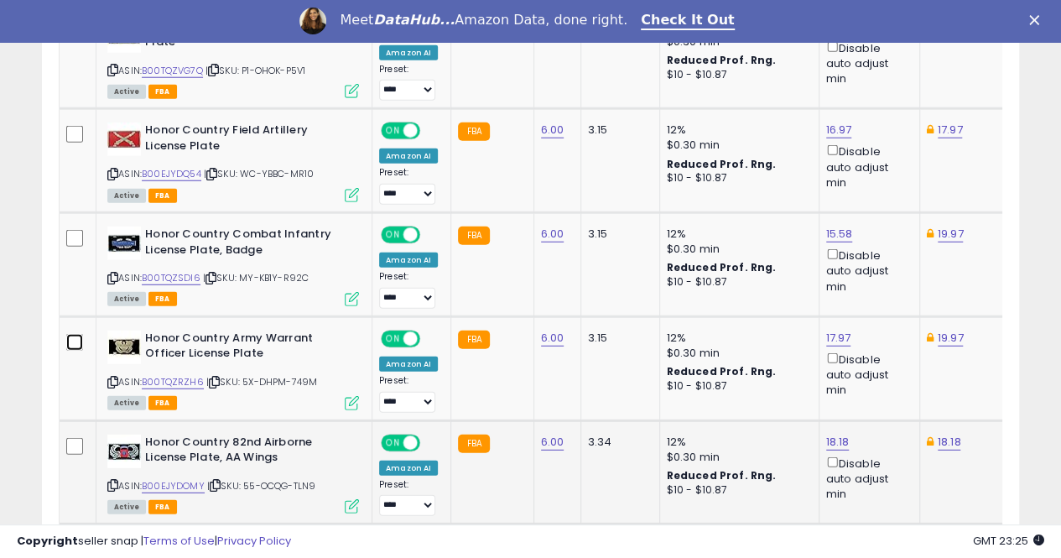
scroll to position [2201, 0]
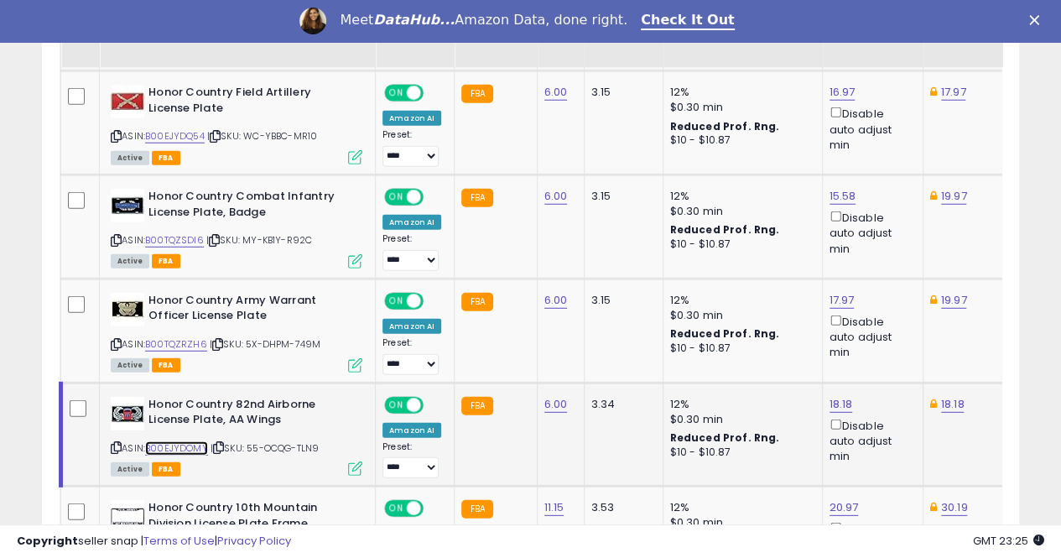
click at [172, 441] on link "B00EJYDOMY" at bounding box center [176, 448] width 63 height 14
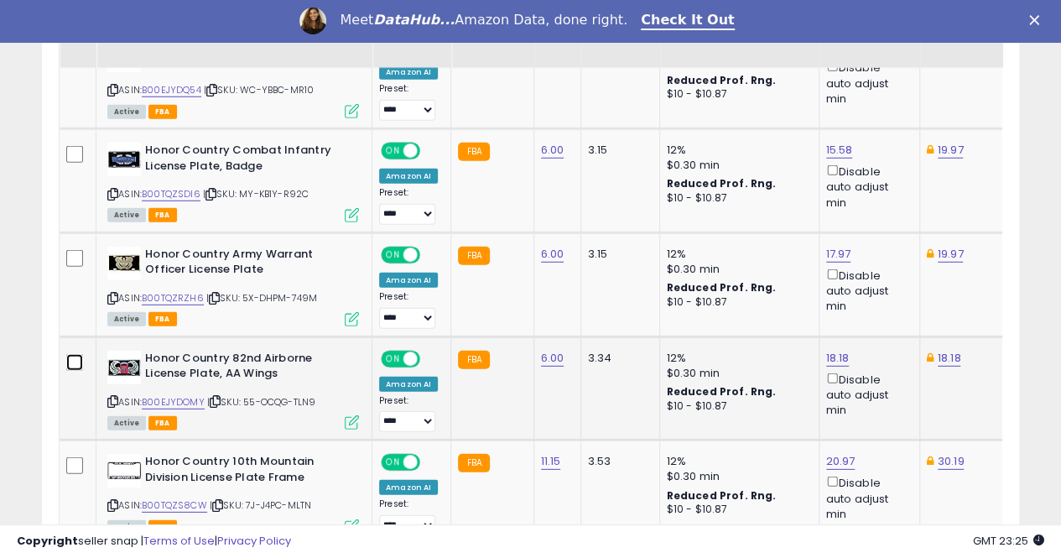
scroll to position [2285, 0]
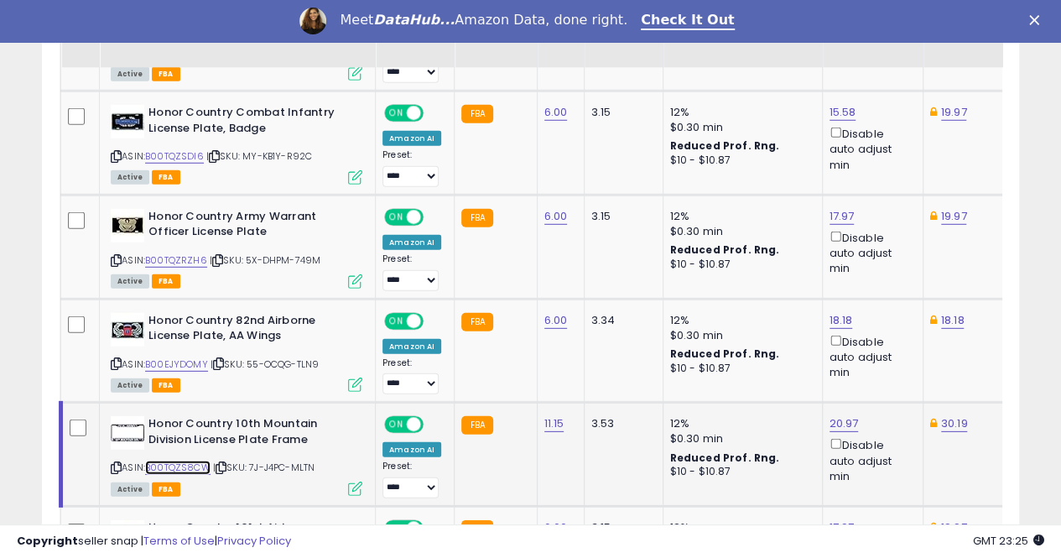
click at [176, 461] on link "B00TQZS8CW" at bounding box center [177, 468] width 65 height 14
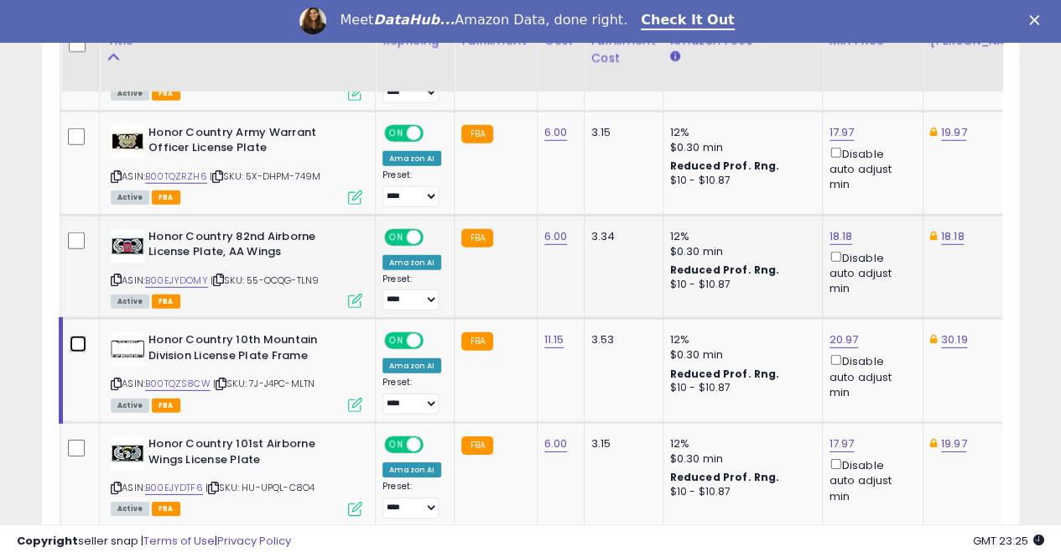
scroll to position [2453, 0]
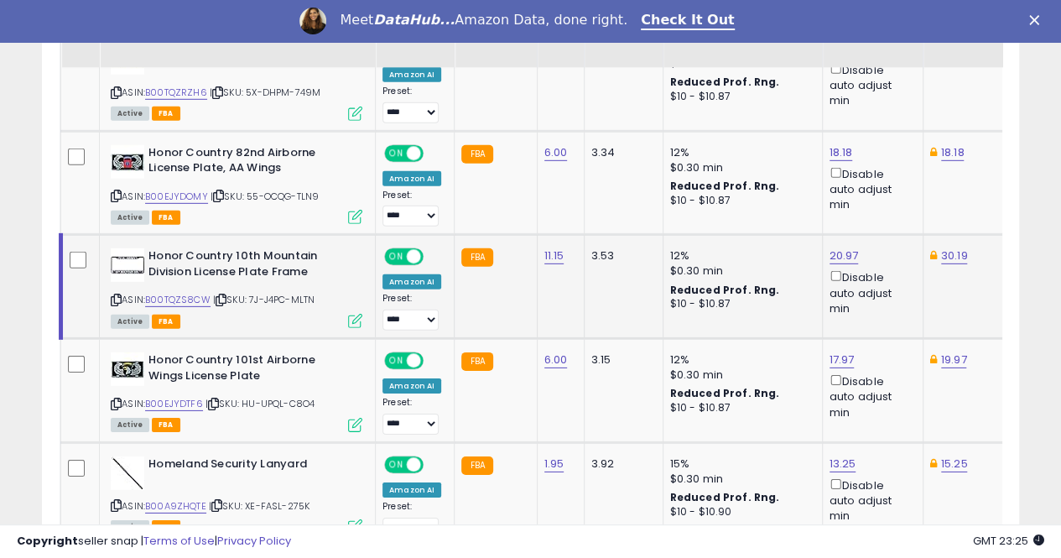
click at [67, 240] on td at bounding box center [80, 287] width 39 height 104
click at [172, 397] on link "B00EJYDTF6" at bounding box center [174, 404] width 58 height 14
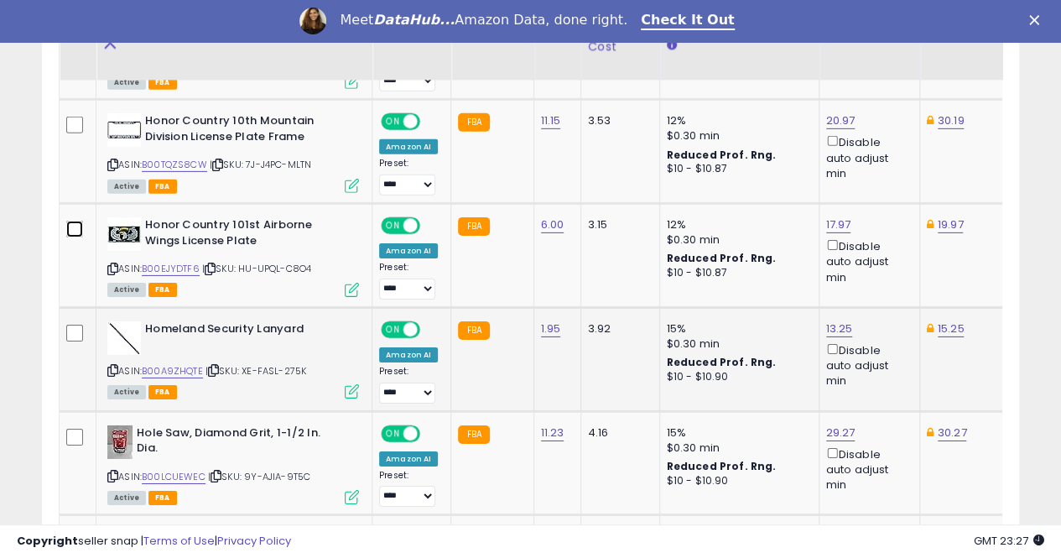
scroll to position [2621, 0]
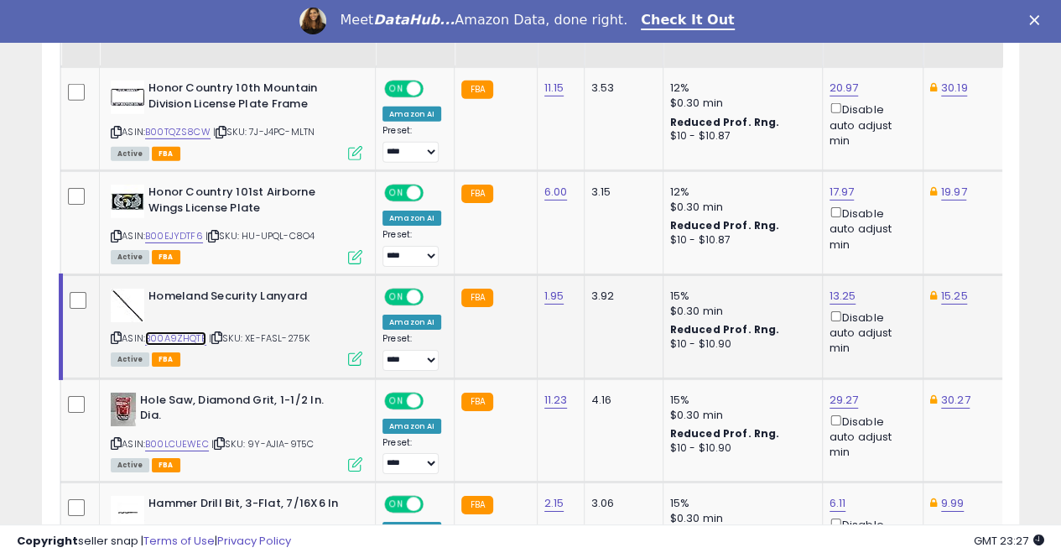
click at [173, 331] on link "B00A9ZHQTE" at bounding box center [175, 338] width 61 height 14
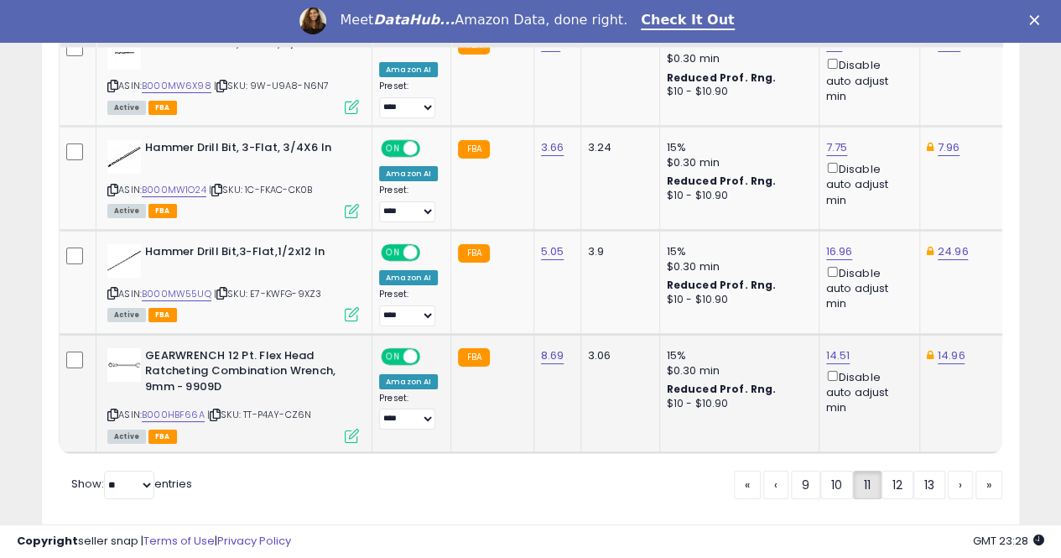
scroll to position [3113, 0]
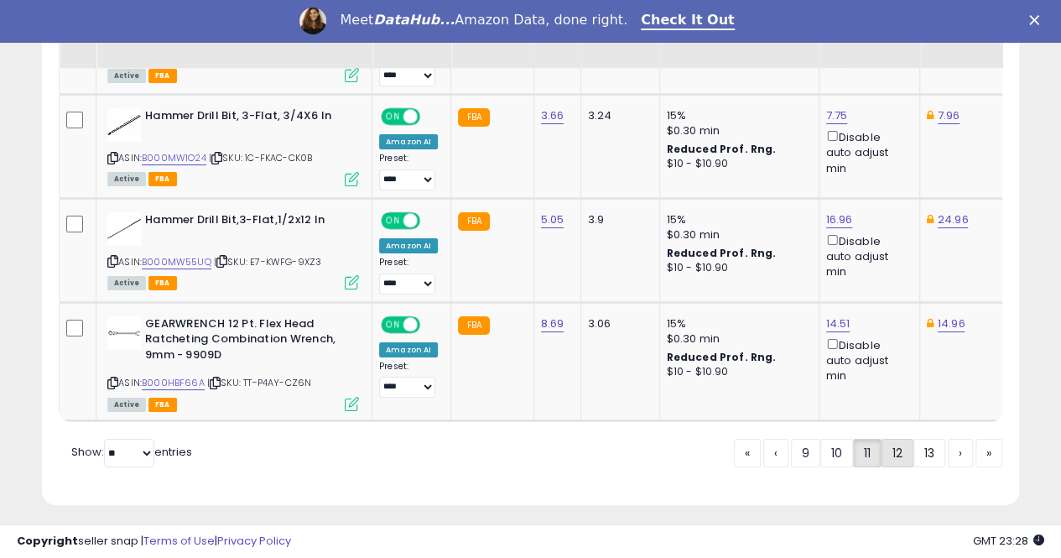
click at [896, 442] on link "12" at bounding box center [898, 453] width 32 height 29
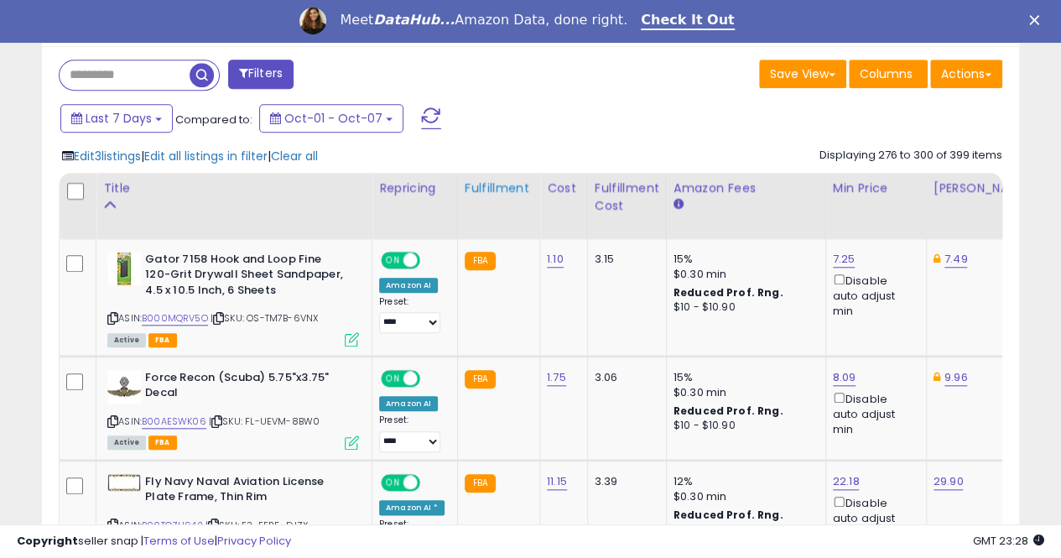
scroll to position [691, 0]
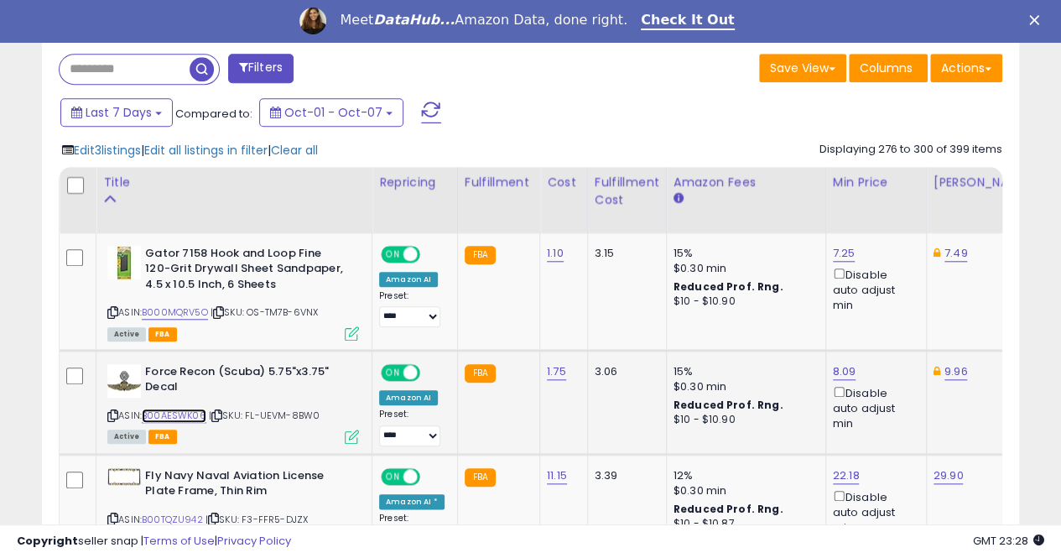
click at [170, 415] on link "B00AESWK06" at bounding box center [174, 416] width 65 height 14
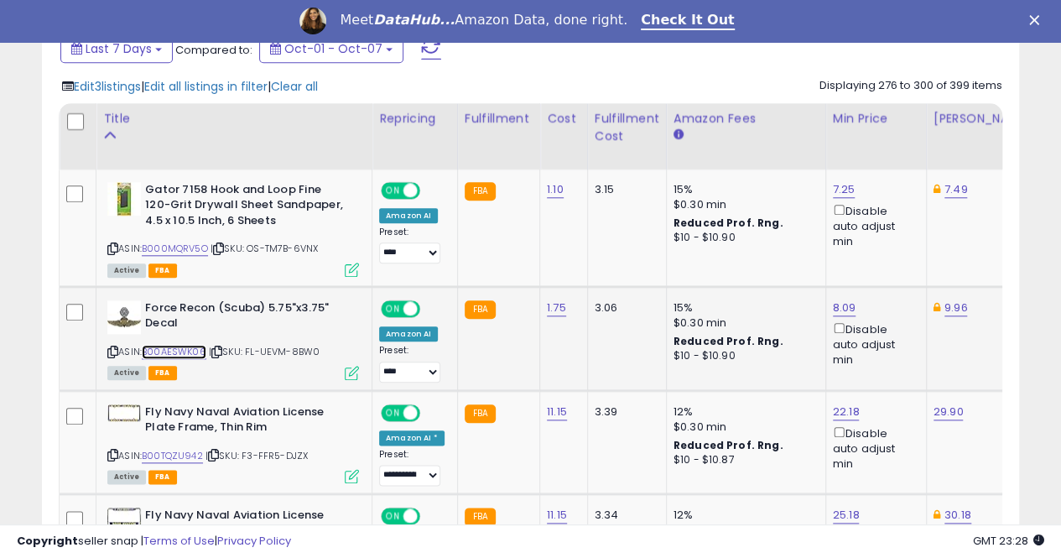
scroll to position [775, 0]
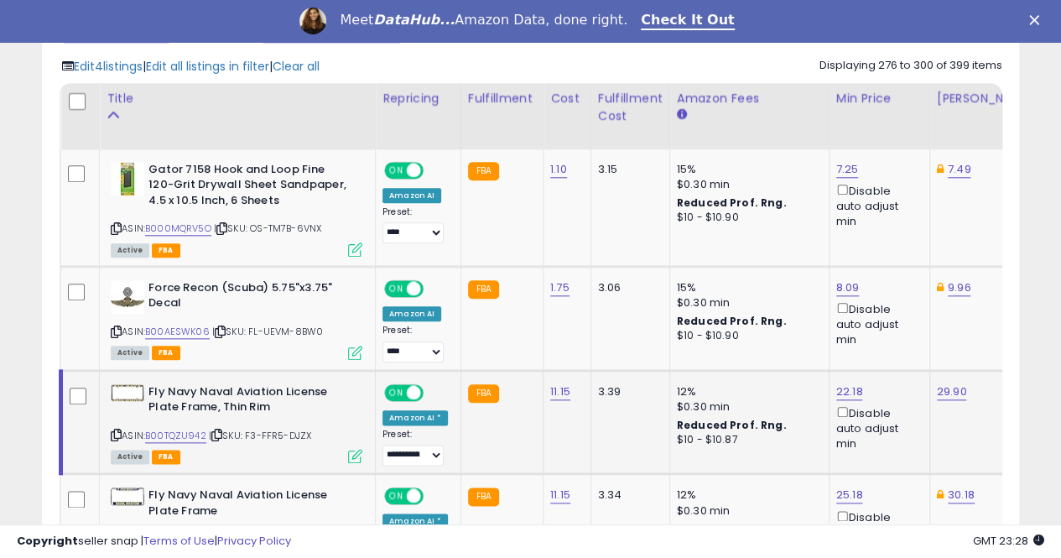
click at [178, 425] on div "ASIN: B00TQZU942 | SKU: F3-FFR5-DJZX Active FBA" at bounding box center [237, 423] width 252 height 78
click at [201, 430] on link "B00TQZU942" at bounding box center [175, 436] width 61 height 14
click at [845, 385] on link "22.18" at bounding box center [849, 391] width 27 height 17
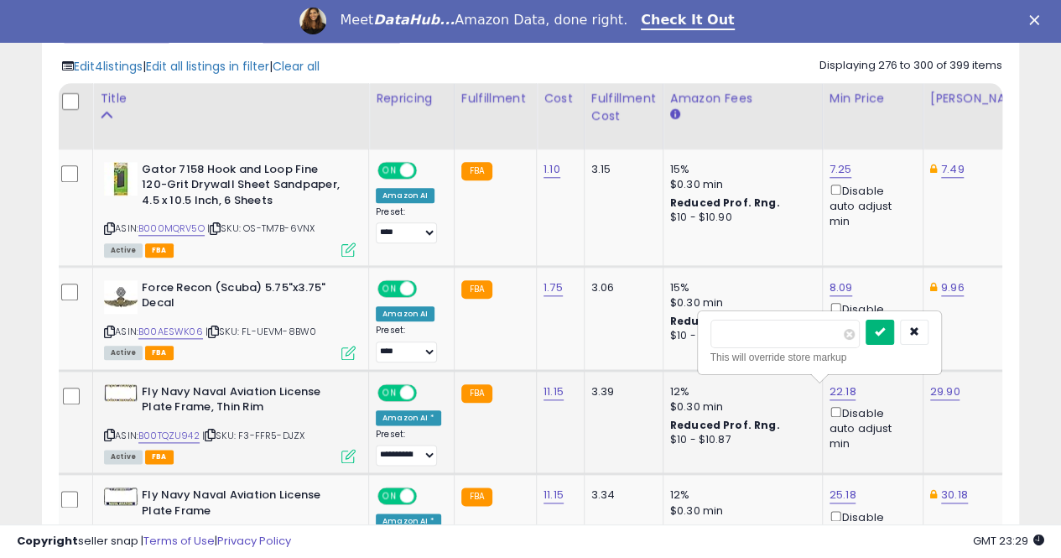
type input "*****"
click at [885, 333] on icon "submit" at bounding box center [880, 331] width 10 height 10
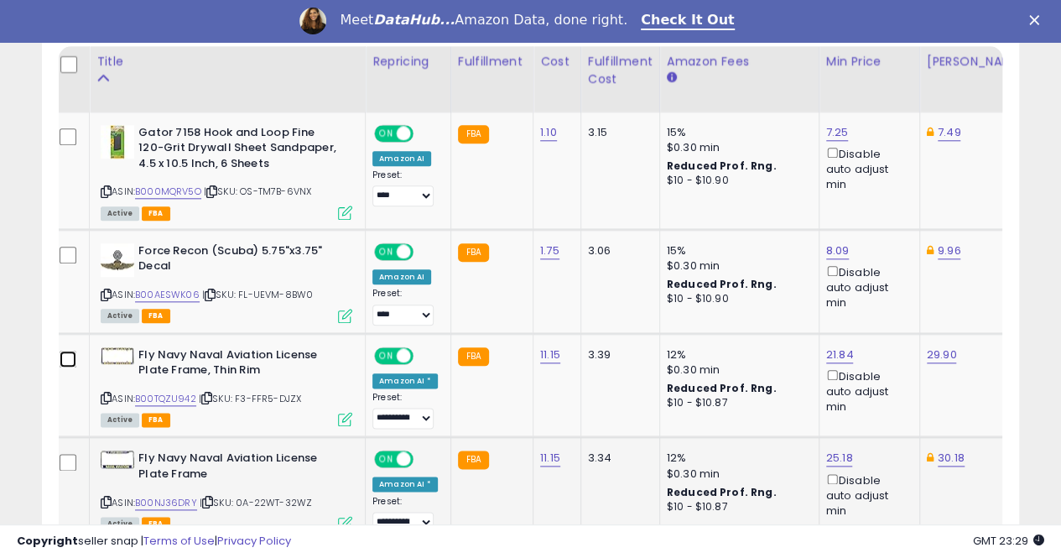
scroll to position [859, 0]
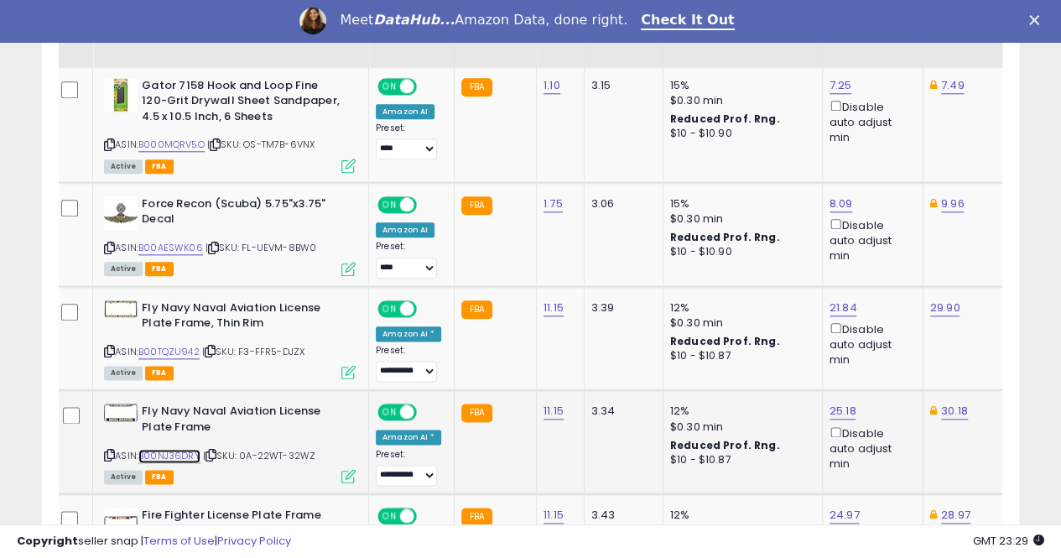
click at [169, 456] on link "B00NJ36DRY" at bounding box center [169, 456] width 62 height 14
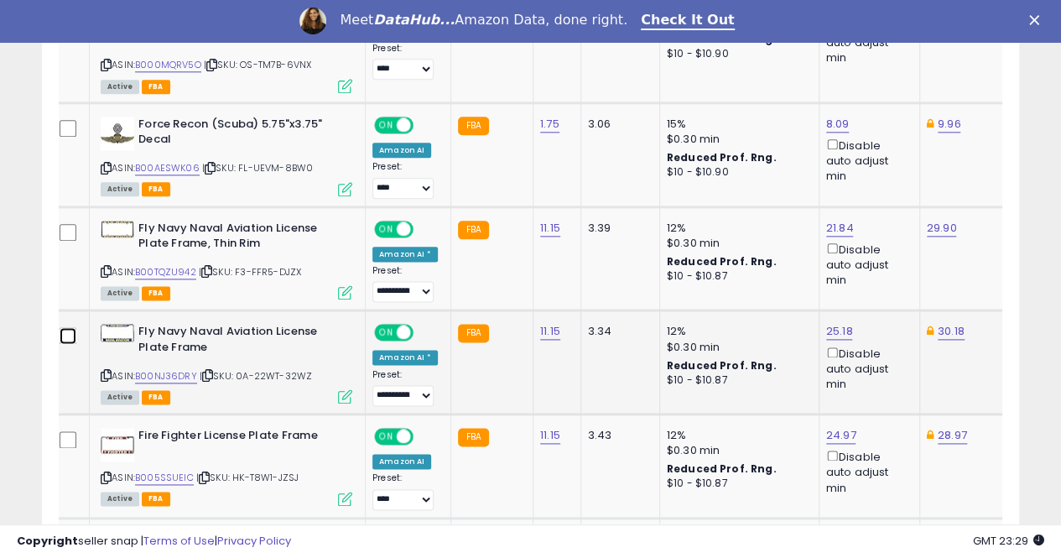
scroll to position [1027, 0]
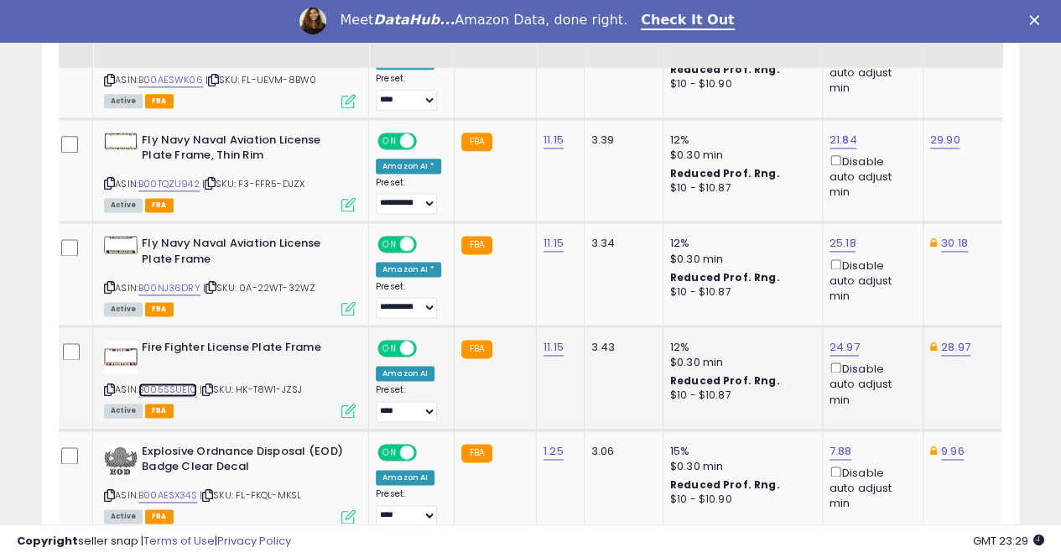
click at [153, 384] on link "B005SSUEIC" at bounding box center [167, 390] width 59 height 14
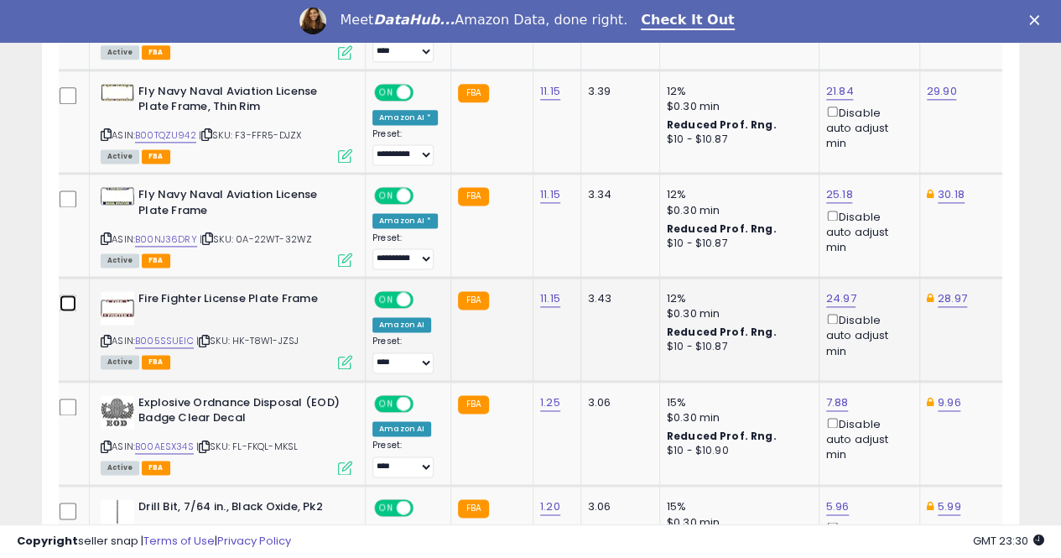
scroll to position [1111, 0]
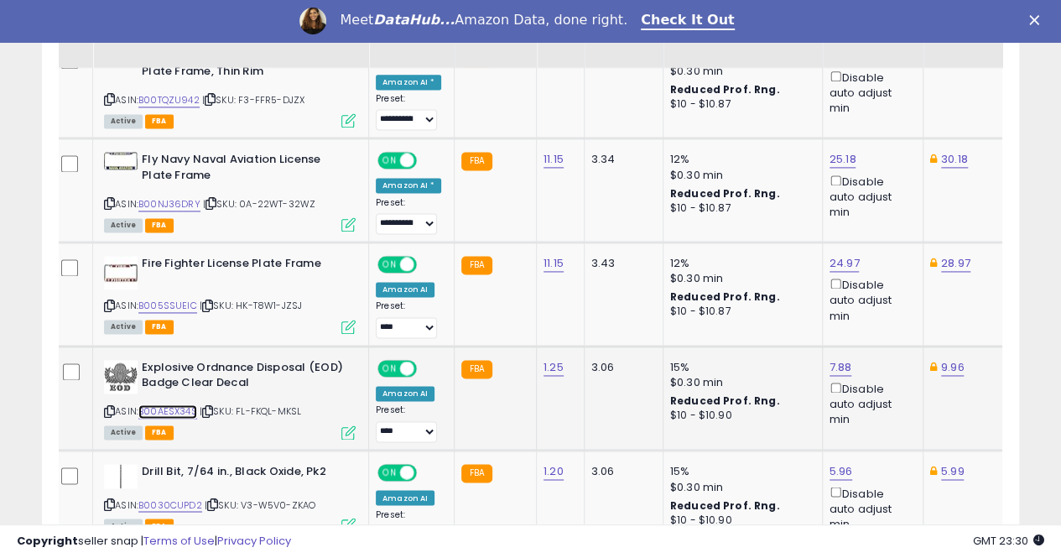
click at [172, 409] on link "B00AESX34S" at bounding box center [167, 411] width 59 height 14
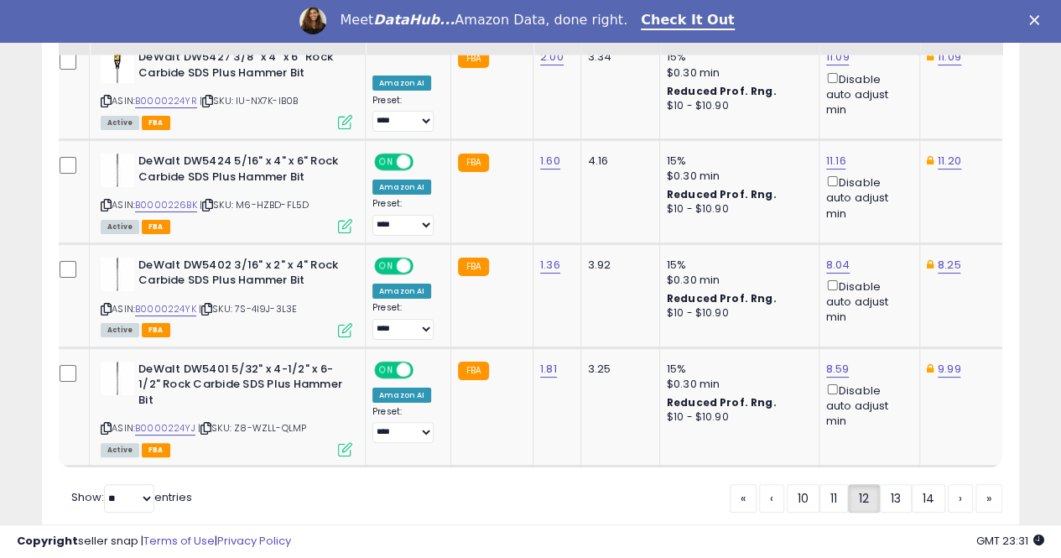
scroll to position [3174, 0]
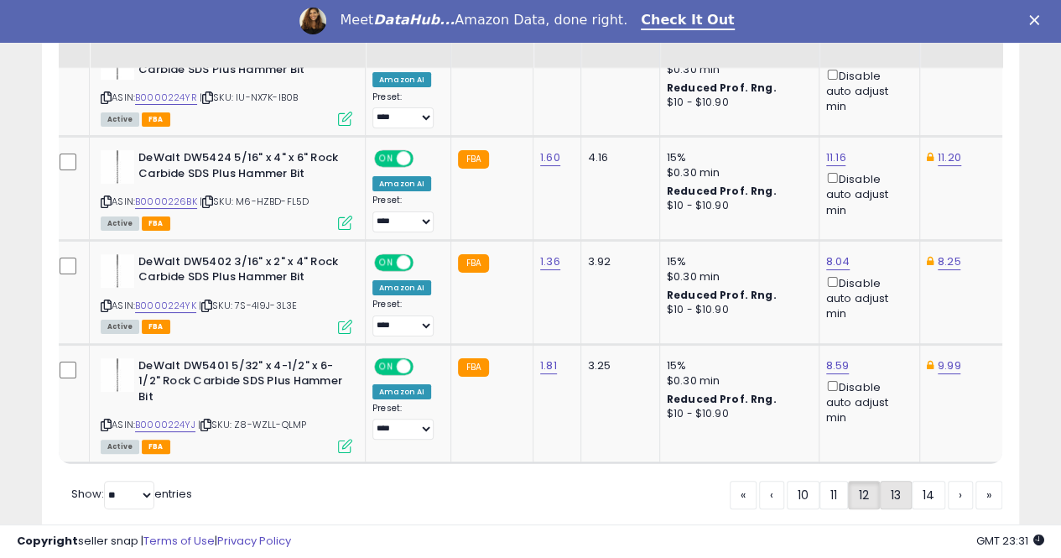
click at [899, 481] on link "13" at bounding box center [896, 495] width 32 height 29
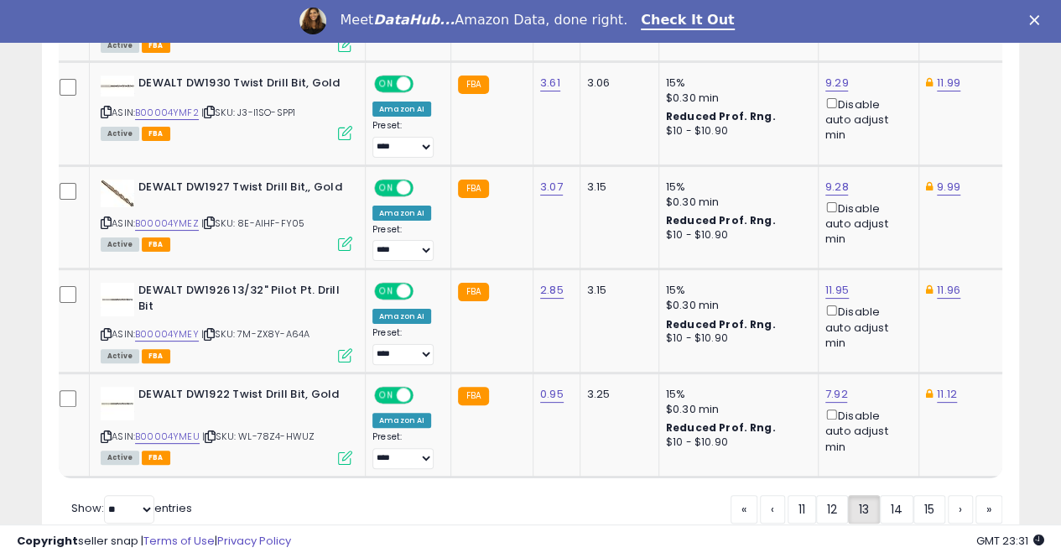
scroll to position [3250, 0]
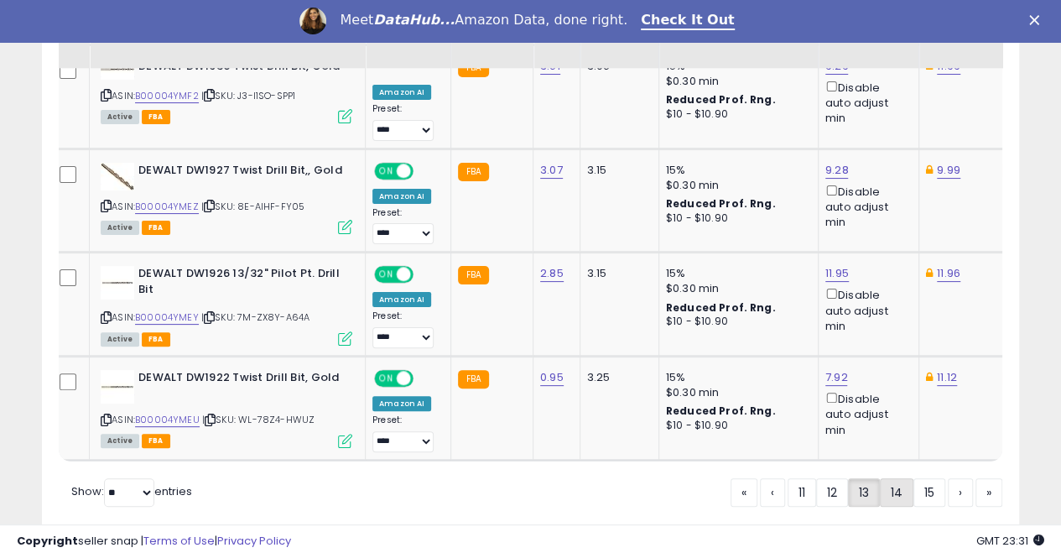
click at [891, 478] on link "14" at bounding box center [897, 492] width 34 height 29
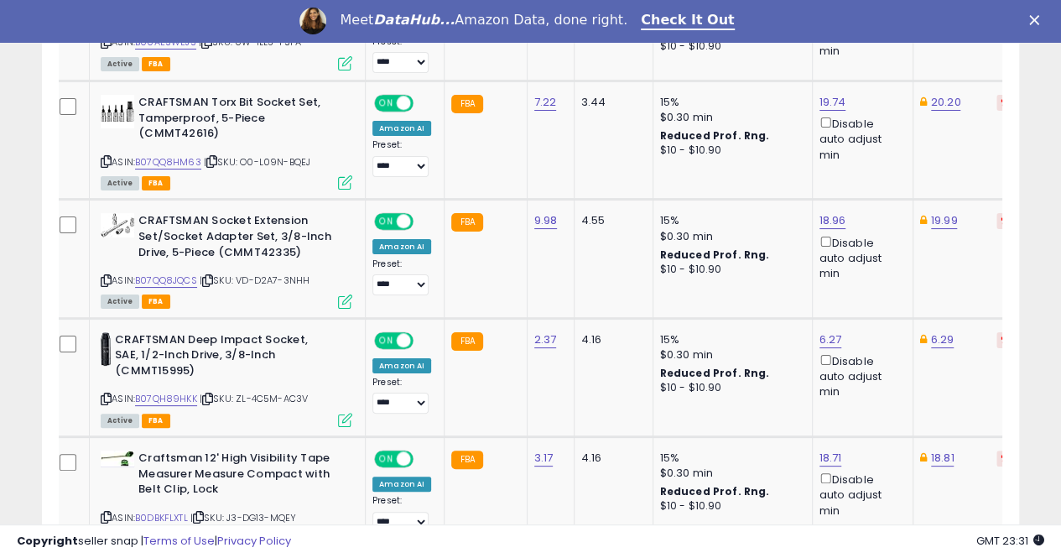
scroll to position [3296, 0]
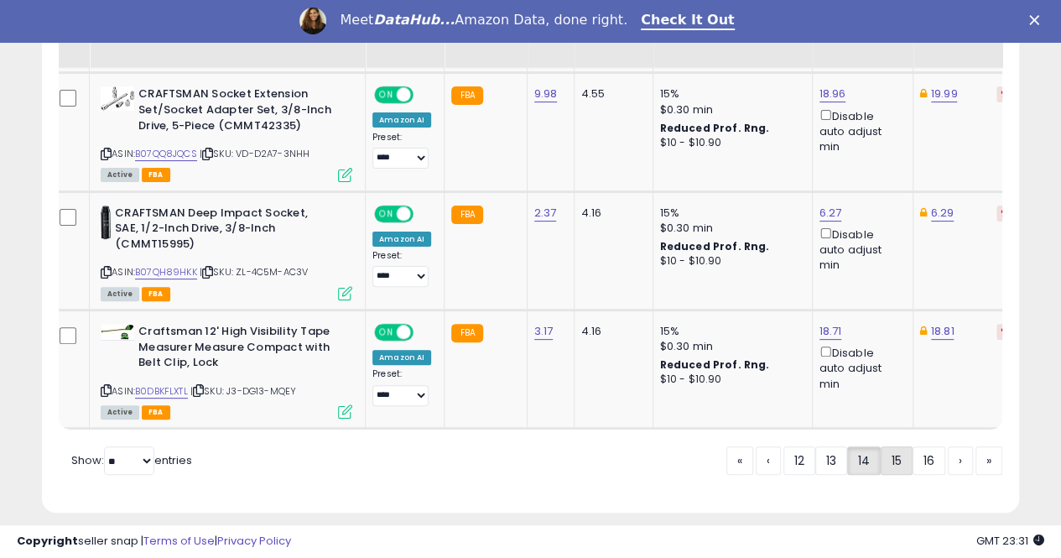
click at [897, 446] on link "15" at bounding box center [897, 460] width 32 height 29
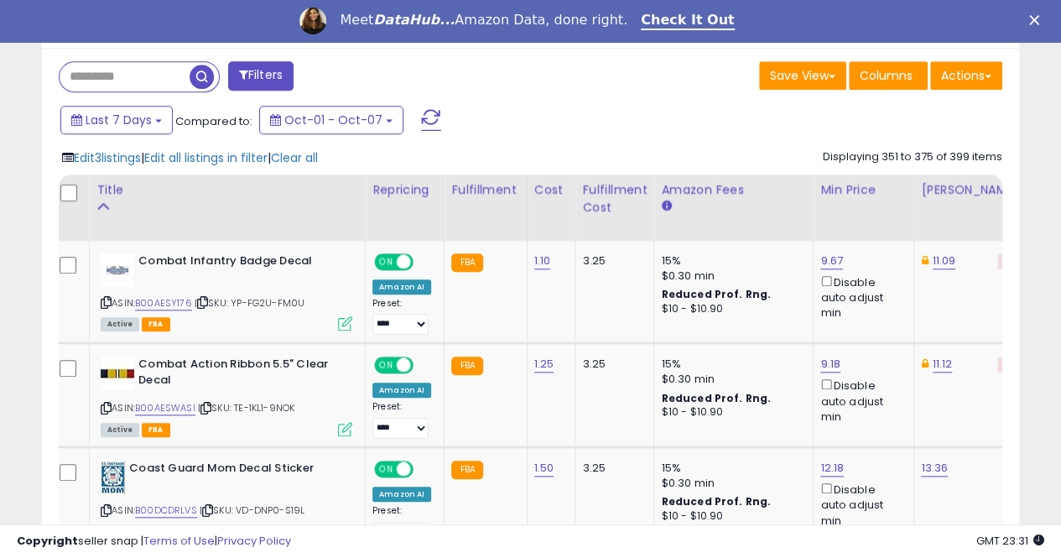
scroll to position [691, 0]
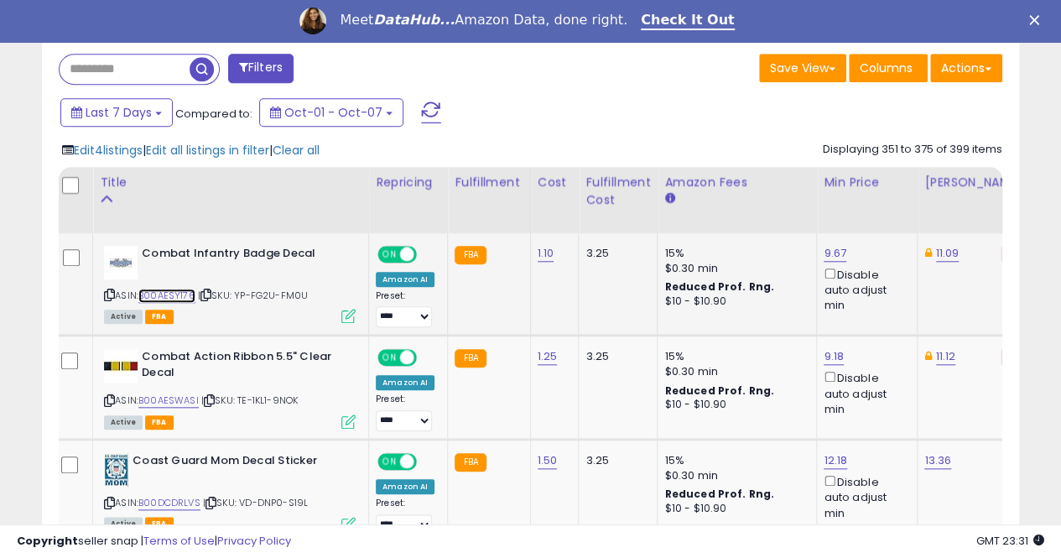
click at [148, 289] on link "B00AESY176" at bounding box center [166, 296] width 57 height 14
click at [824, 256] on link "9.67" at bounding box center [835, 253] width 23 height 17
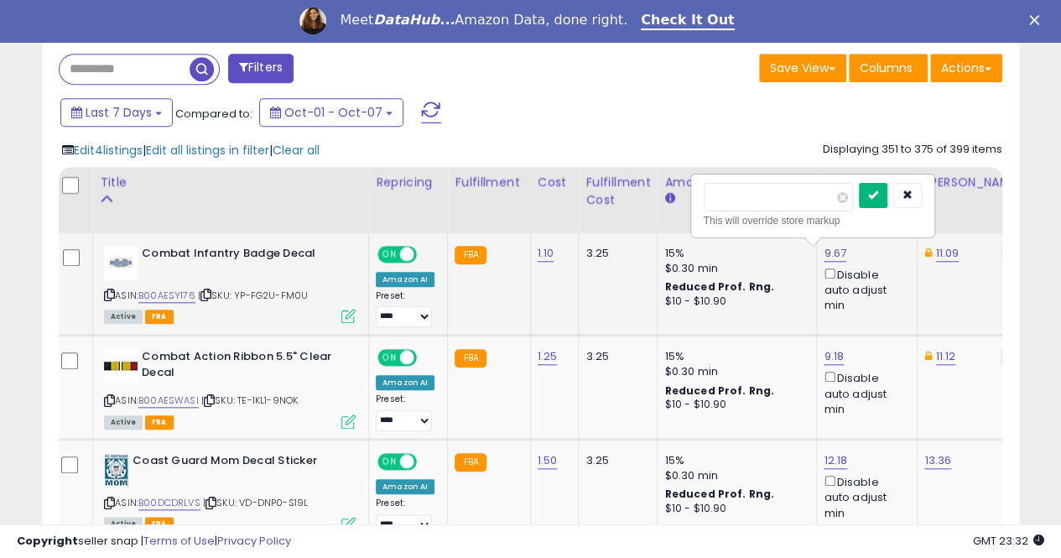
type input "****"
click at [878, 197] on icon "submit" at bounding box center [873, 195] width 10 height 10
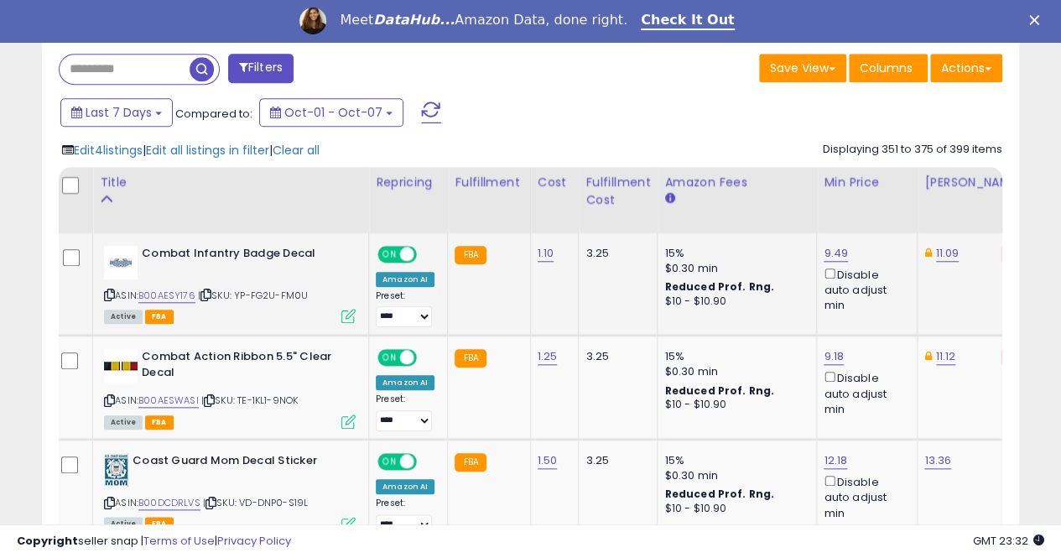
click at [61, 254] on td at bounding box center [74, 284] width 39 height 102
click at [161, 397] on link "B00AESWASI" at bounding box center [168, 400] width 60 height 14
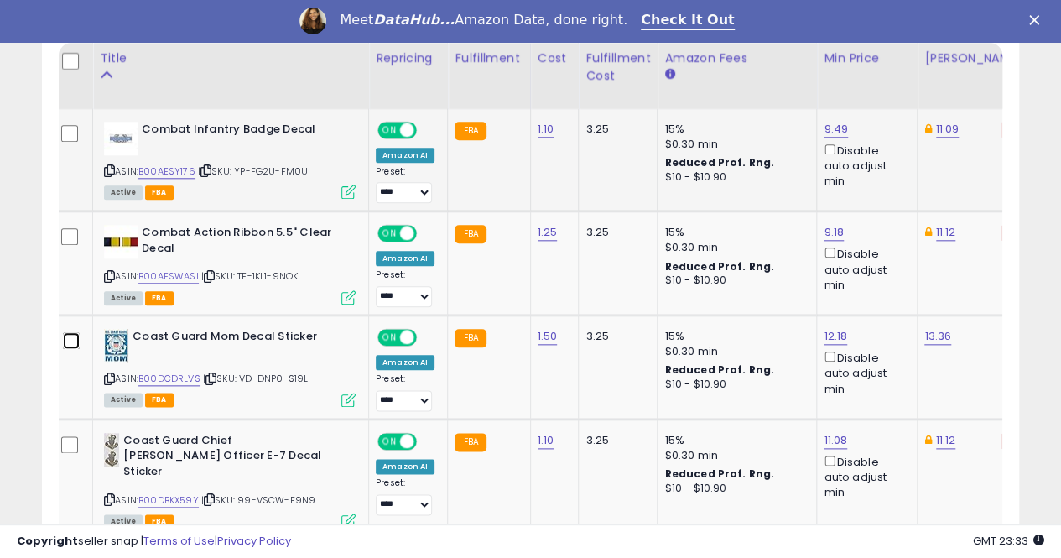
scroll to position [859, 0]
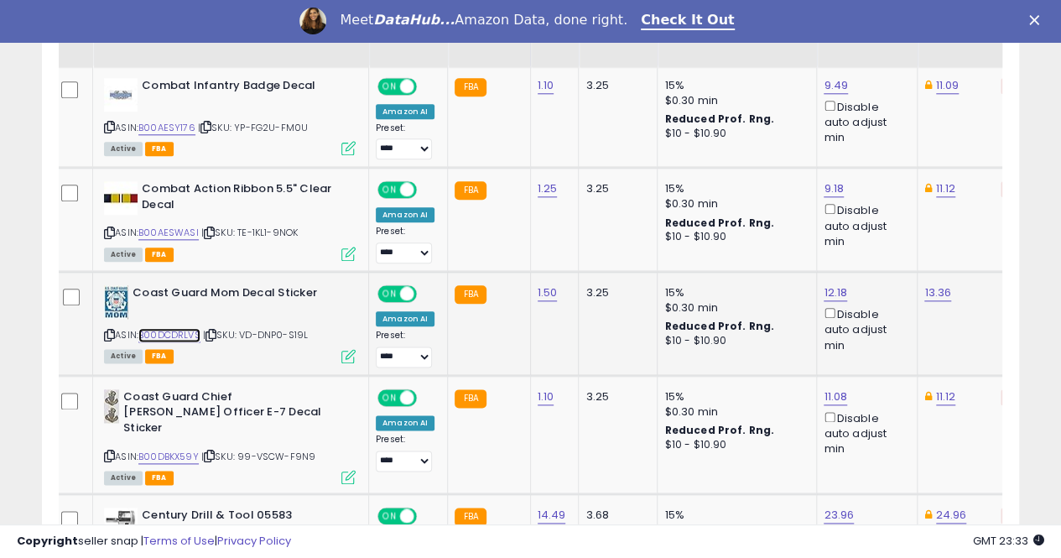
click at [165, 334] on link "B00DCDRLVS" at bounding box center [169, 335] width 62 height 14
click at [158, 330] on link "B00DCDRLVS" at bounding box center [169, 335] width 62 height 14
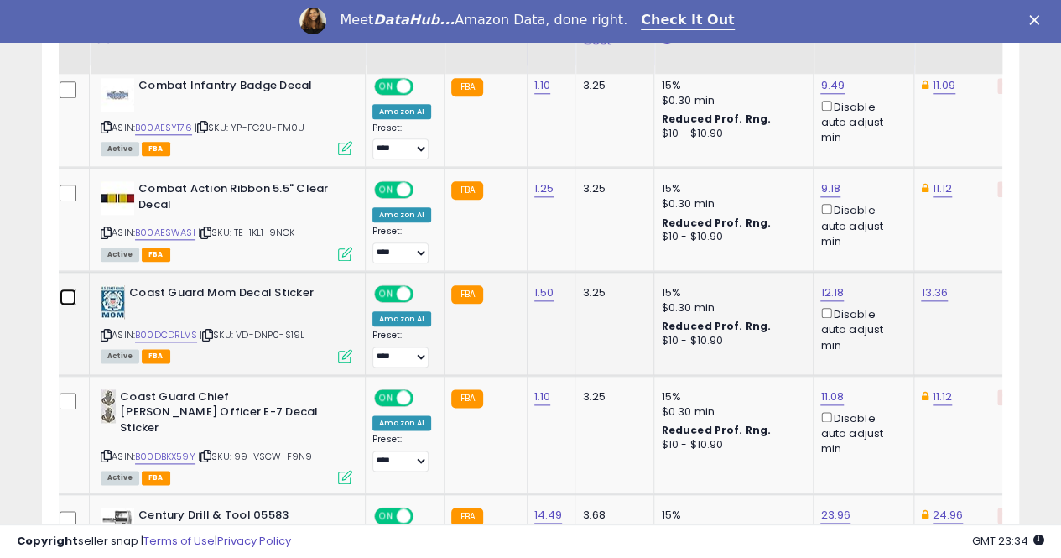
scroll to position [943, 0]
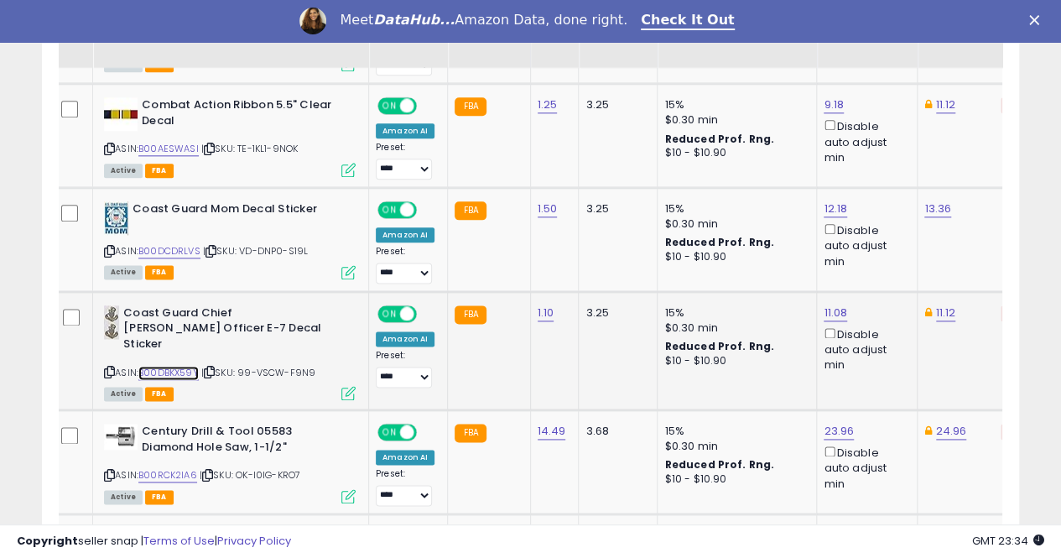
click at [161, 366] on link "B00DBKX59Y" at bounding box center [168, 373] width 60 height 14
click at [186, 366] on link "B00DBKX59Y" at bounding box center [168, 373] width 60 height 14
click at [826, 306] on link "11.08" at bounding box center [835, 313] width 23 height 17
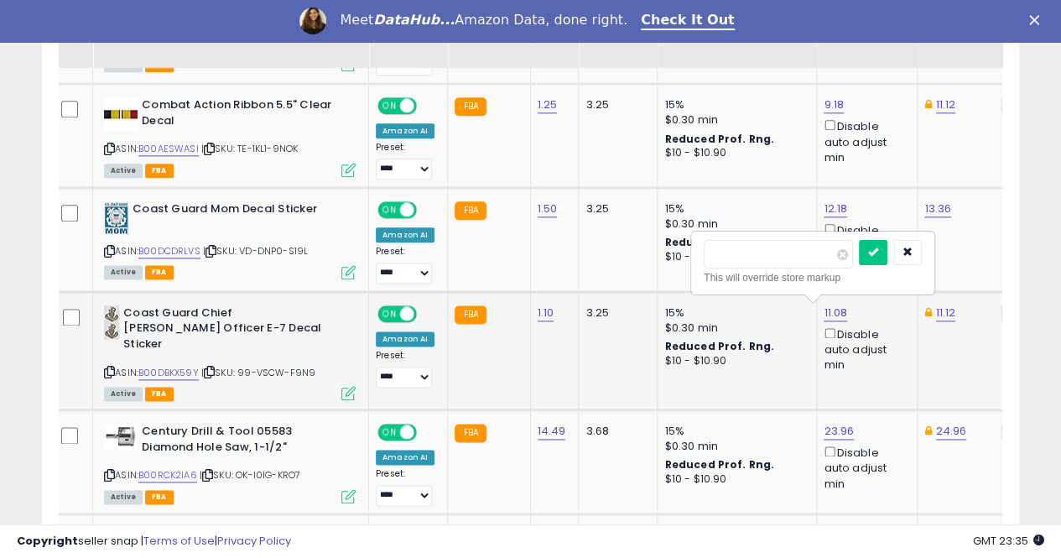
type input "*"
type input "****"
click at [878, 254] on icon "submit" at bounding box center [873, 252] width 10 height 10
click at [936, 305] on link "11.12" at bounding box center [946, 313] width 20 height 17
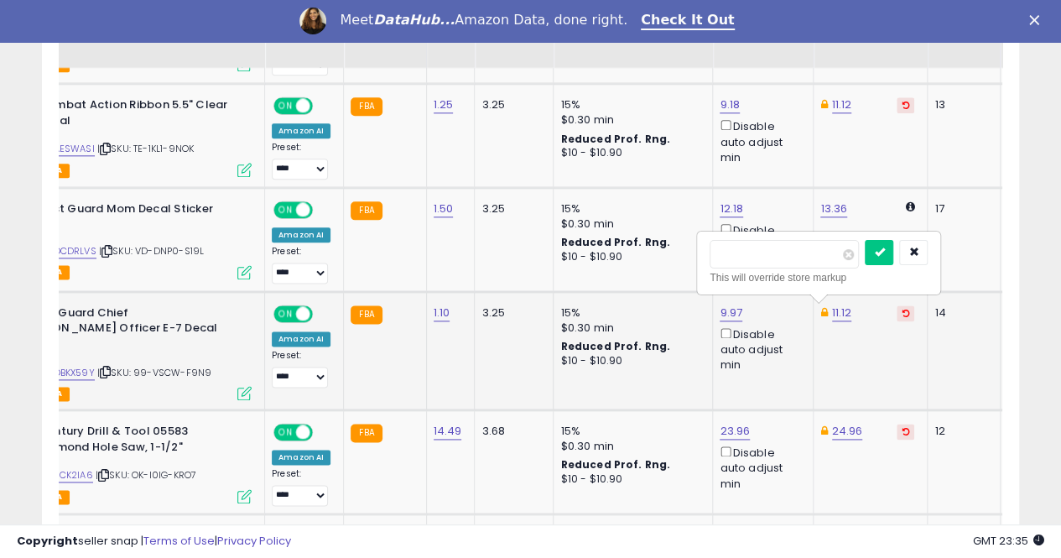
type input "*"
type input "****"
click at [894, 248] on button "submit" at bounding box center [879, 252] width 29 height 25
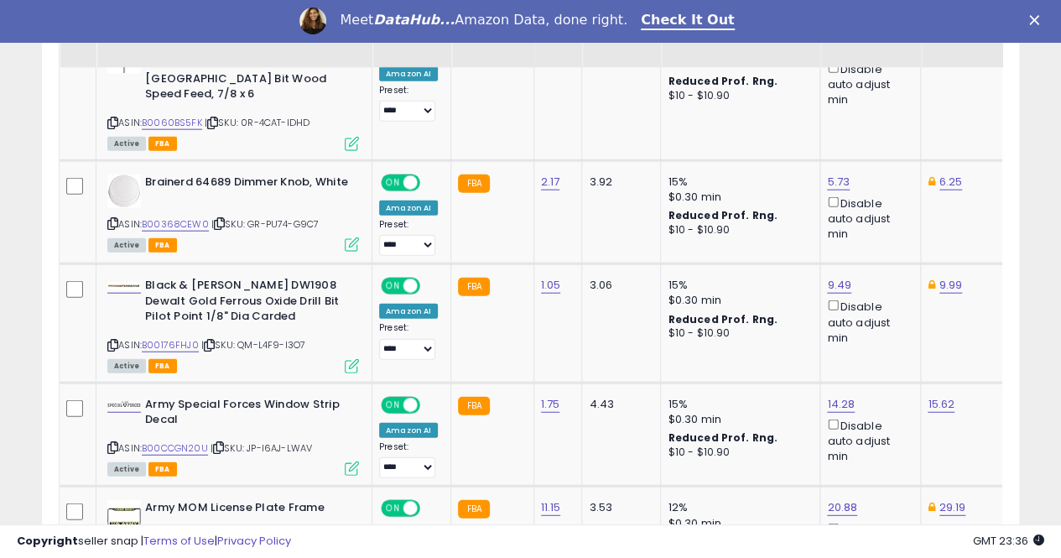
scroll to position [2034, 0]
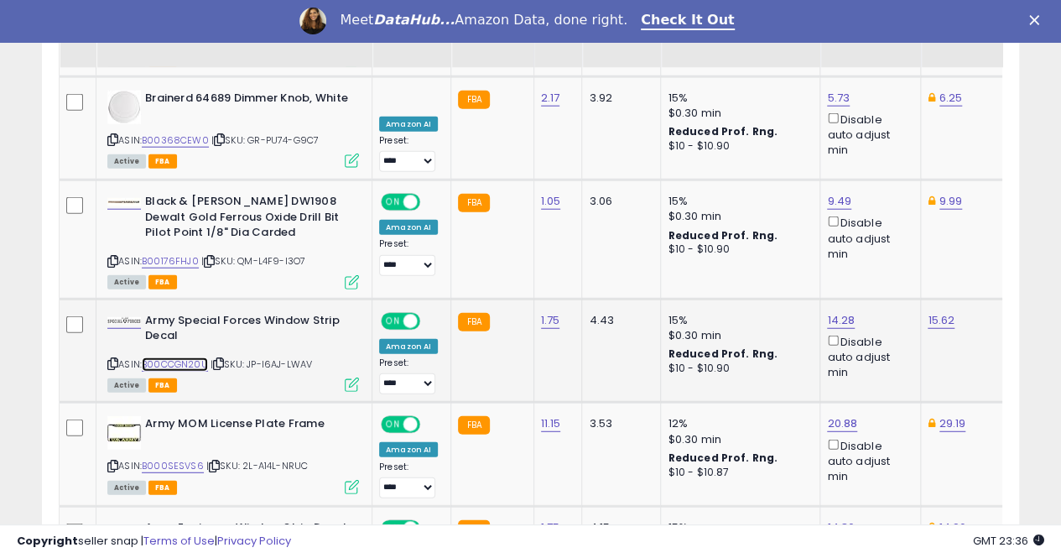
click at [186, 357] on link "B00CCGN20U" at bounding box center [175, 364] width 66 height 14
click at [70, 403] on td at bounding box center [78, 455] width 37 height 104
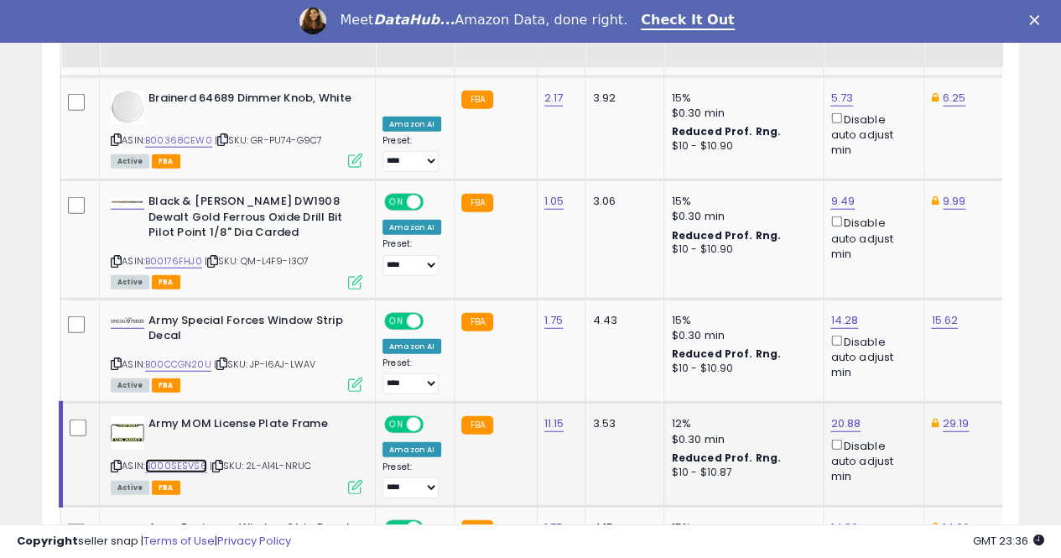
click at [177, 459] on link "B000SESVS6" at bounding box center [176, 466] width 62 height 14
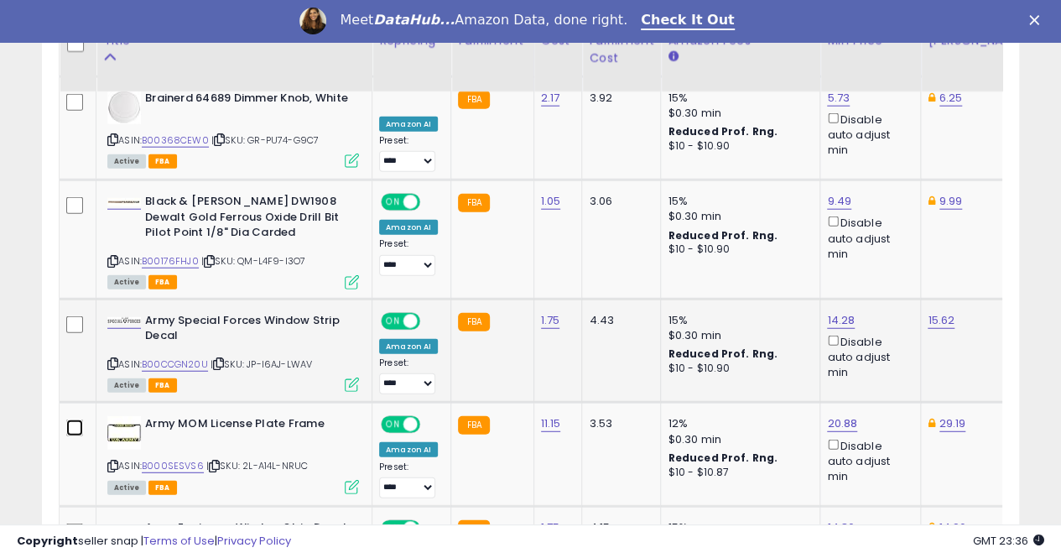
scroll to position [2118, 0]
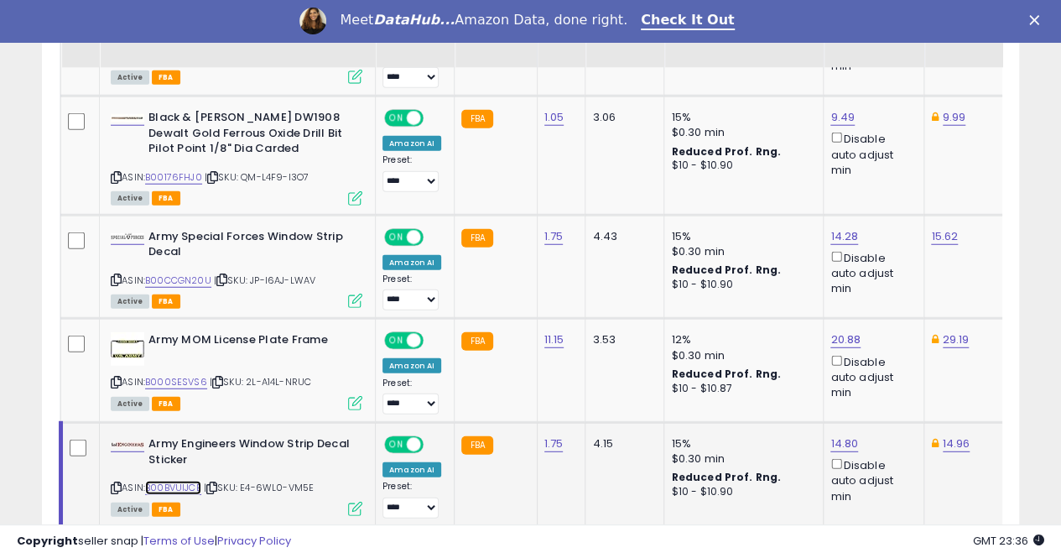
click at [170, 481] on link "B00BVUIJCE" at bounding box center [173, 488] width 56 height 14
click at [180, 481] on link "B00BVUIJCE" at bounding box center [173, 488] width 56 height 14
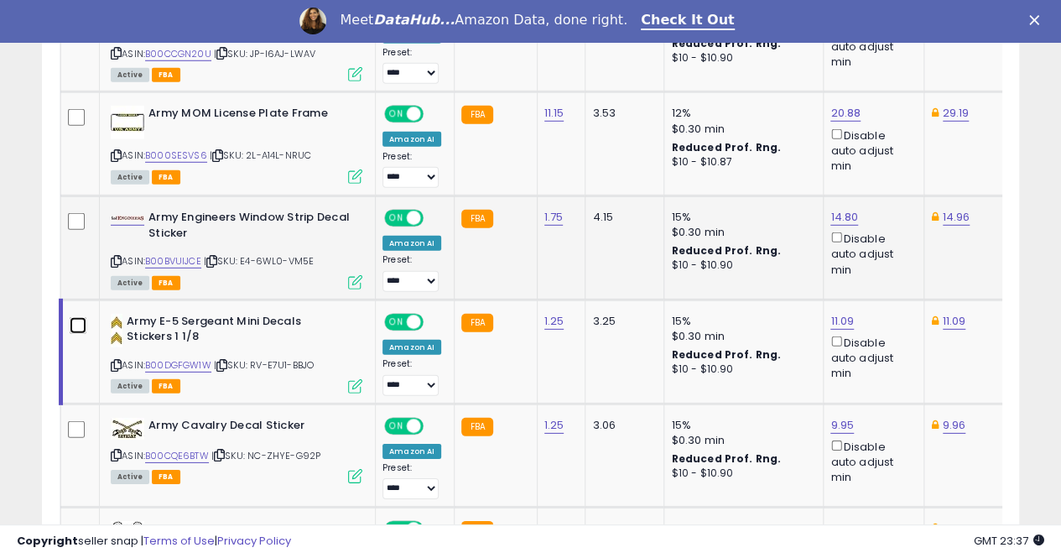
scroll to position [2369, 0]
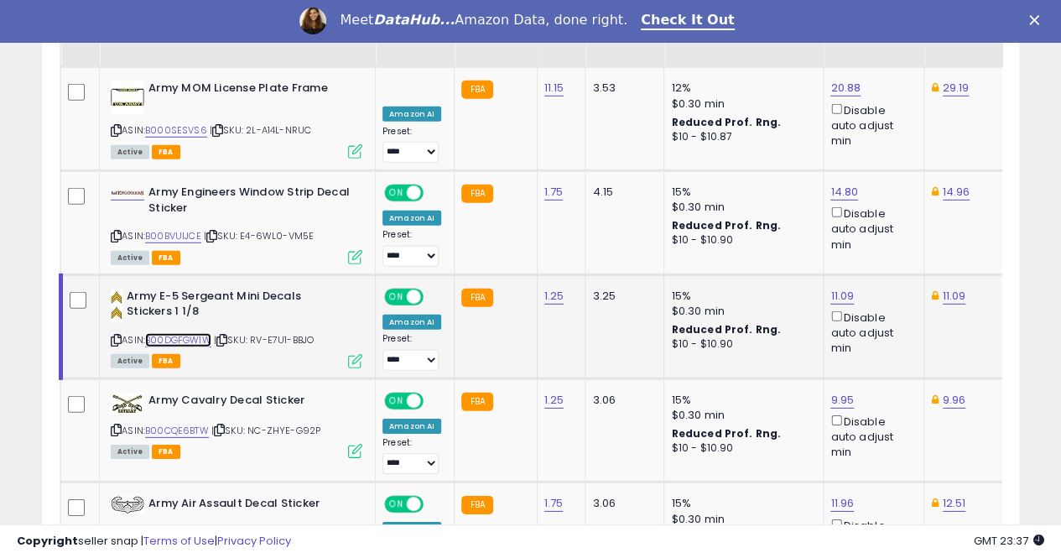
click at [168, 333] on link "B00DGFGW1W" at bounding box center [178, 340] width 66 height 14
click at [838, 288] on link "11.09" at bounding box center [842, 296] width 23 height 17
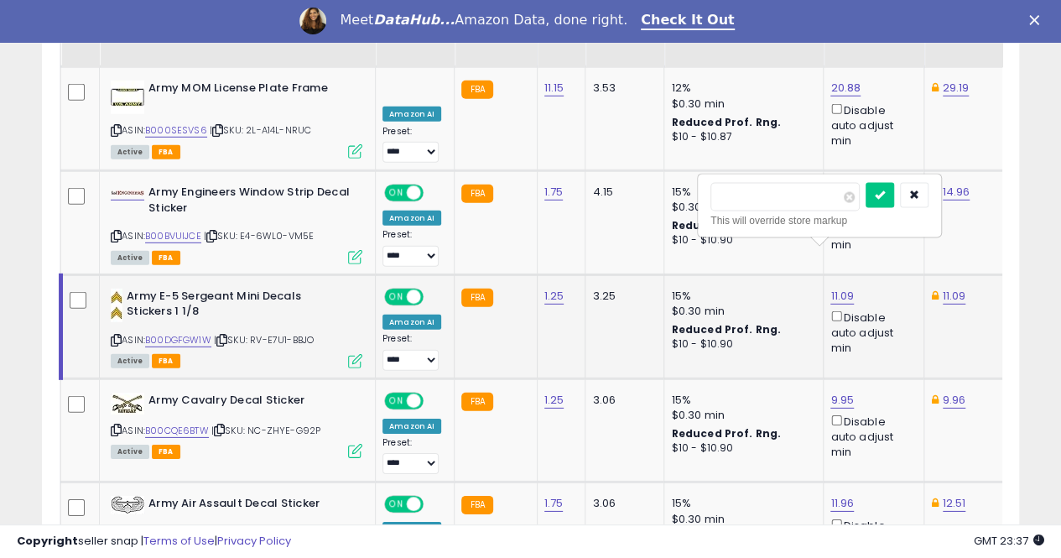
scroll to position [0, 1]
type input "*"
type input "****"
click at [884, 195] on icon "submit" at bounding box center [879, 195] width 10 height 10
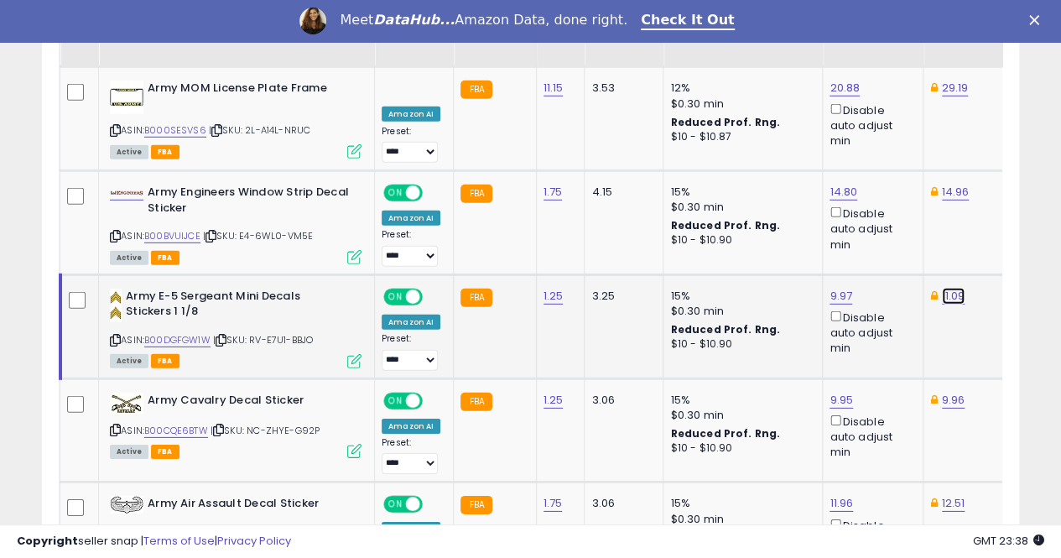
click at [946, 288] on link "11.09" at bounding box center [953, 296] width 23 height 17
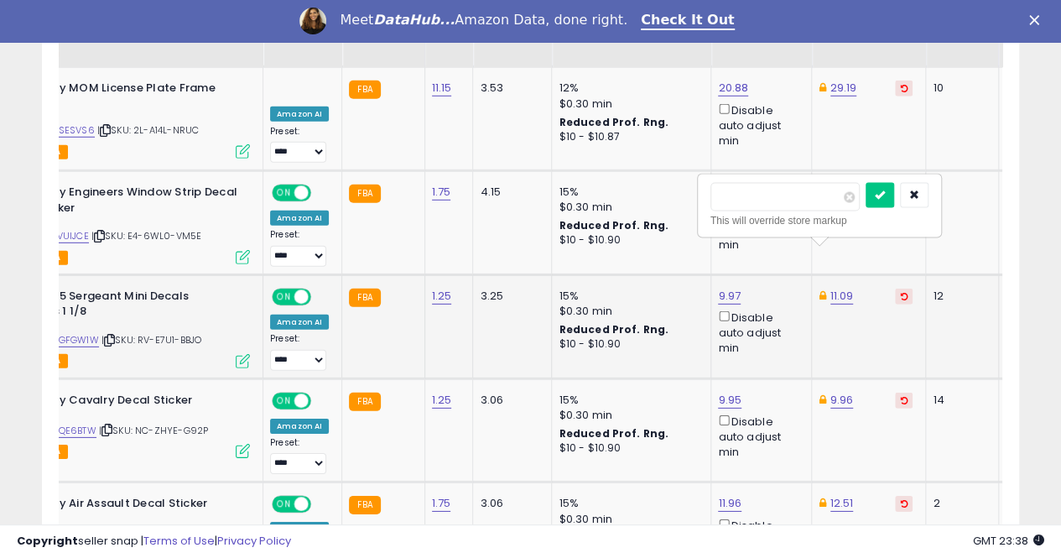
type input "*"
type input "****"
click at [894, 190] on button "submit" at bounding box center [880, 195] width 29 height 25
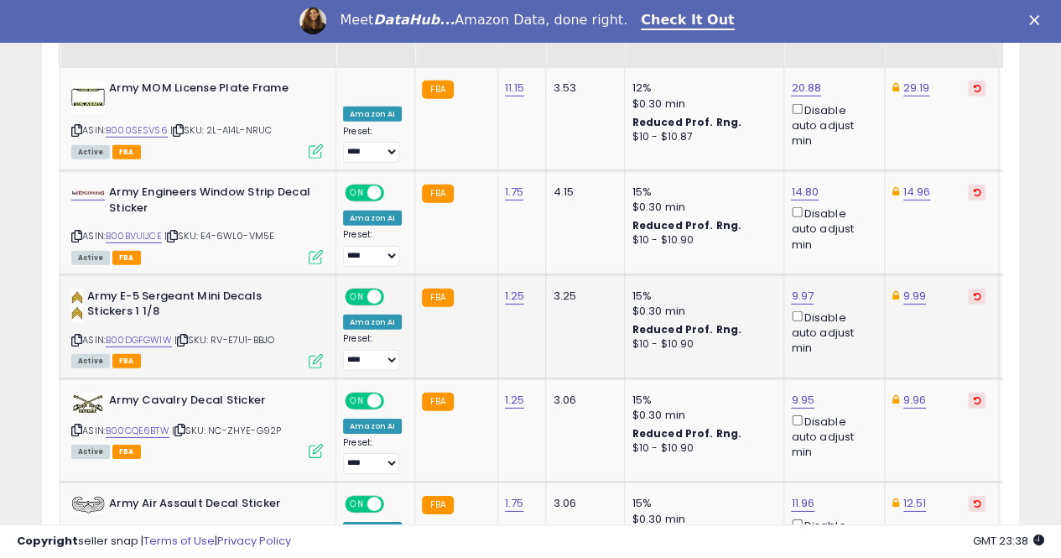
scroll to position [0, 0]
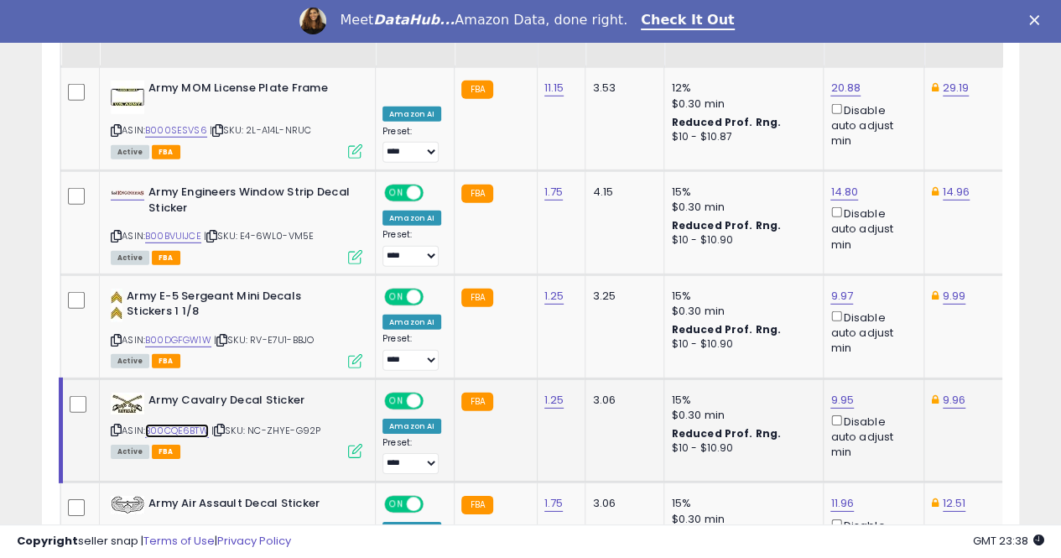
click at [191, 424] on link "B00CQE6BTW" at bounding box center [177, 431] width 64 height 14
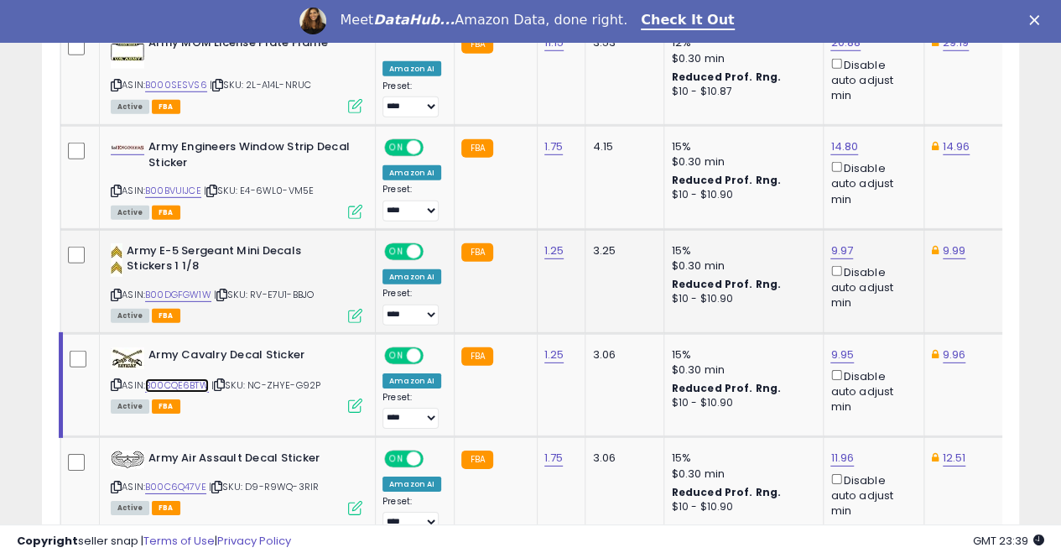
scroll to position [2453, 0]
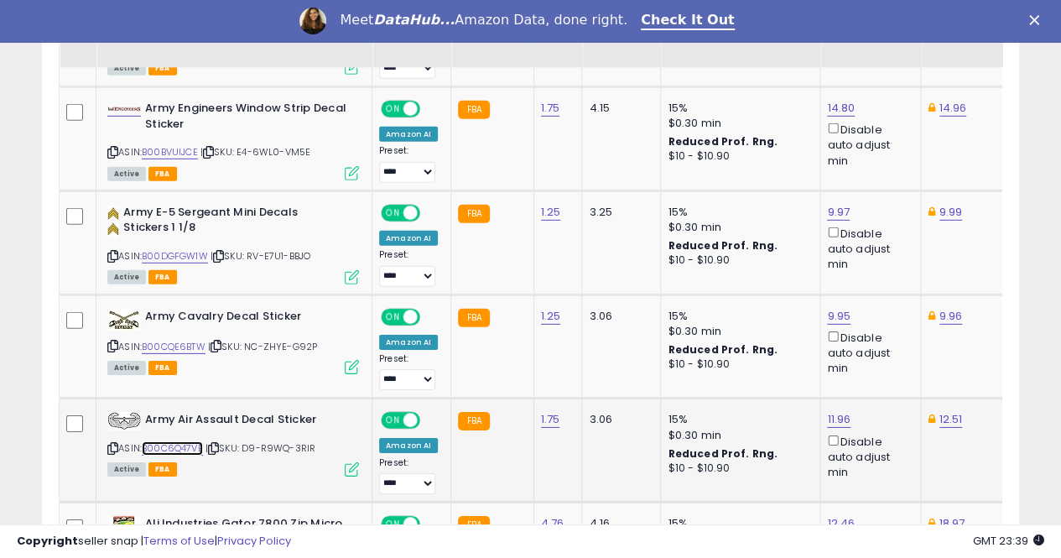
click at [169, 441] on link "B00C6Q47VE" at bounding box center [172, 448] width 61 height 14
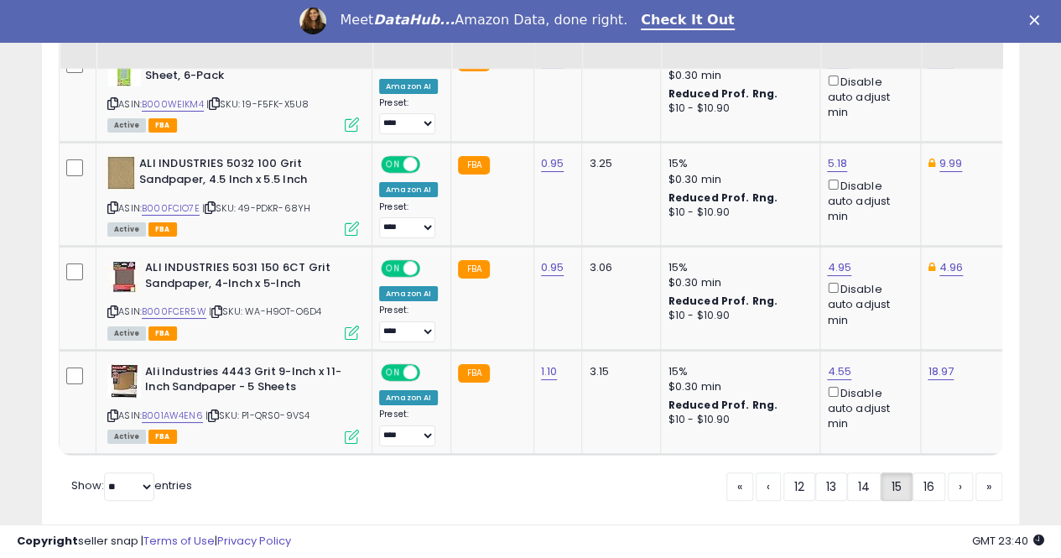
scroll to position [3128, 0]
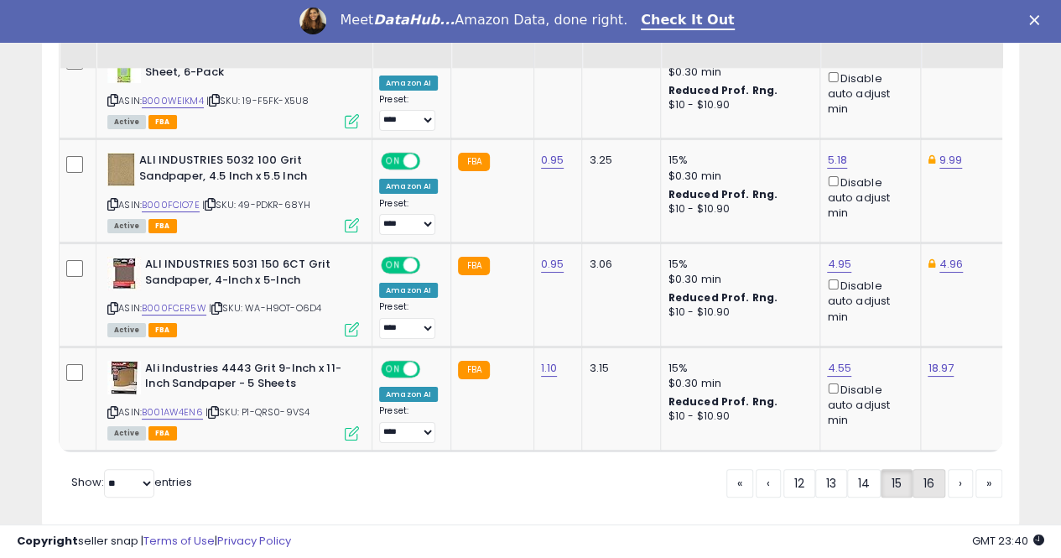
click at [927, 469] on link "16" at bounding box center [929, 483] width 33 height 29
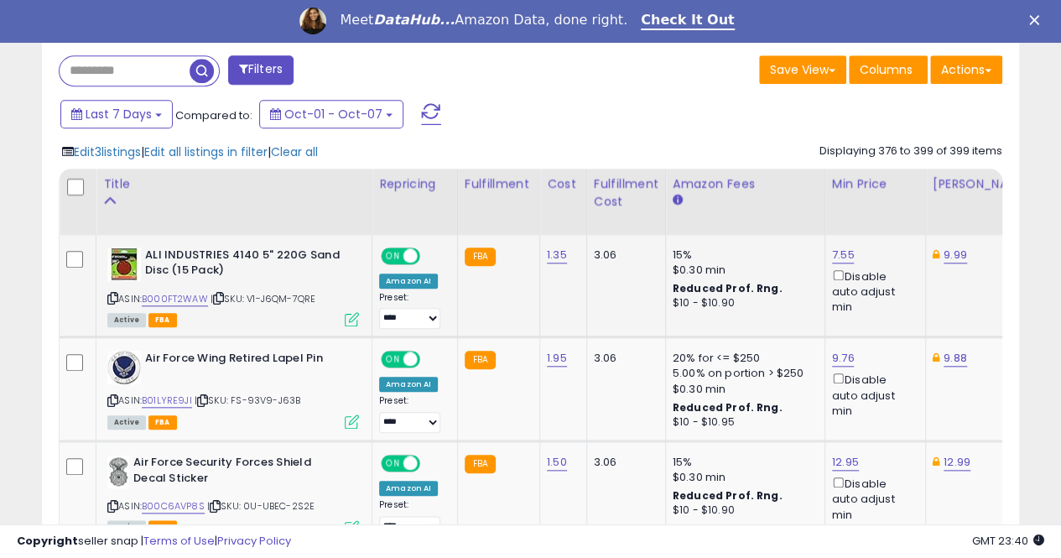
scroll to position [691, 0]
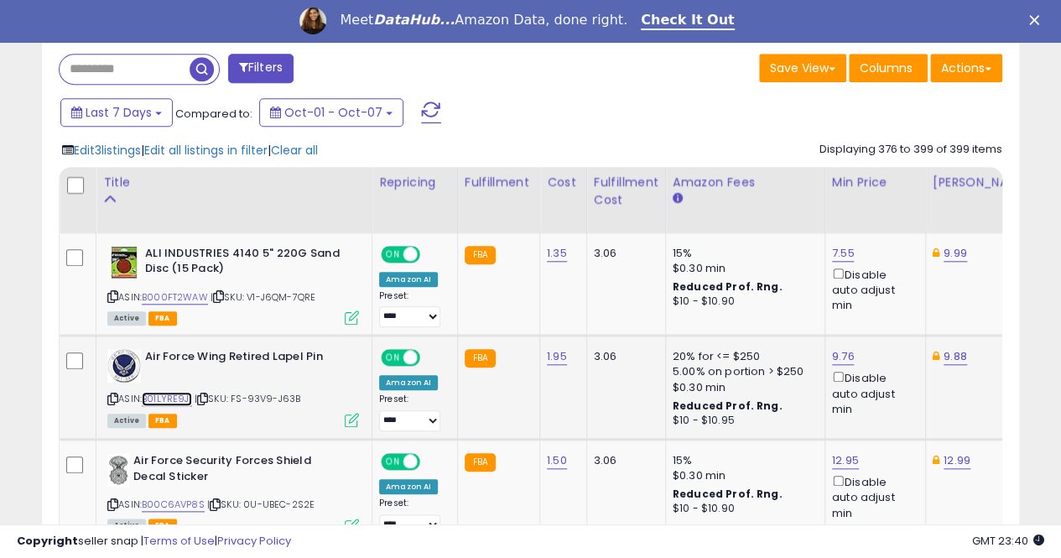
click at [175, 393] on link "B01LYRE9JI" at bounding box center [167, 399] width 50 height 14
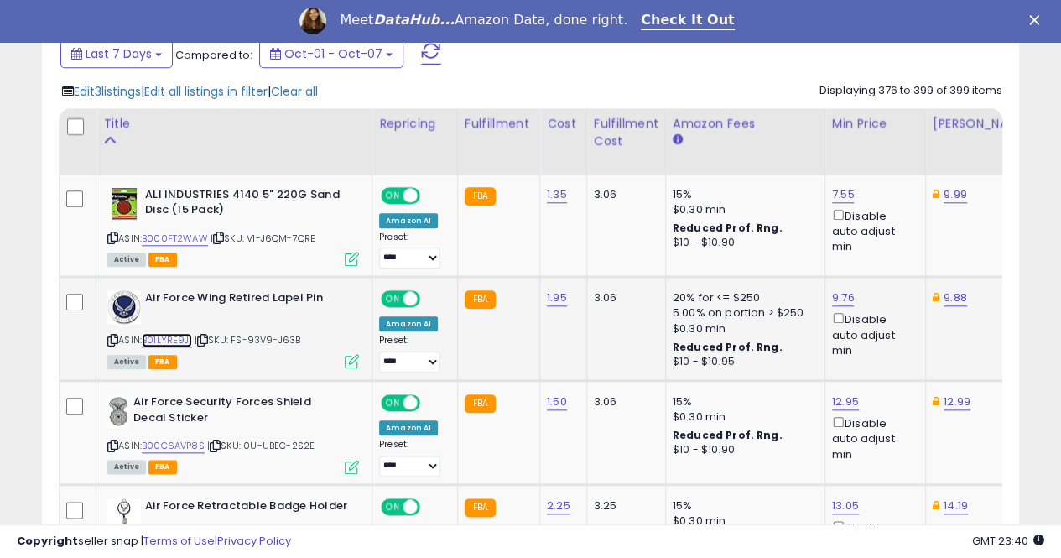
scroll to position [775, 0]
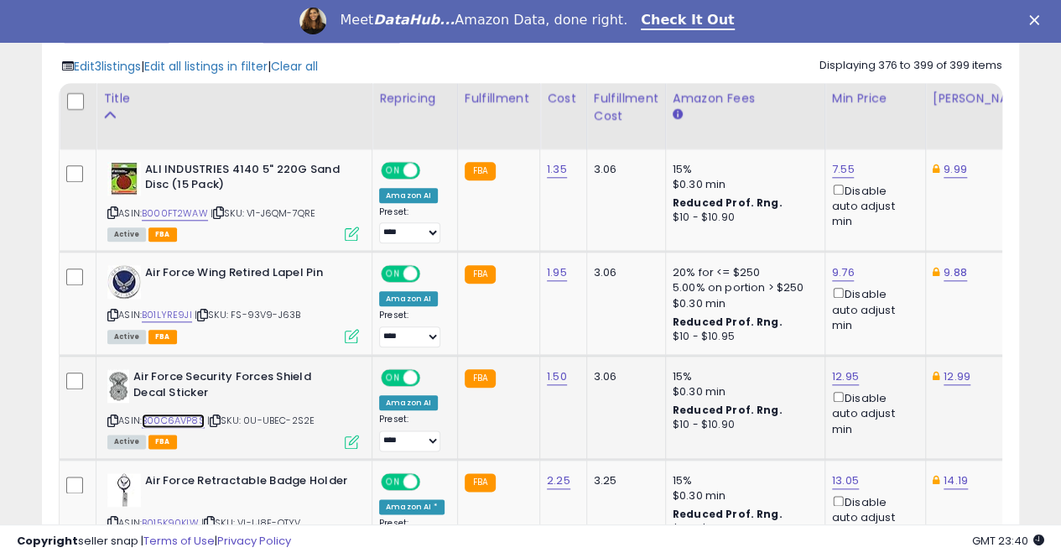
click at [180, 415] on link "B00C6AVP8S" at bounding box center [173, 421] width 63 height 14
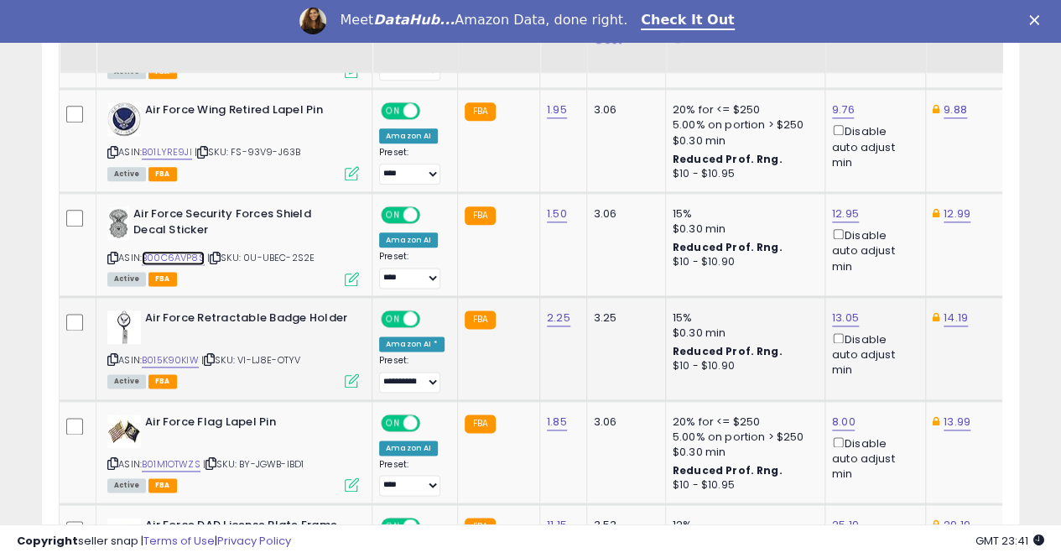
scroll to position [943, 0]
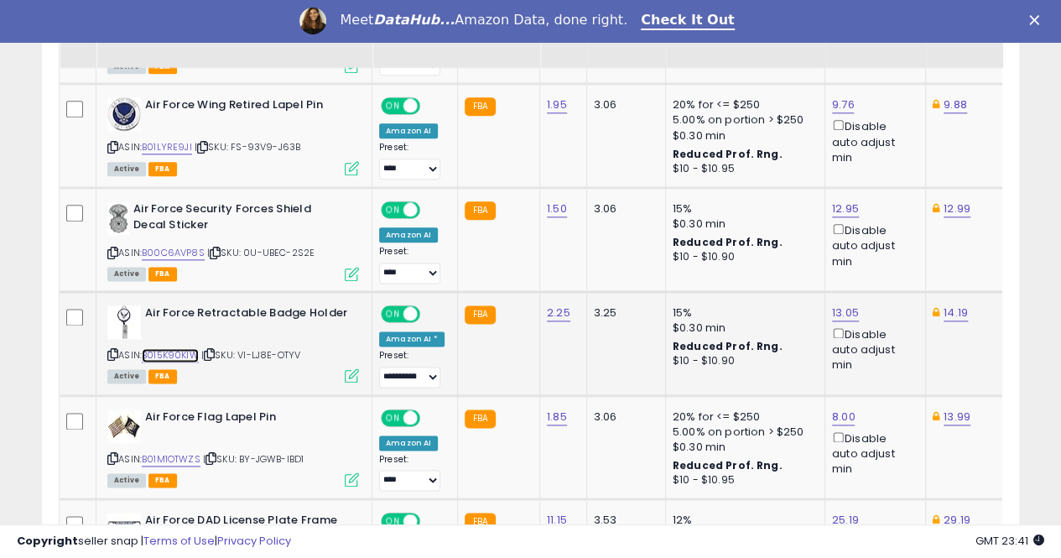
click at [166, 351] on link "B015K90KIW" at bounding box center [170, 355] width 57 height 14
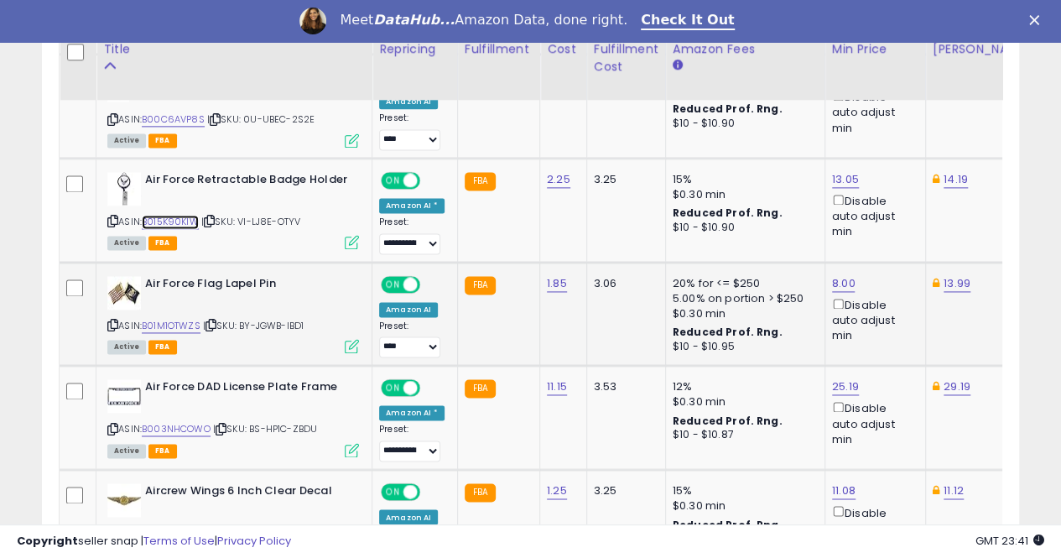
scroll to position [1111, 0]
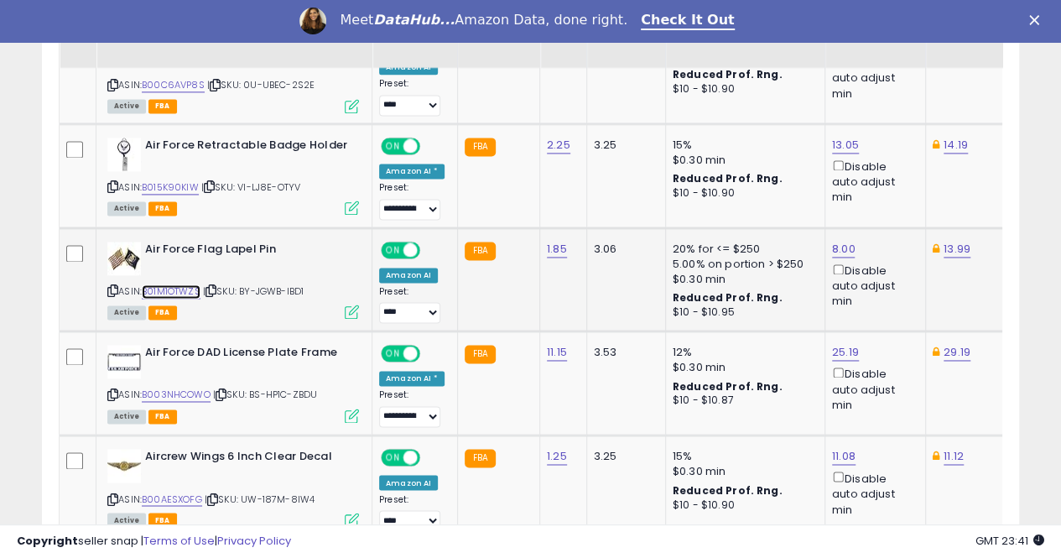
click at [170, 287] on link "B01M1OTWZS" at bounding box center [171, 291] width 59 height 14
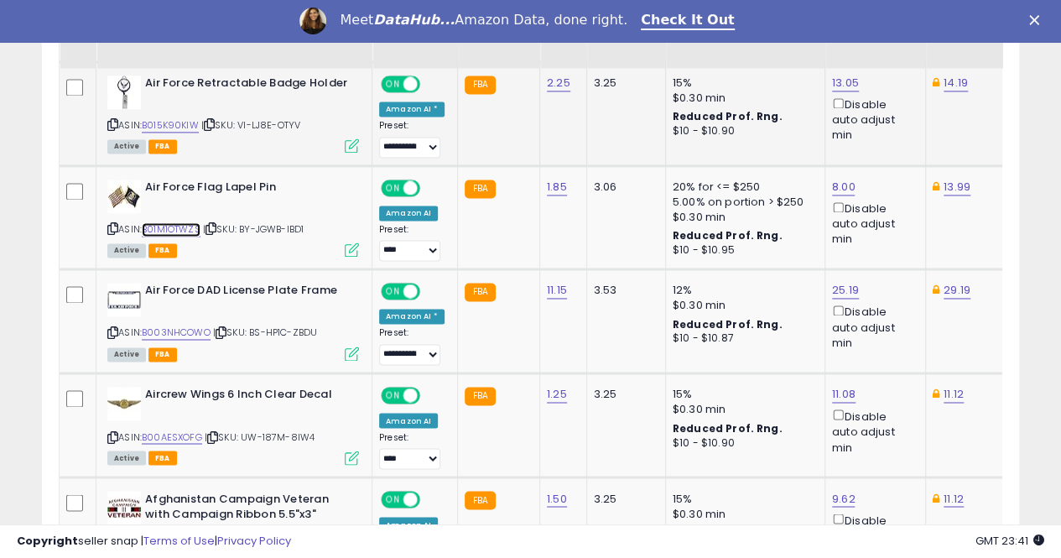
scroll to position [1195, 0]
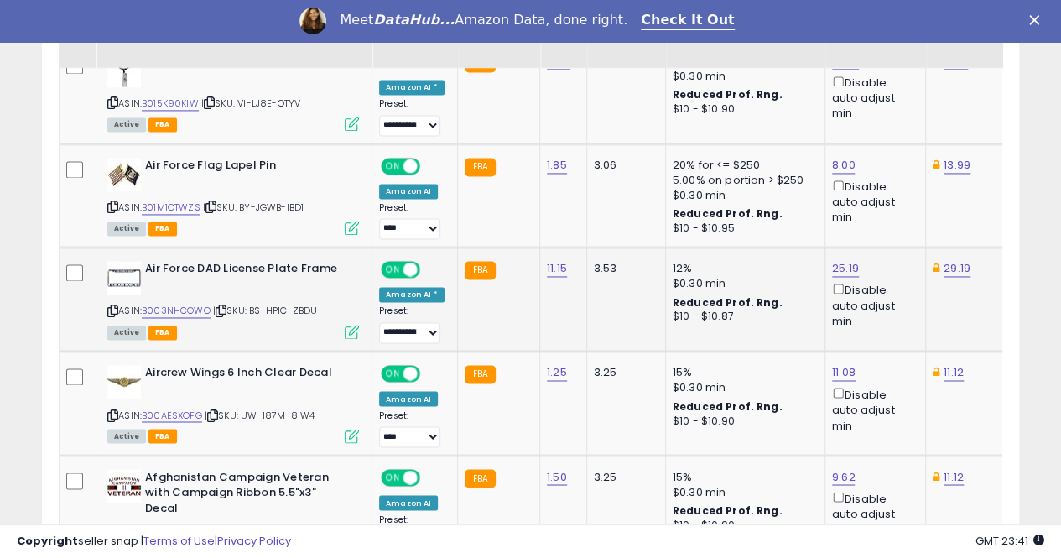
click at [84, 264] on td at bounding box center [78, 299] width 37 height 104
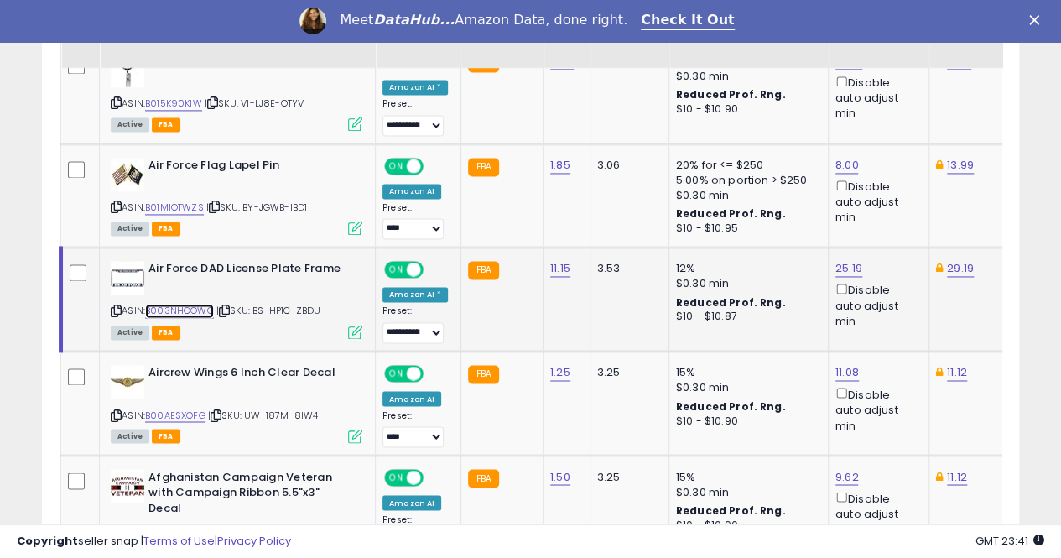
click at [198, 305] on link "B003NHCOWO" at bounding box center [179, 311] width 69 height 14
click at [175, 408] on link "B00AESXOFG" at bounding box center [175, 415] width 60 height 14
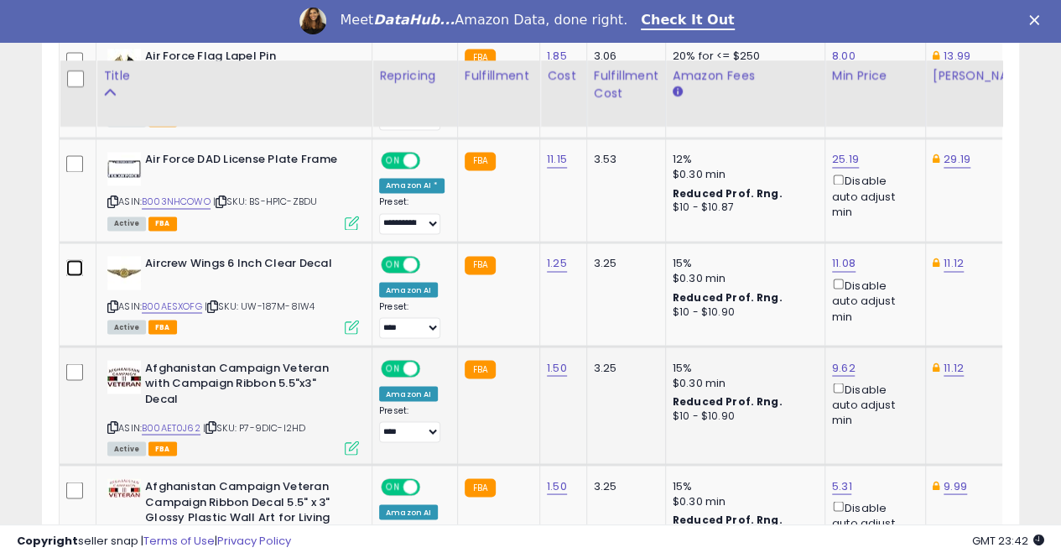
scroll to position [1362, 0]
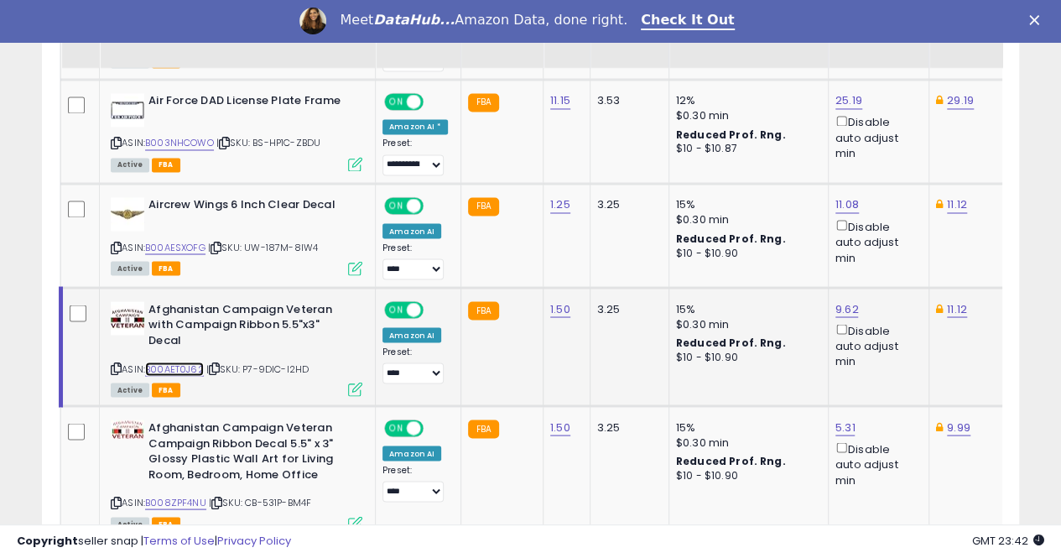
click at [188, 362] on link "B00AET0J62" at bounding box center [174, 369] width 59 height 14
click at [836, 301] on link "9.62" at bounding box center [847, 308] width 23 height 17
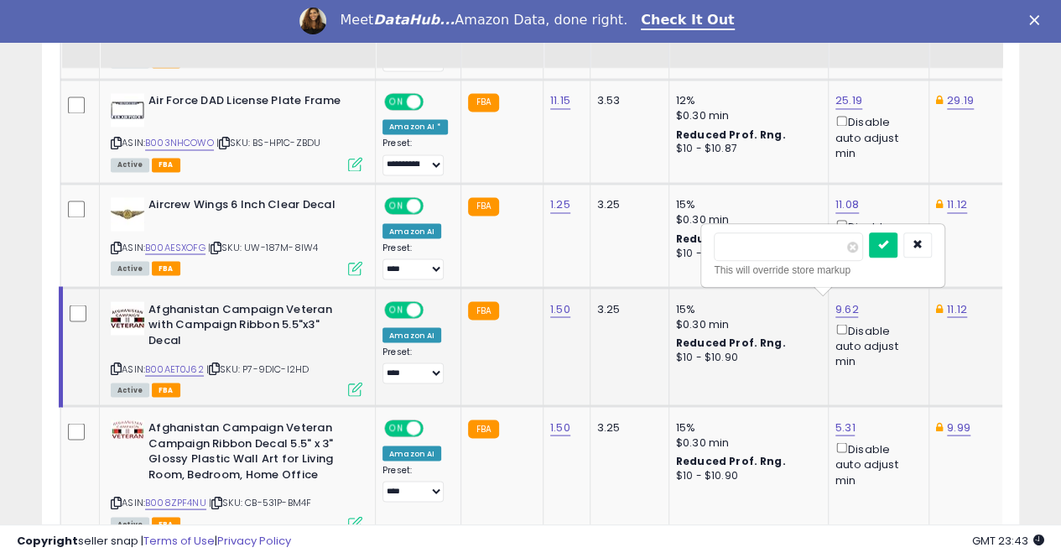
scroll to position [0, 4]
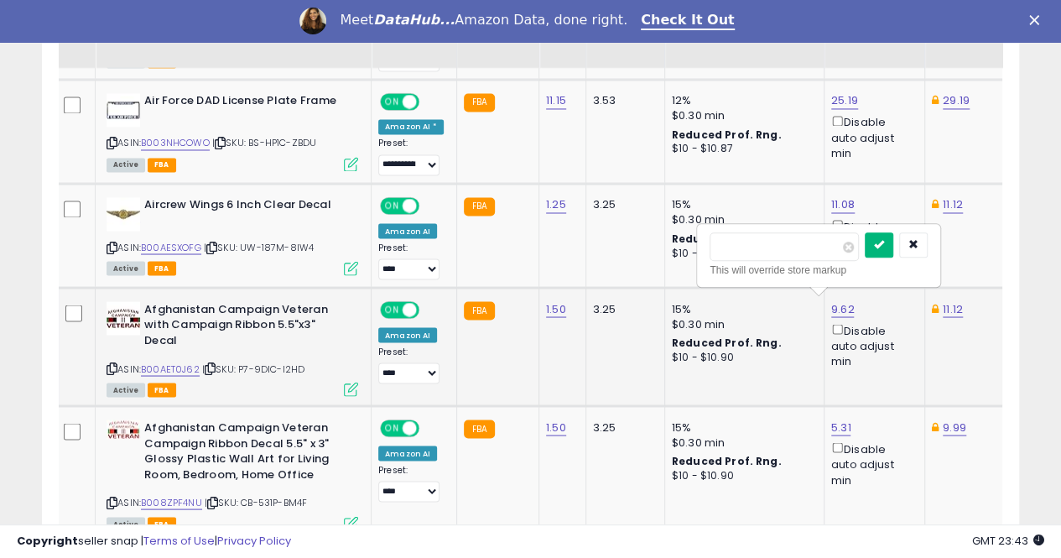
type input "****"
click at [894, 234] on button "submit" at bounding box center [879, 244] width 29 height 25
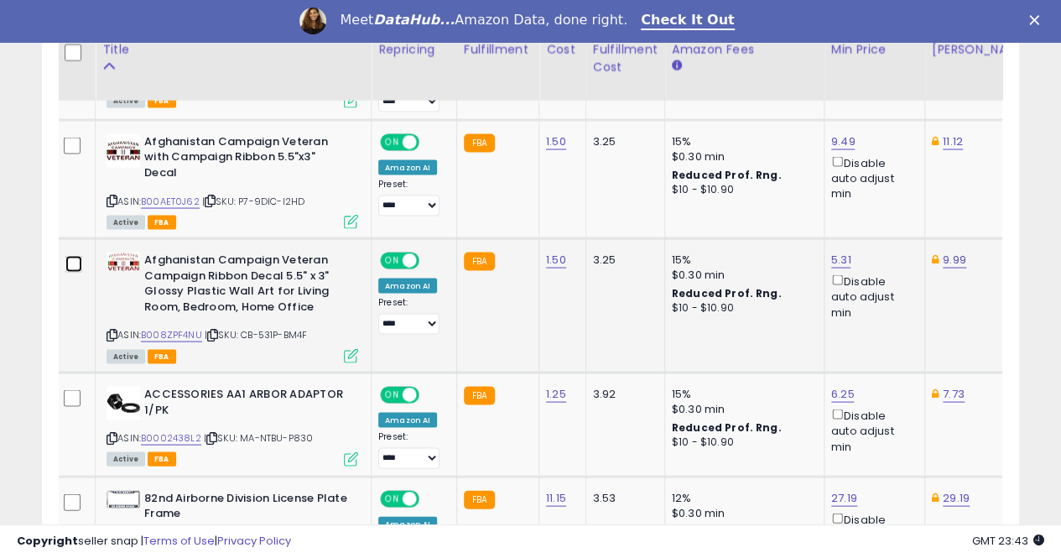
scroll to position [1614, 0]
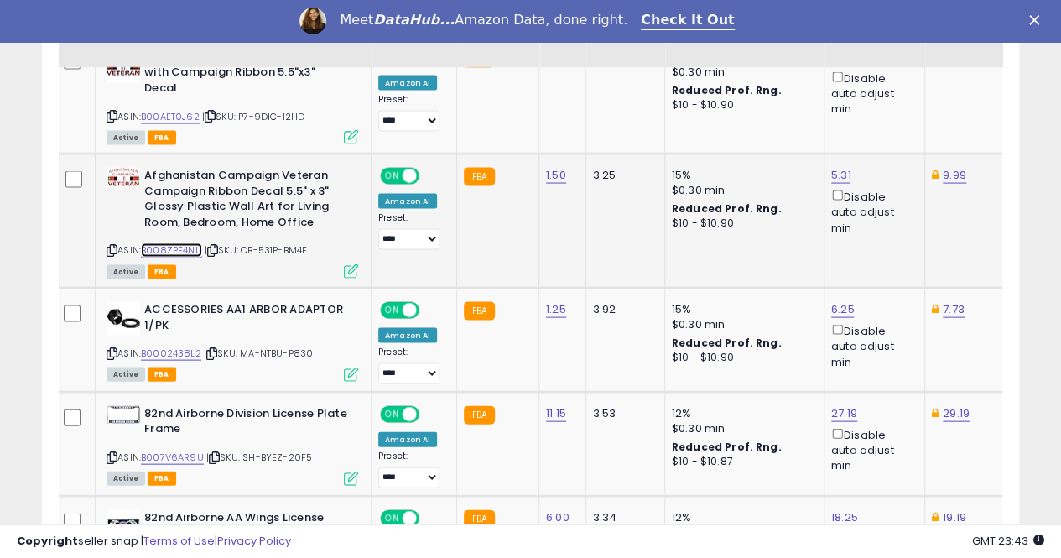
click at [183, 243] on link "B008ZPF4NU" at bounding box center [171, 250] width 61 height 14
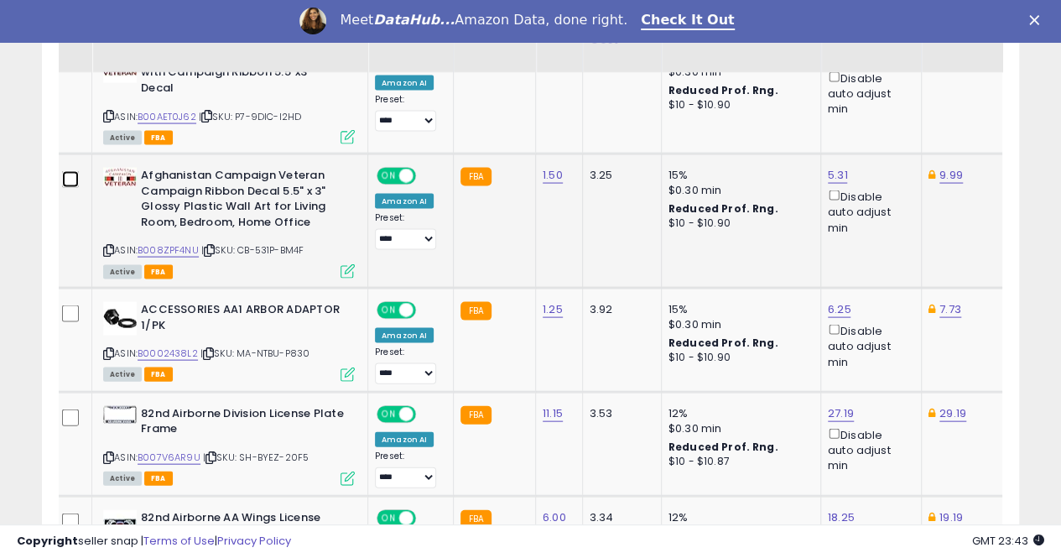
scroll to position [1698, 0]
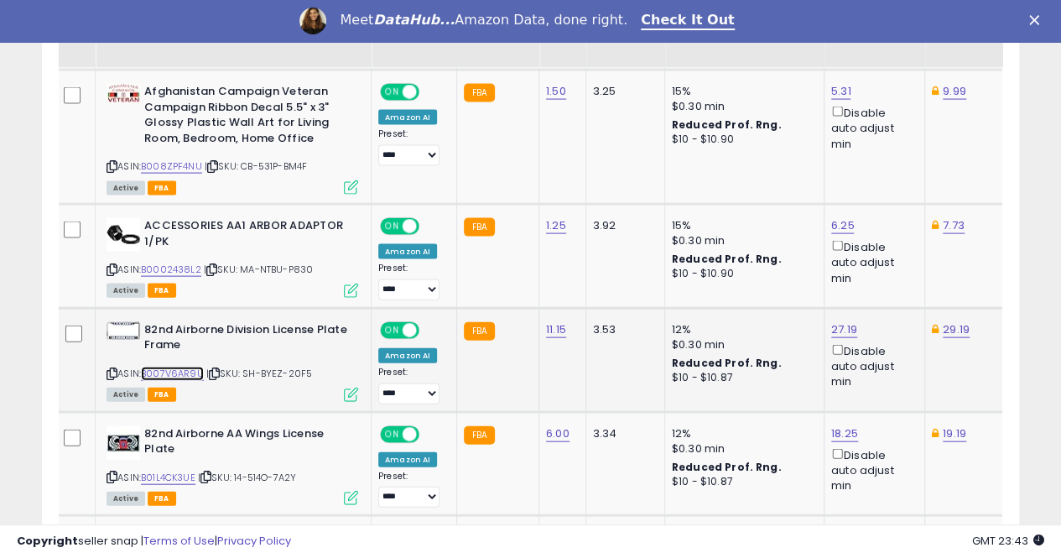
click at [169, 367] on link "B007V6AR9U" at bounding box center [172, 374] width 63 height 14
click at [171, 471] on link "B01L4CK3UE" at bounding box center [168, 478] width 55 height 14
click at [838, 426] on link "18.25" at bounding box center [844, 433] width 27 height 17
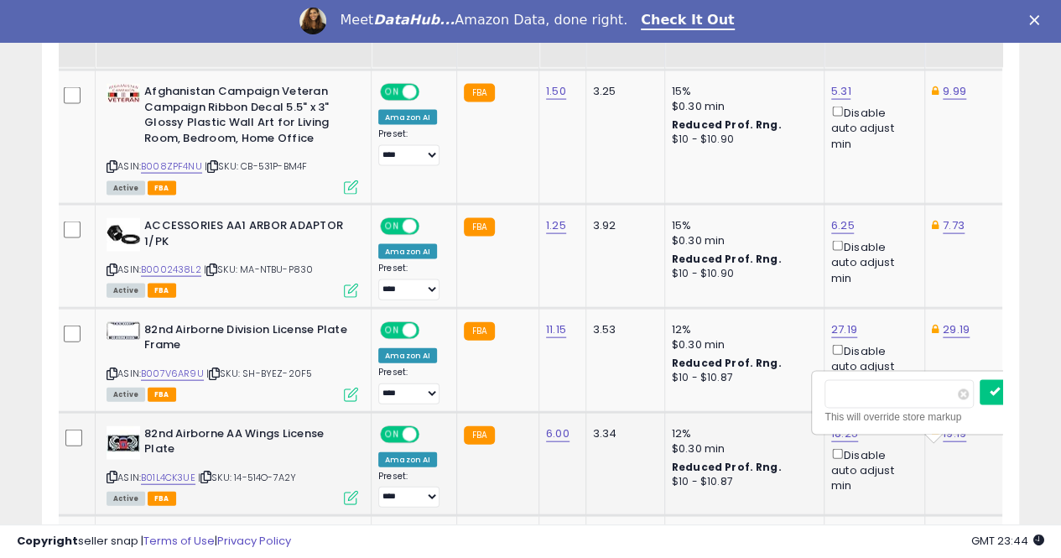
scroll to position [0, 6]
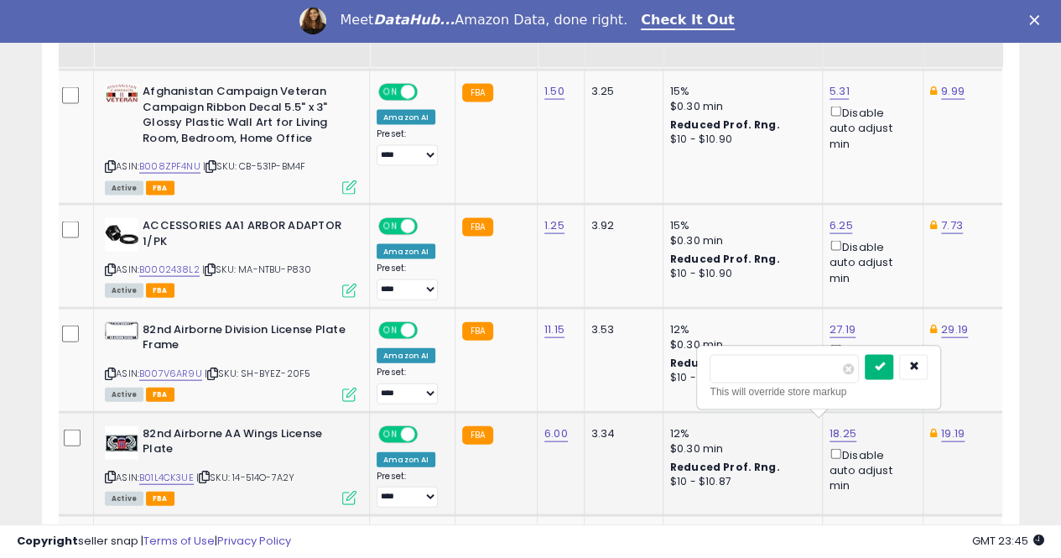
type input "*****"
click at [884, 365] on icon "submit" at bounding box center [879, 367] width 10 height 10
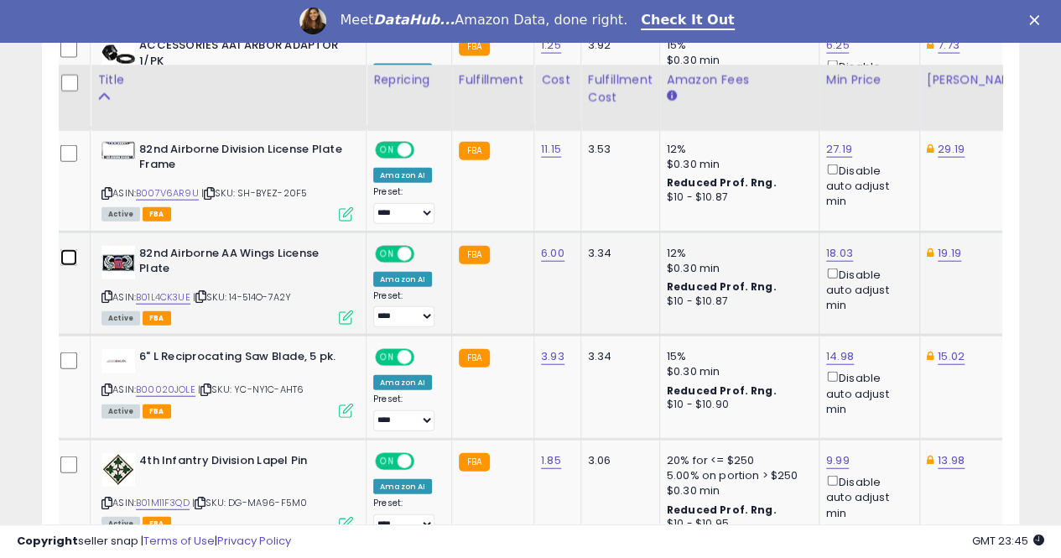
scroll to position [1950, 0]
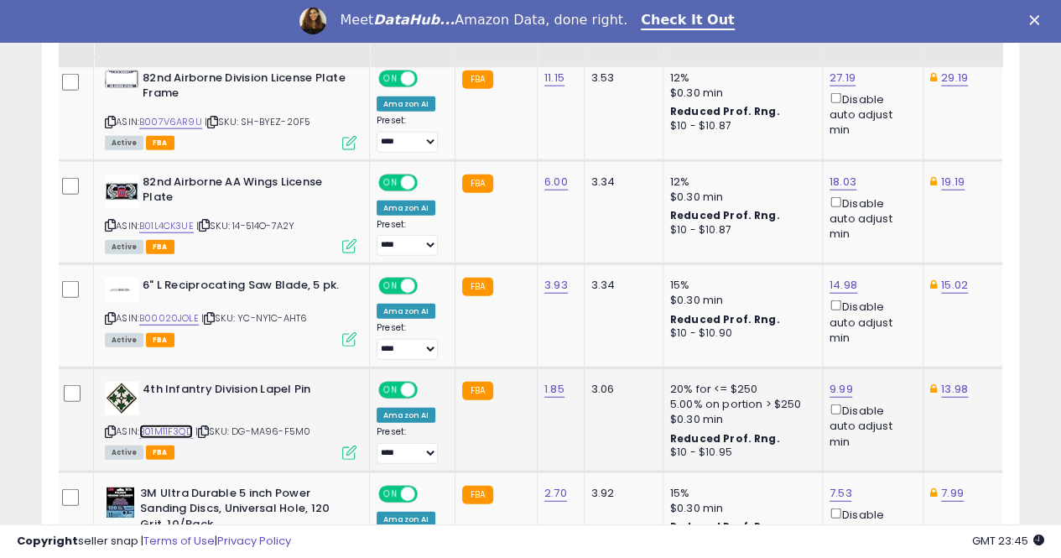
click at [170, 425] on link "B01M11F3QD" at bounding box center [166, 432] width 54 height 14
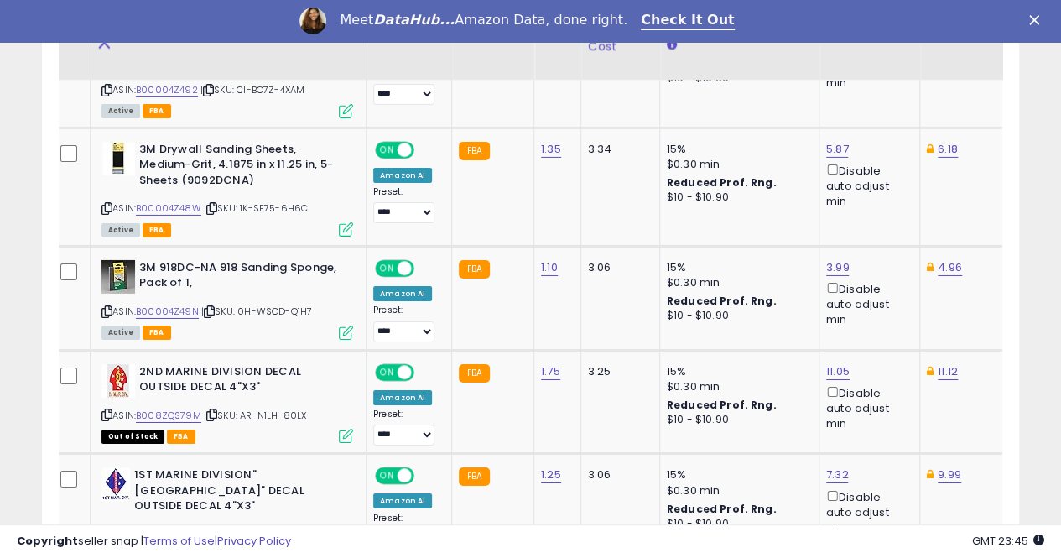
scroll to position [2789, 0]
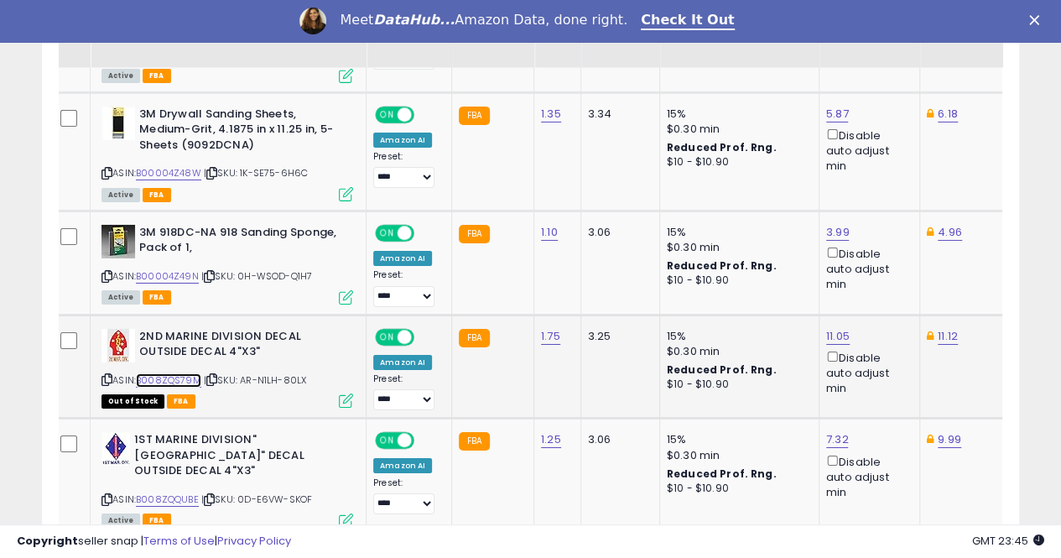
click at [169, 373] on link "B008ZQS79M" at bounding box center [168, 380] width 65 height 14
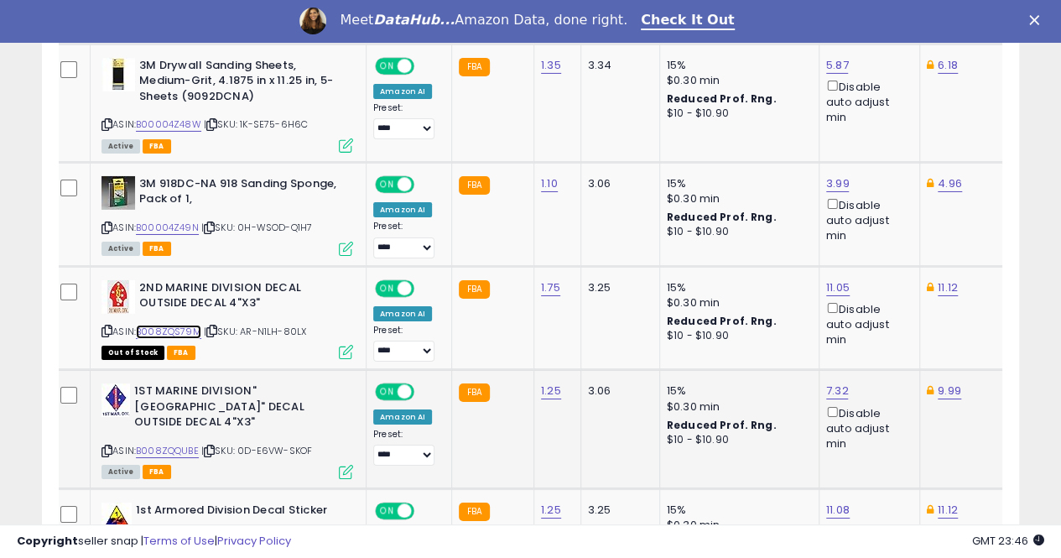
scroll to position [2873, 0]
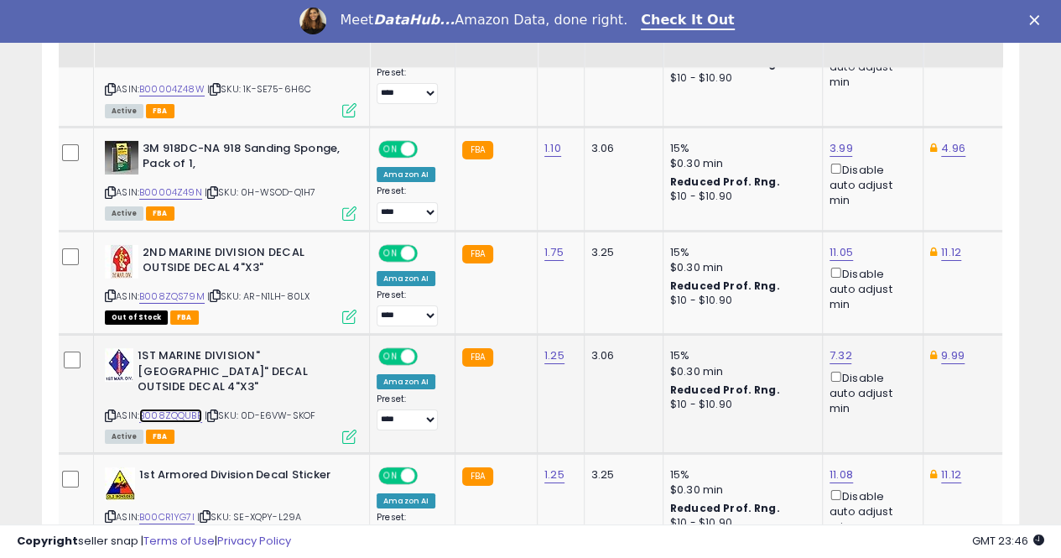
click at [171, 409] on link "B008ZQQUBE" at bounding box center [170, 416] width 63 height 14
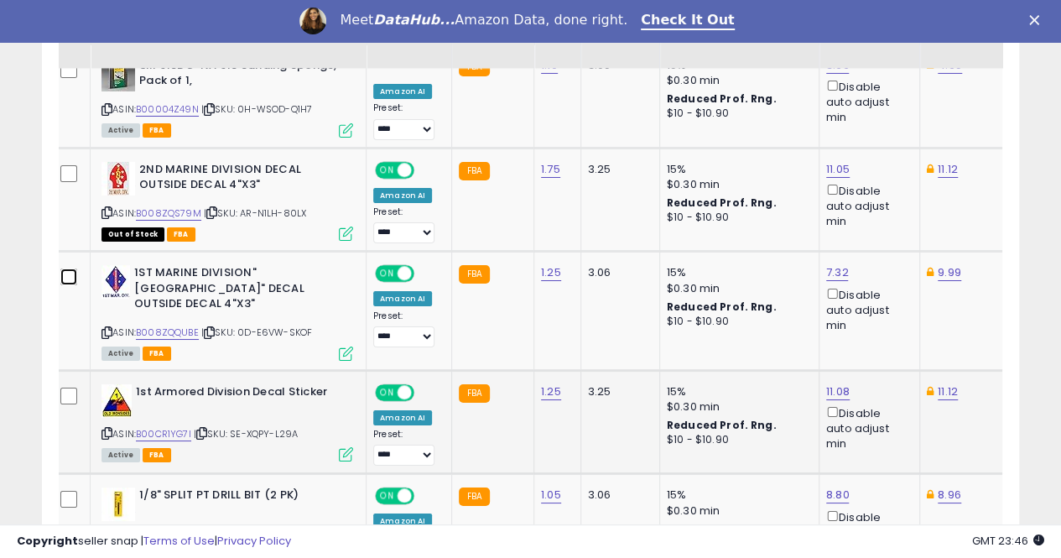
scroll to position [2957, 0]
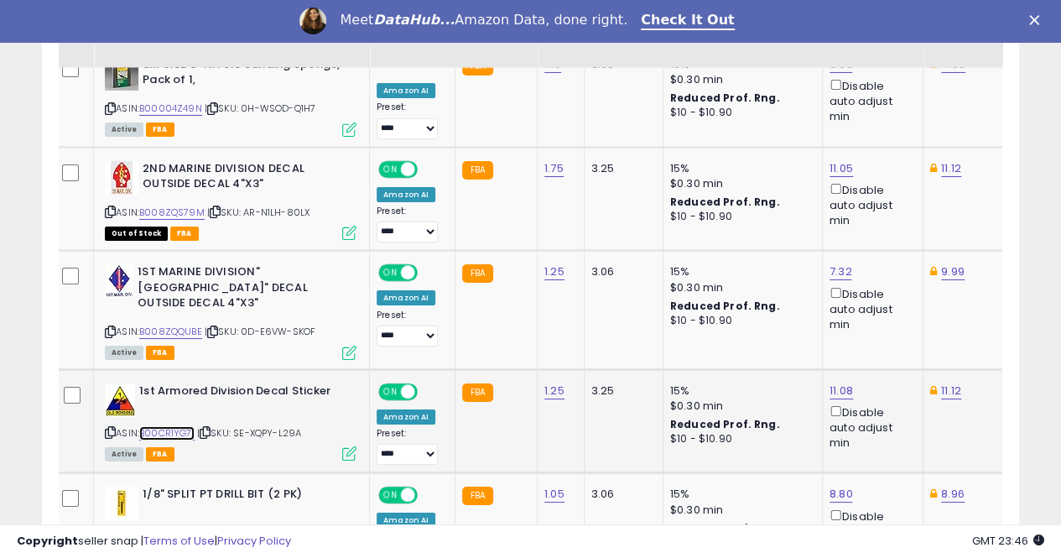
click at [171, 426] on link "B00CR1YG7I" at bounding box center [166, 433] width 55 height 14
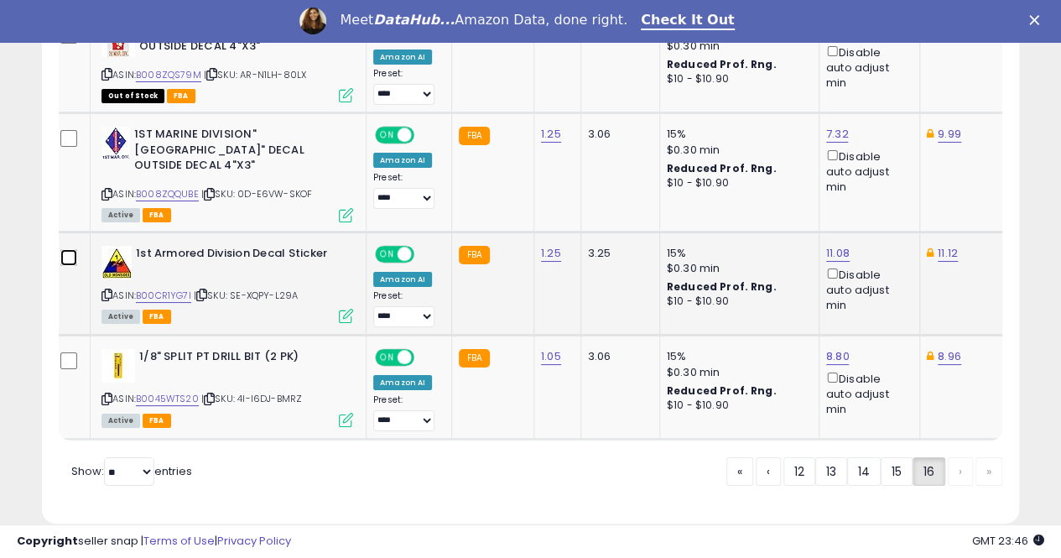
scroll to position [3102, 0]
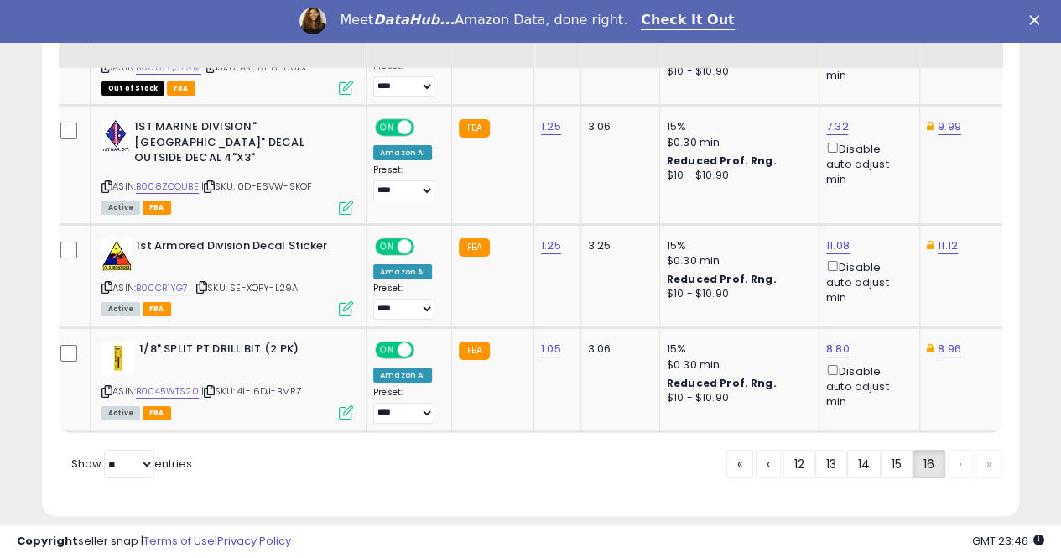
click at [966, 450] on div "« ‹ 12 13 14 15 16 › »" at bounding box center [865, 466] width 276 height 33
